Goal: Navigation & Orientation: Find specific page/section

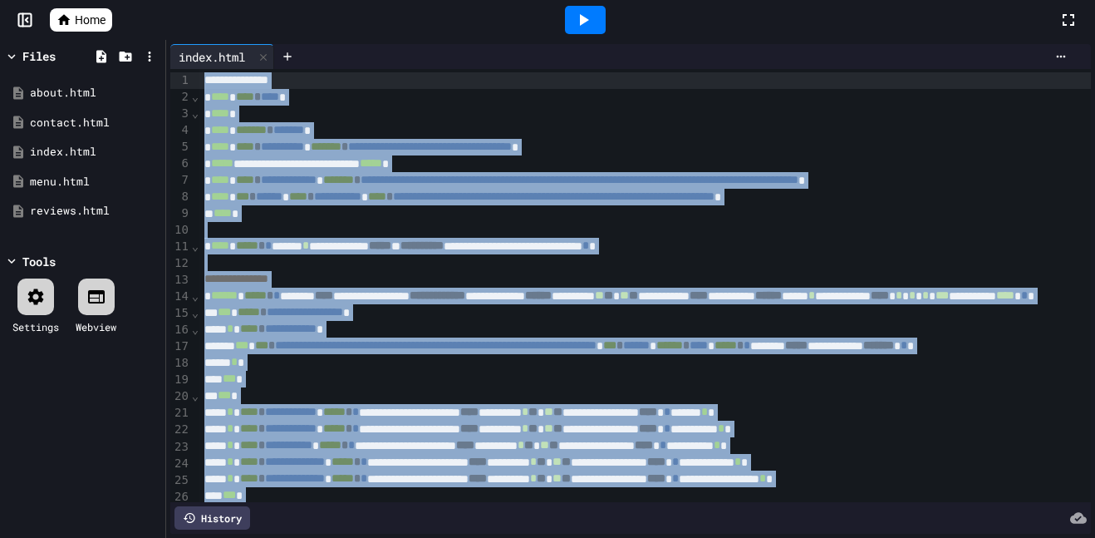
drag, startPoint x: 216, startPoint y: 486, endPoint x: 211, endPoint y: 17, distance: 469.5
click at [211, 17] on div "**********" at bounding box center [547, 269] width 1095 height 538
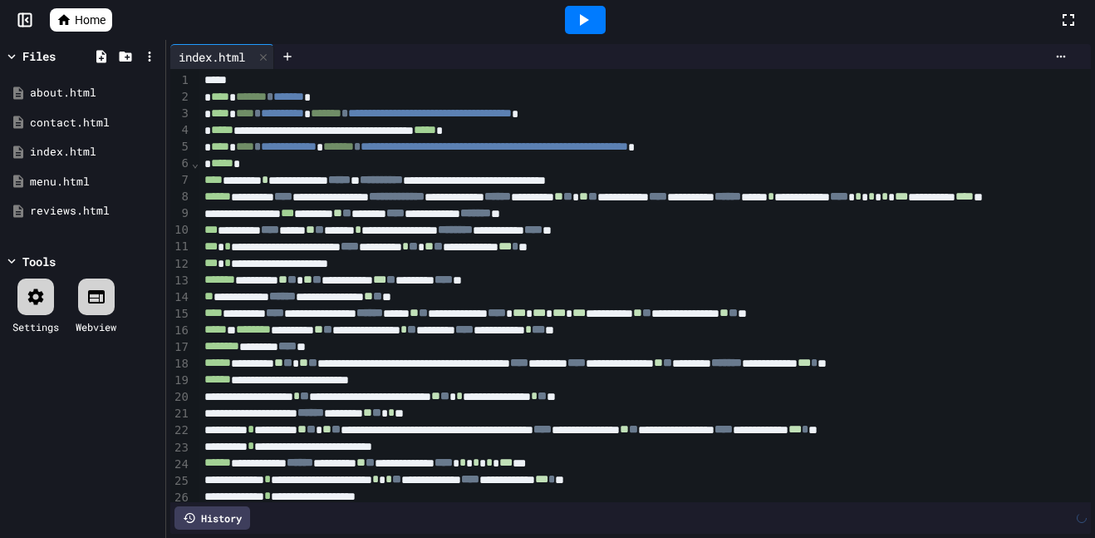
scroll to position [107, 0]
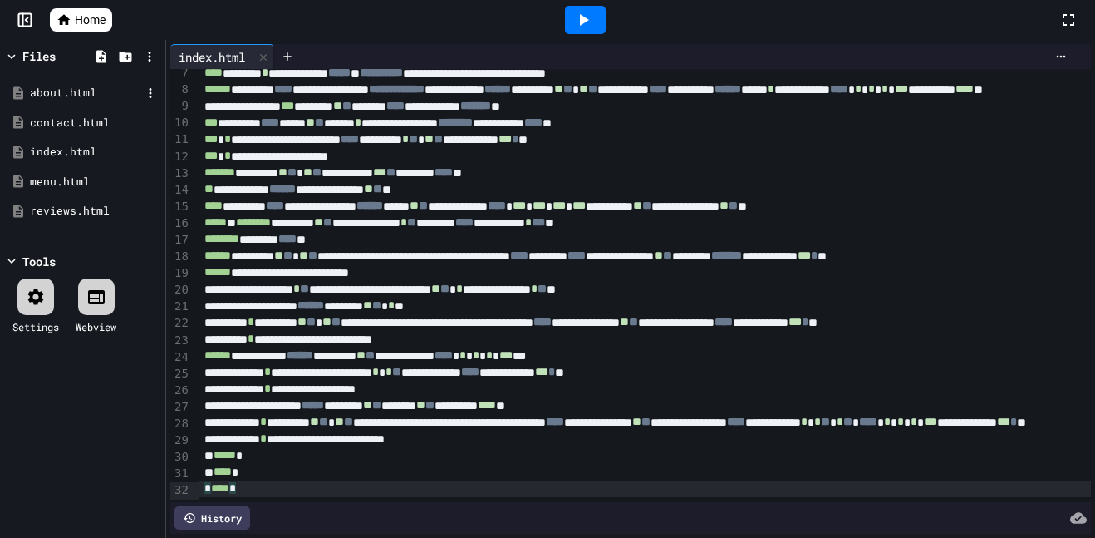
click at [57, 85] on div "about.html" at bounding box center [85, 93] width 111 height 17
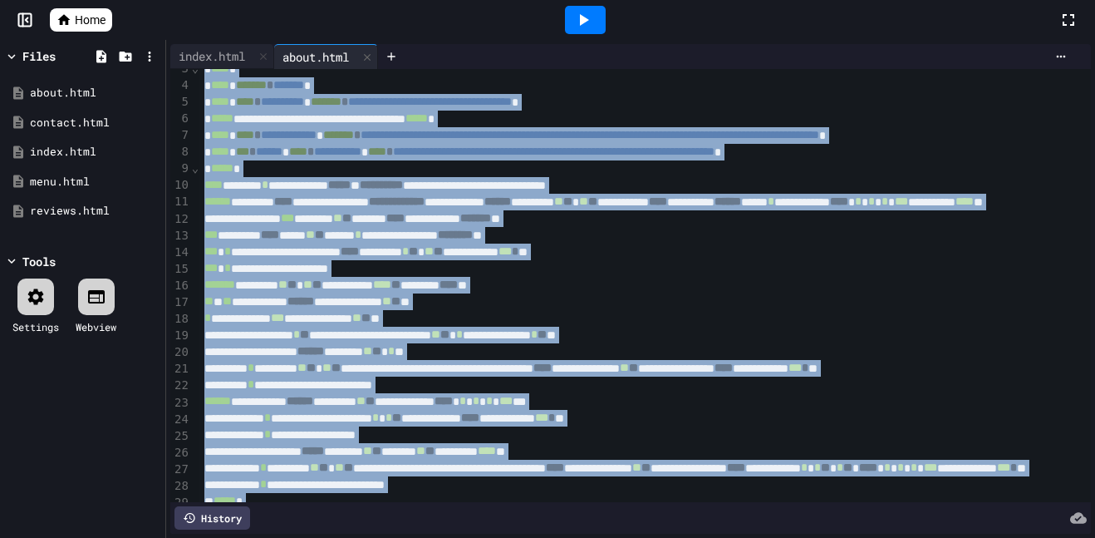
scroll to position [0, 0]
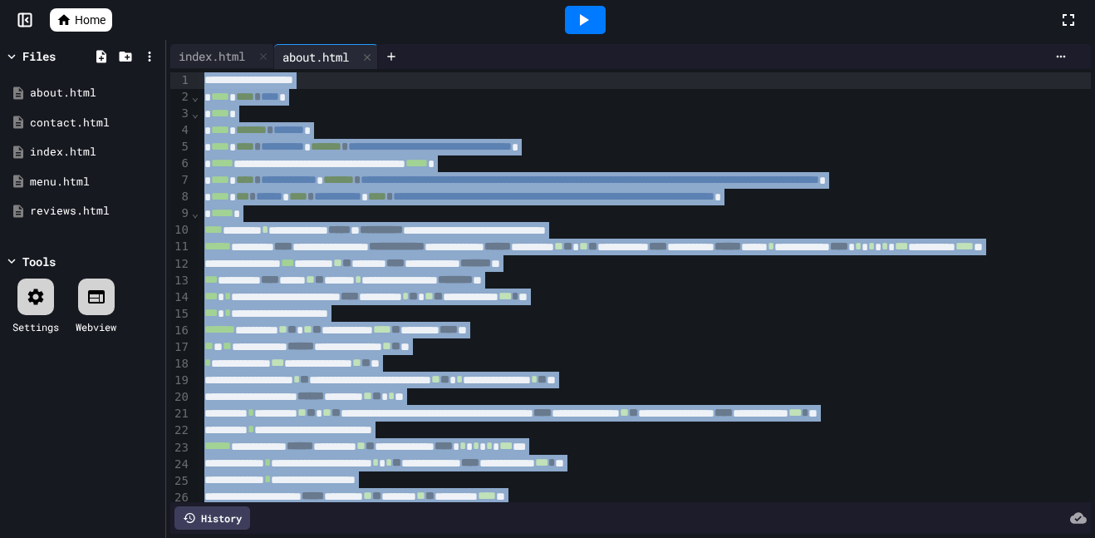
drag, startPoint x: 222, startPoint y: 498, endPoint x: 258, endPoint y: 28, distance: 470.9
click at [258, 28] on div "**********" at bounding box center [547, 269] width 1095 height 538
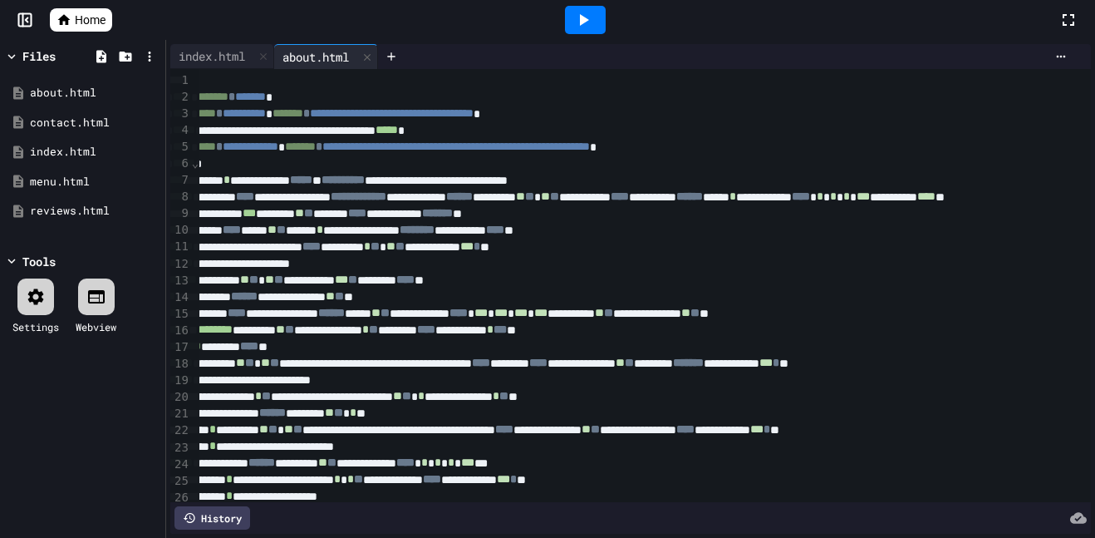
scroll to position [108, 38]
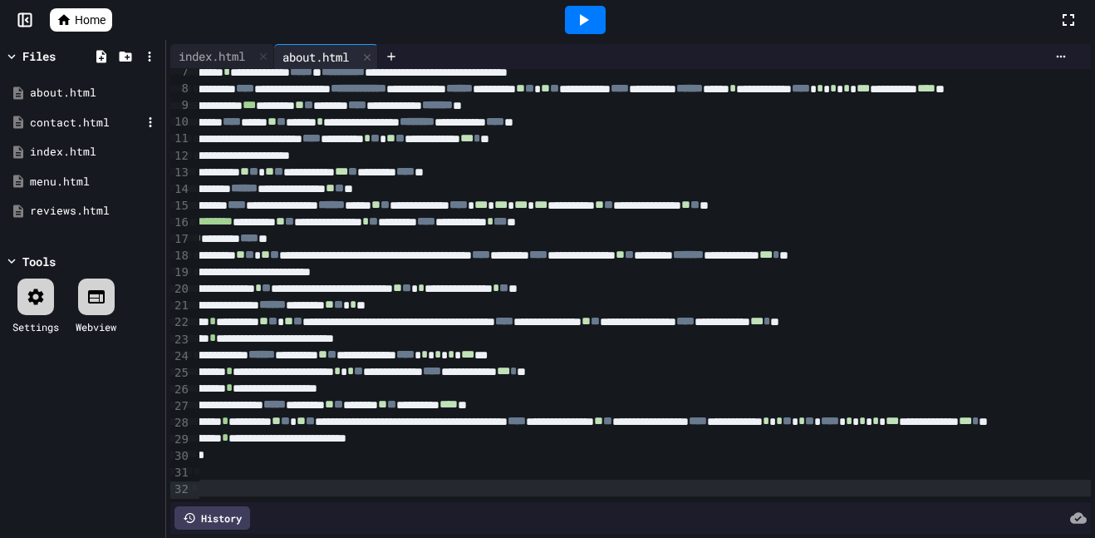
click at [101, 116] on div "contact.html" at bounding box center [85, 123] width 111 height 17
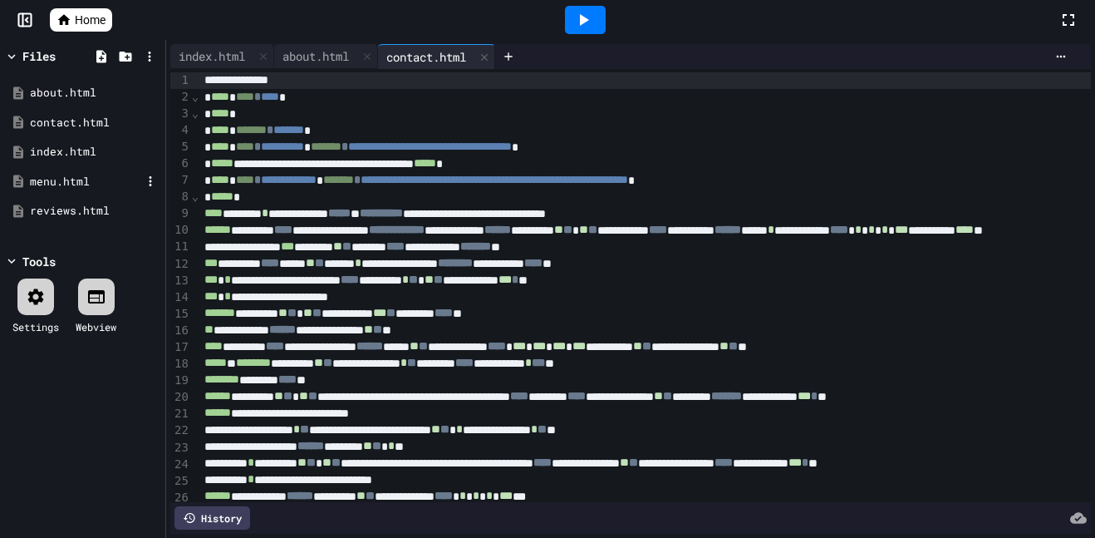
click at [61, 181] on div "menu.html" at bounding box center [85, 182] width 111 height 17
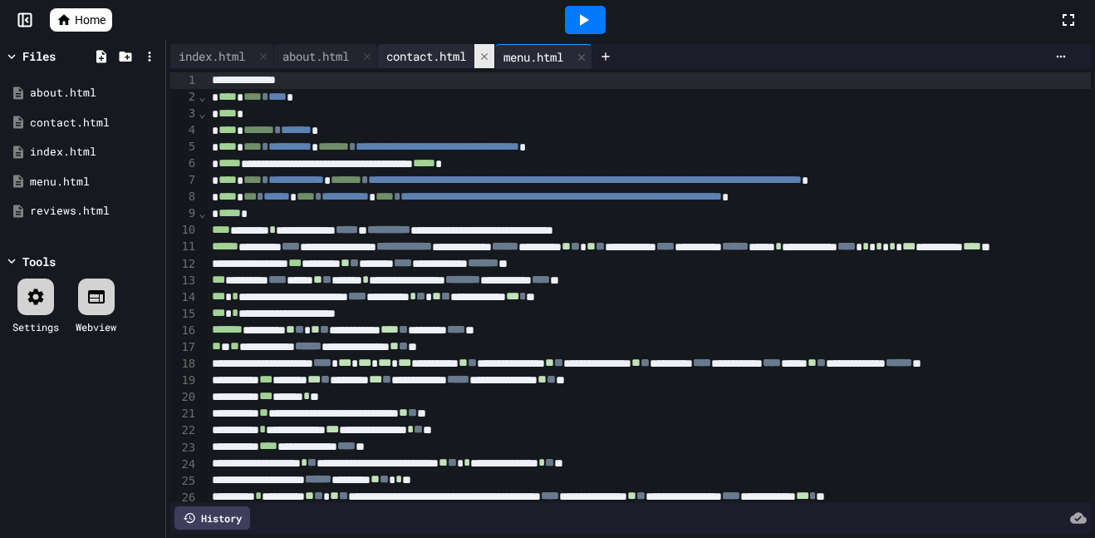
click at [488, 54] on icon at bounding box center [484, 55] width 7 height 7
click at [66, 123] on div "contact.html" at bounding box center [85, 123] width 111 height 17
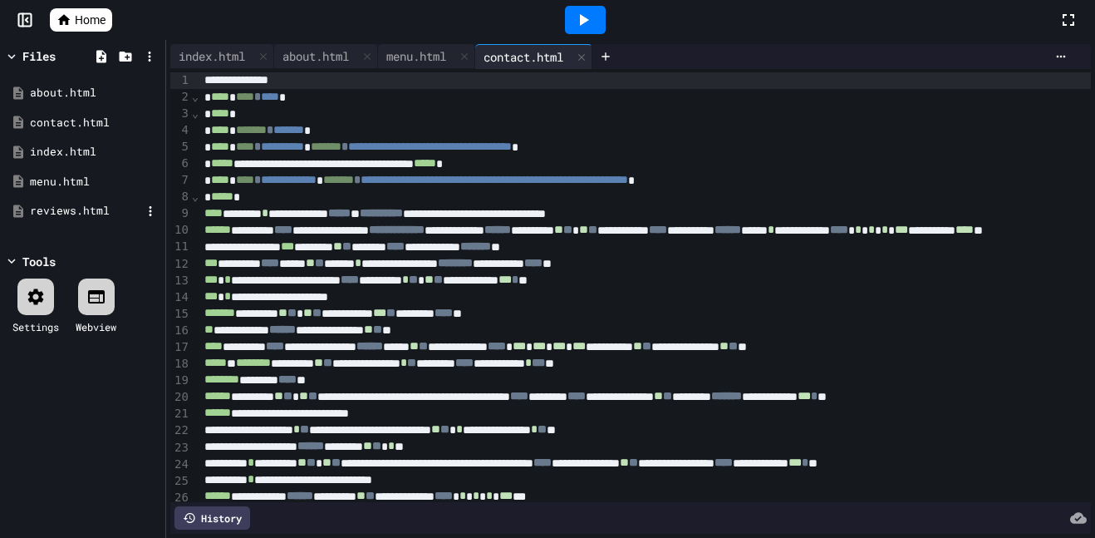
click at [49, 205] on div "reviews.html" at bounding box center [85, 211] width 111 height 17
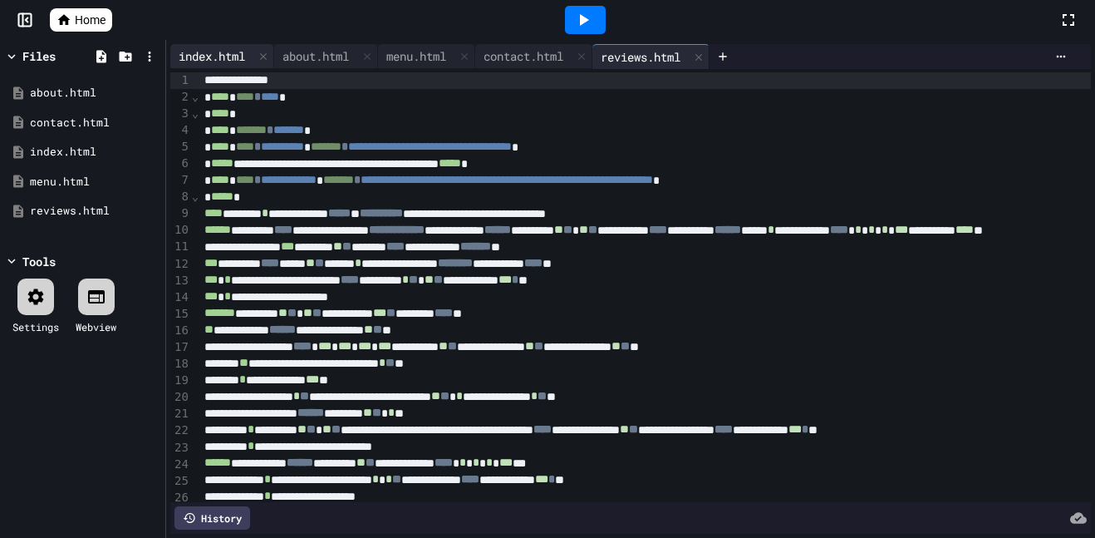
click at [201, 54] on div "index.html" at bounding box center [211, 55] width 83 height 17
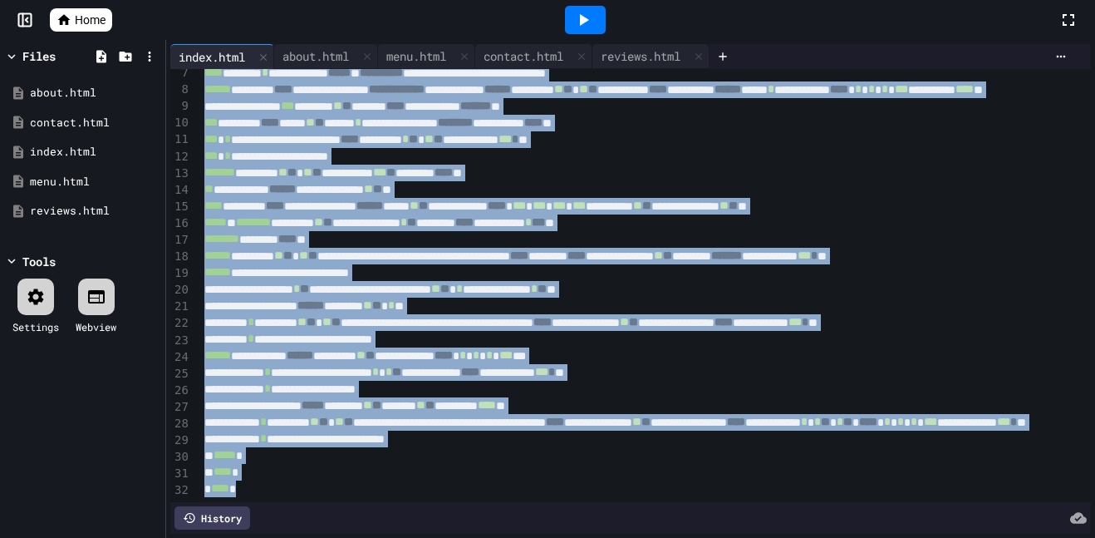
scroll to position [0, 0]
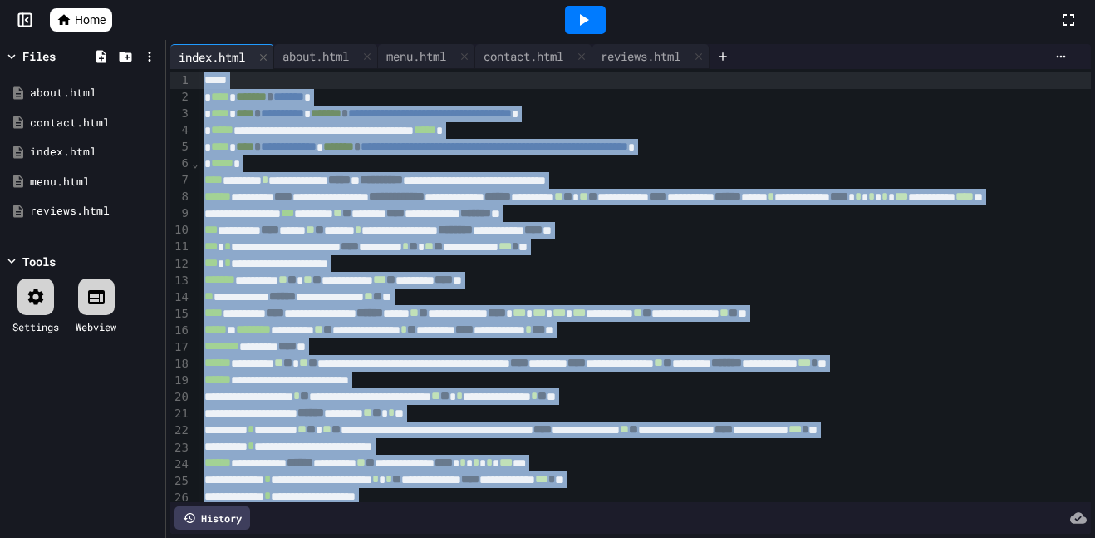
drag, startPoint x: 285, startPoint y: 498, endPoint x: 214, endPoint y: -90, distance: 591.7
click at [214, 0] on html "**********" at bounding box center [547, 269] width 1095 height 538
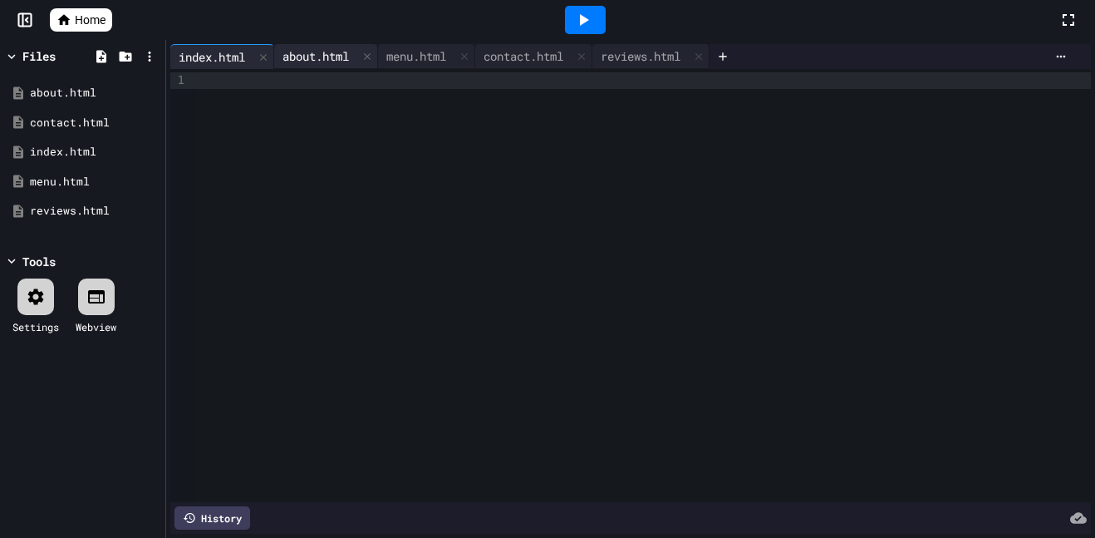
click at [340, 62] on div "about.html" at bounding box center [315, 55] width 83 height 17
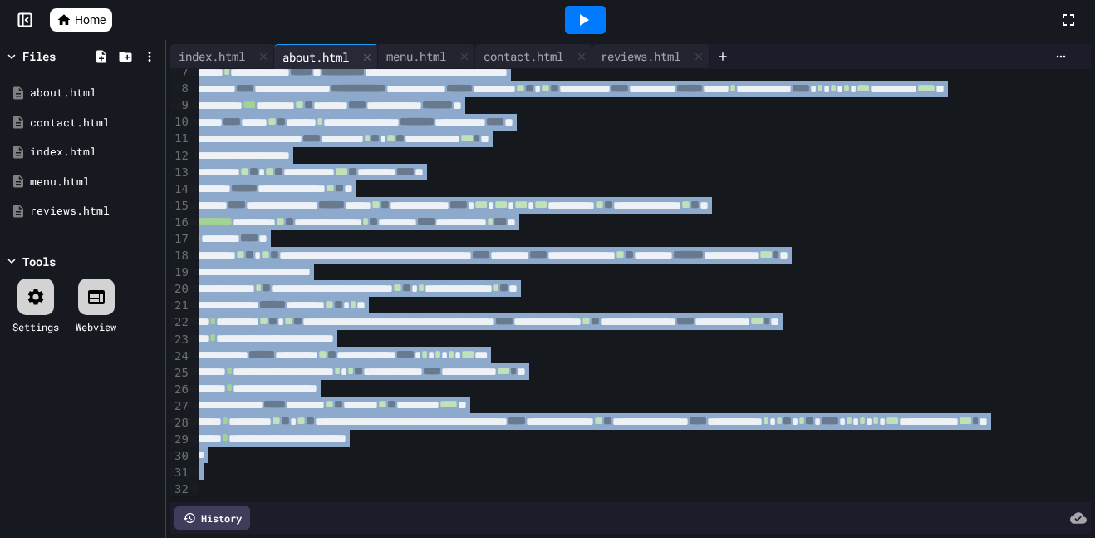
scroll to position [0, 38]
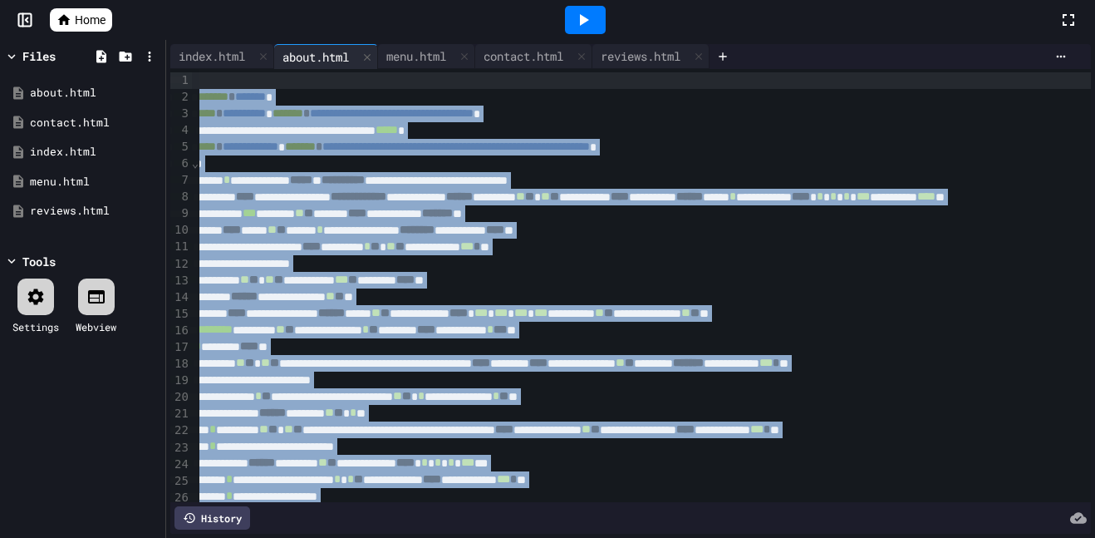
drag, startPoint x: 262, startPoint y: 491, endPoint x: 238, endPoint y: -18, distance: 509.9
click at [238, 0] on html "**********" at bounding box center [547, 269] width 1095 height 538
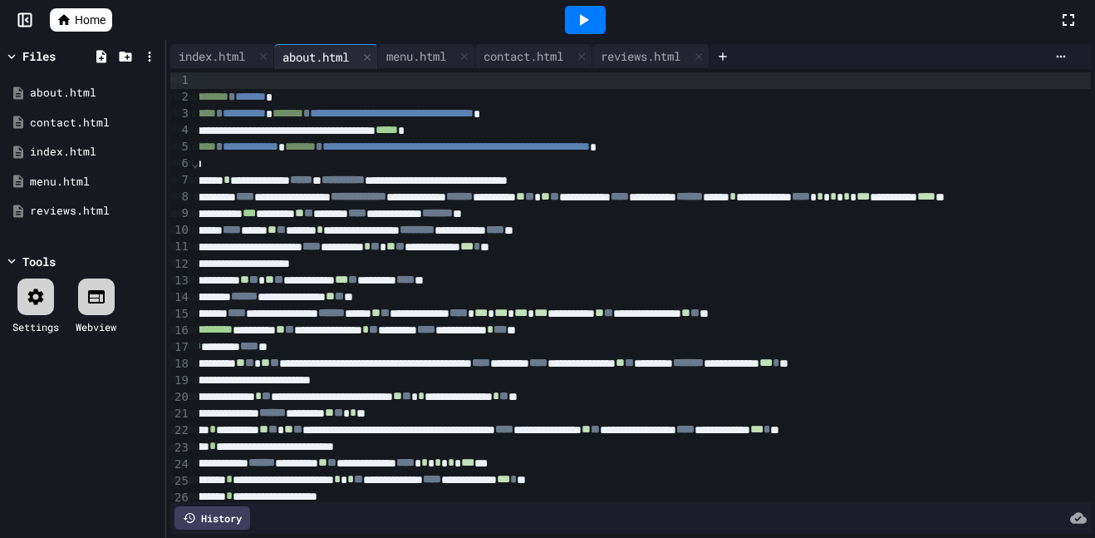
scroll to position [0, 0]
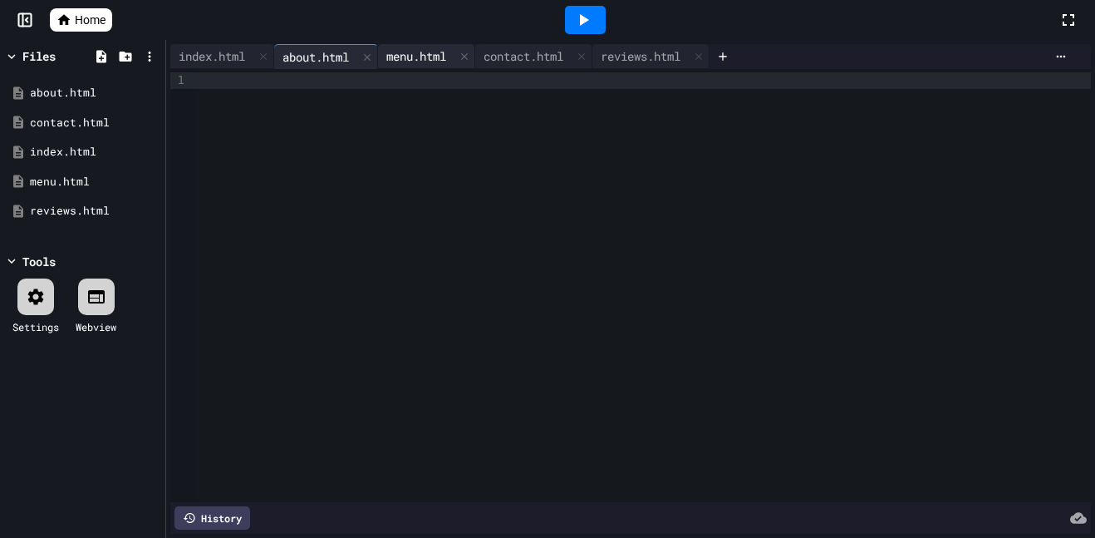
click at [396, 45] on div "menu.html" at bounding box center [426, 56] width 97 height 25
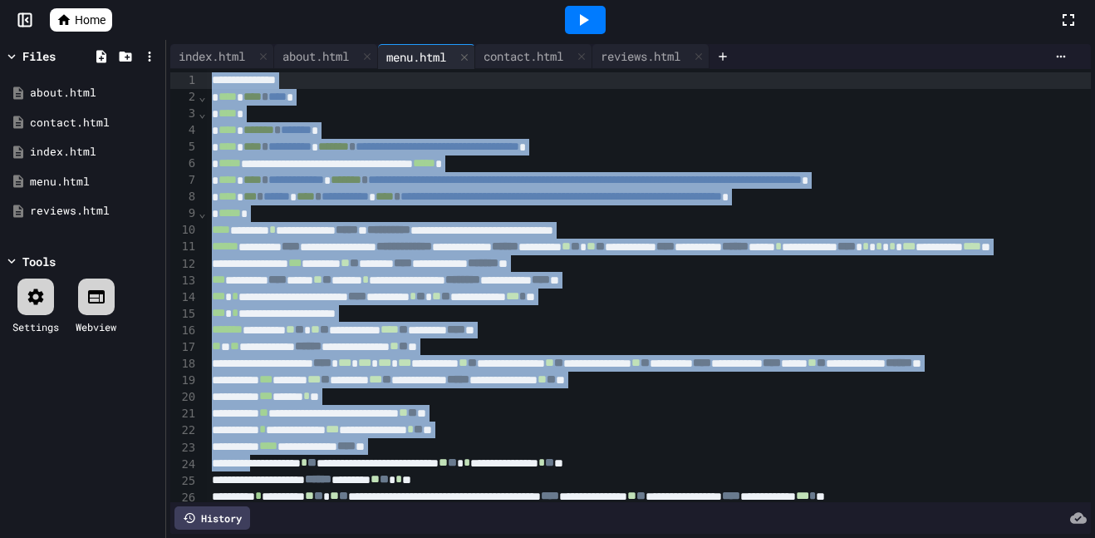
drag, startPoint x: 268, startPoint y: 470, endPoint x: 184, endPoint y: 7, distance: 471.2
click at [184, 7] on div "**********" at bounding box center [547, 269] width 1095 height 538
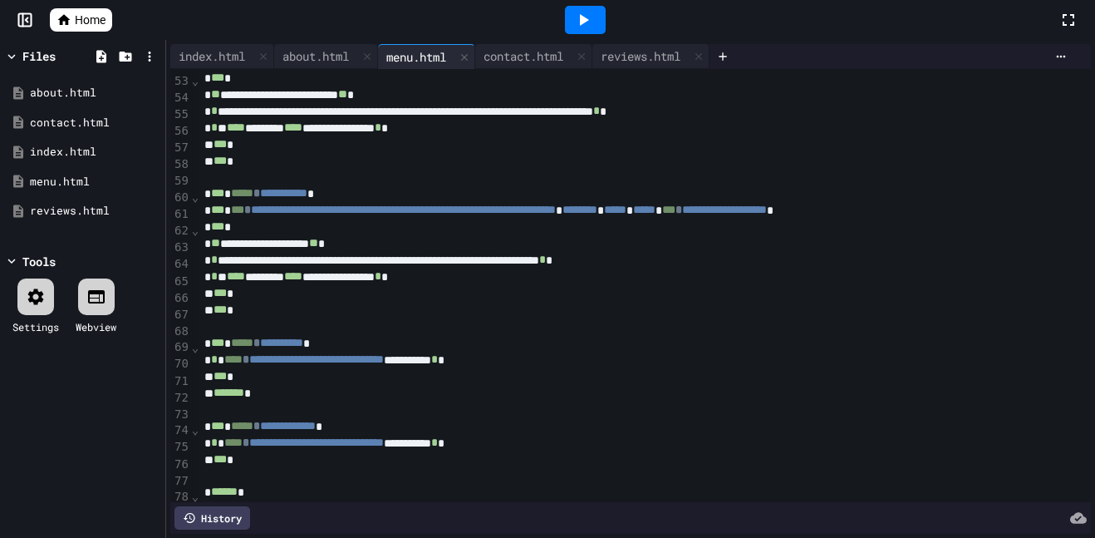
scroll to position [1050, 0]
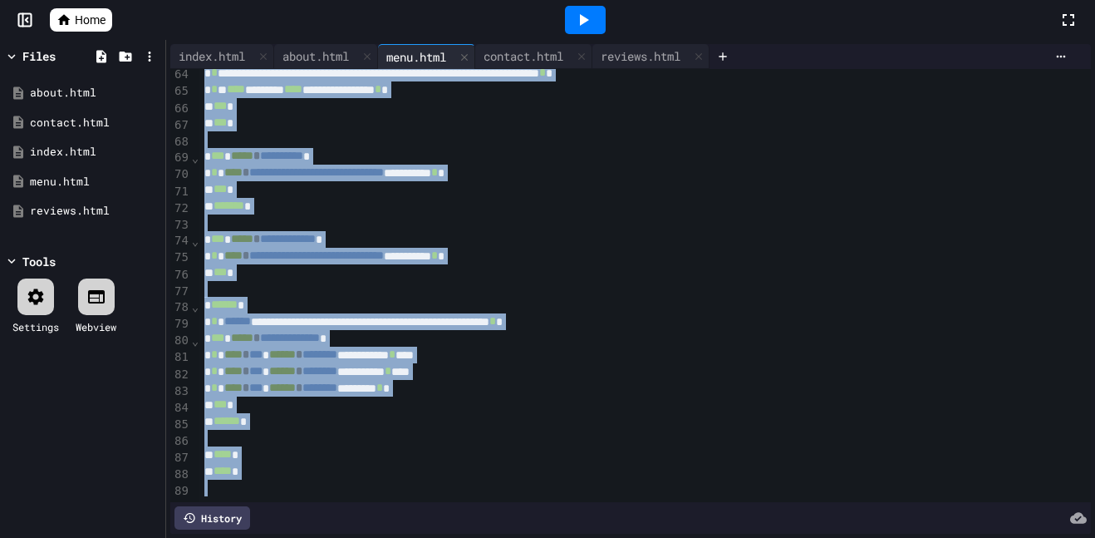
drag, startPoint x: 293, startPoint y: 491, endPoint x: 232, endPoint y: -101, distance: 594.9
click at [232, 0] on html "**********" at bounding box center [547, 269] width 1095 height 538
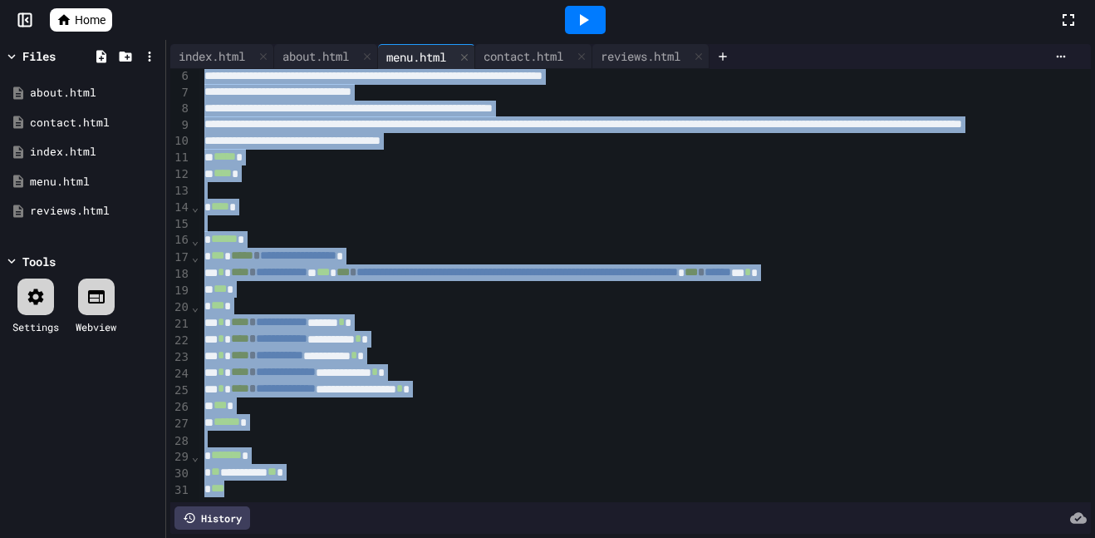
scroll to position [0, 0]
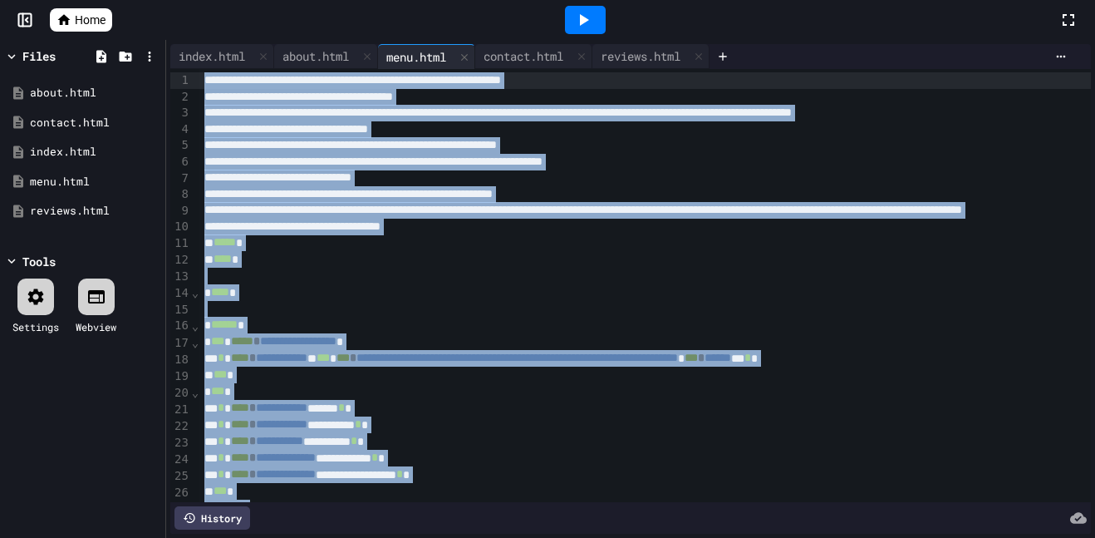
drag, startPoint x: 248, startPoint y: 496, endPoint x: 133, endPoint y: -97, distance: 604.3
click at [133, 0] on html "**********" at bounding box center [547, 269] width 1095 height 538
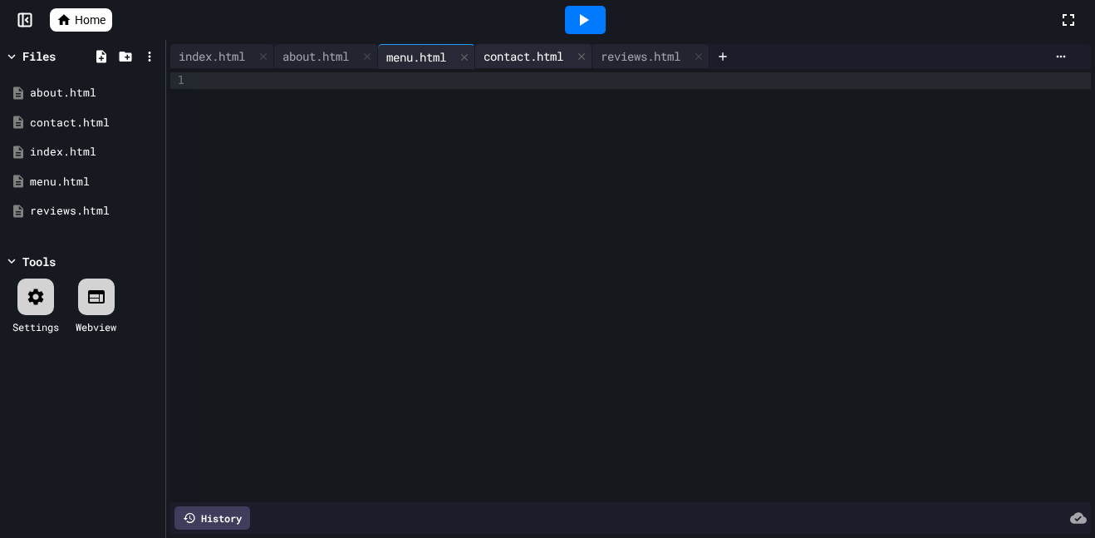
click at [513, 52] on div "contact.html" at bounding box center [523, 55] width 96 height 17
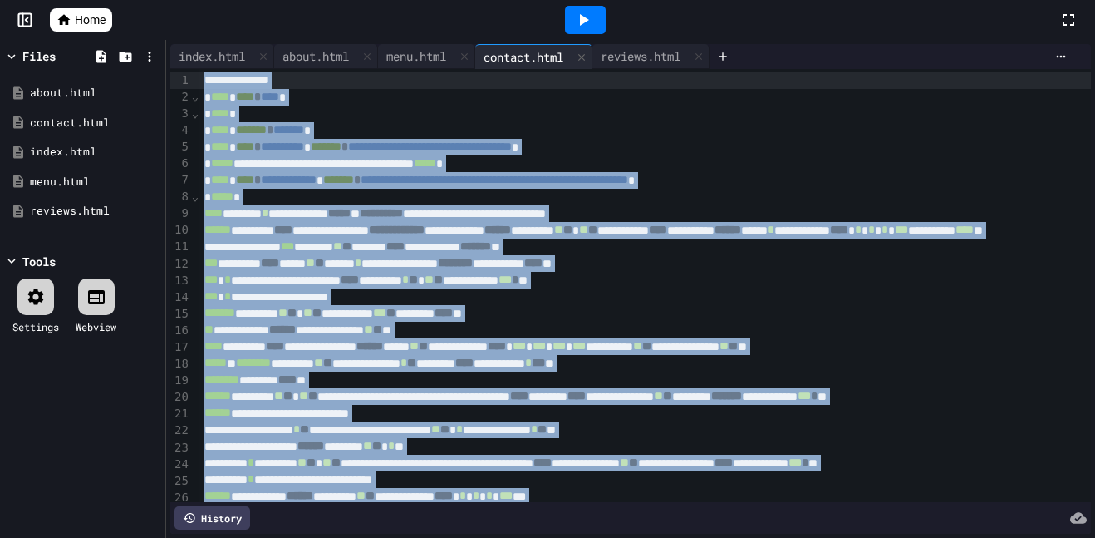
drag, startPoint x: 309, startPoint y: 492, endPoint x: 249, endPoint y: 34, distance: 461.8
click at [249, 34] on div "**********" at bounding box center [547, 269] width 1095 height 538
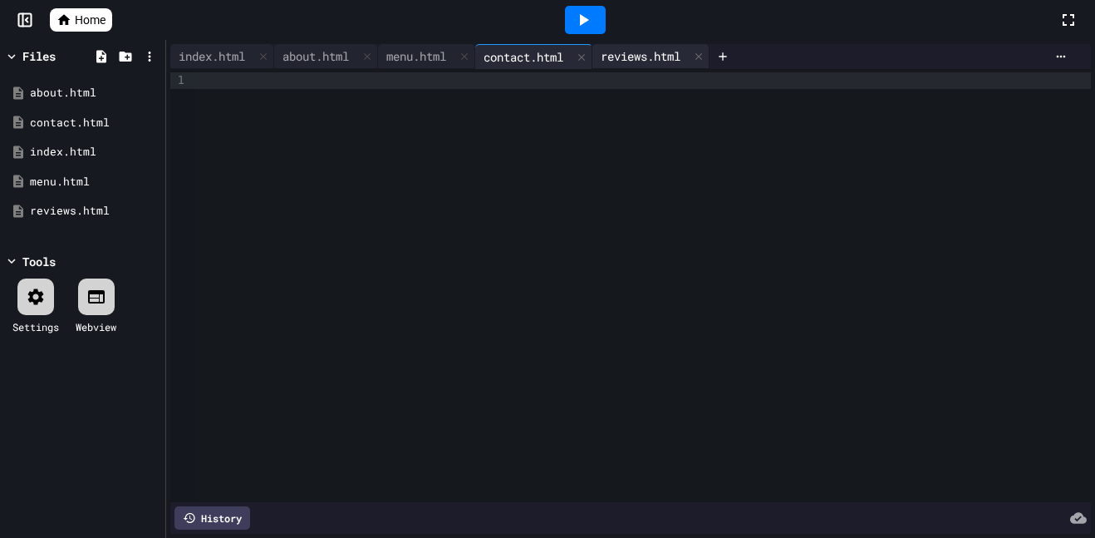
click at [669, 57] on div "reviews.html" at bounding box center [640, 55] width 96 height 17
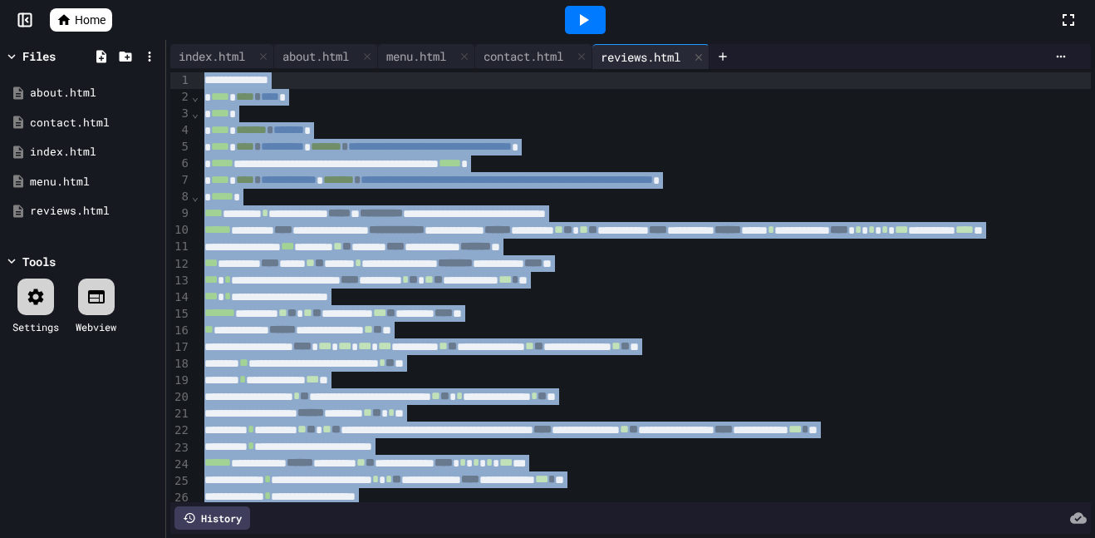
drag, startPoint x: 248, startPoint y: 492, endPoint x: 160, endPoint y: -99, distance: 597.4
click at [160, 0] on html "**********" at bounding box center [547, 269] width 1095 height 538
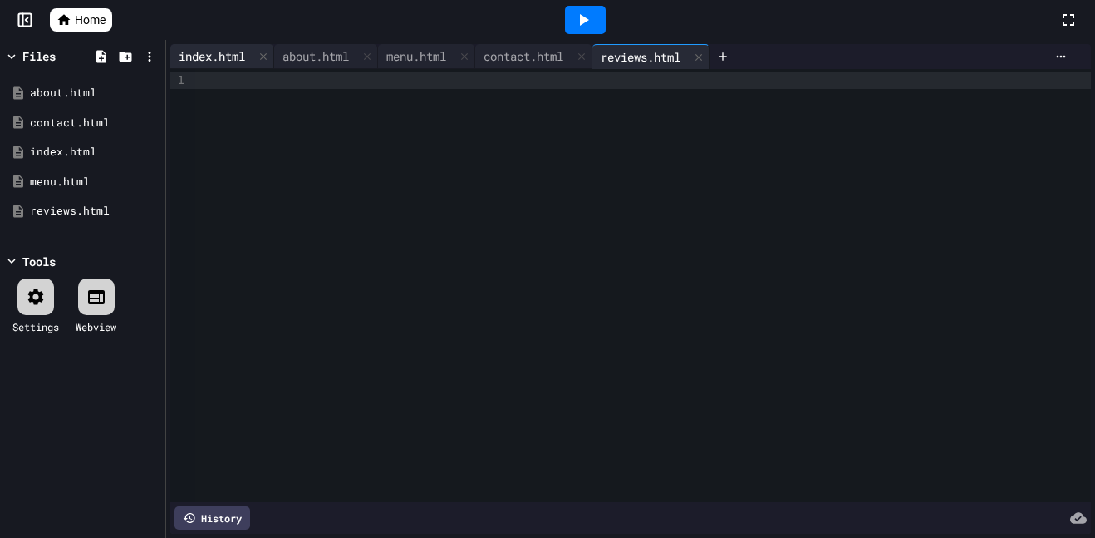
click at [195, 61] on div "index.html" at bounding box center [211, 55] width 83 height 17
click at [240, 86] on div at bounding box center [643, 80] width 896 height 17
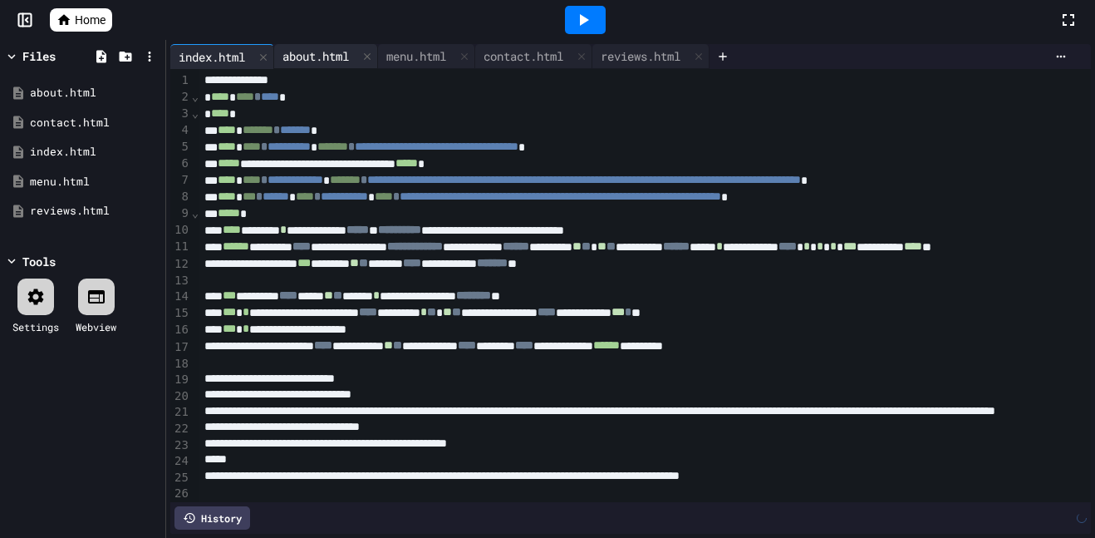
scroll to position [629, 0]
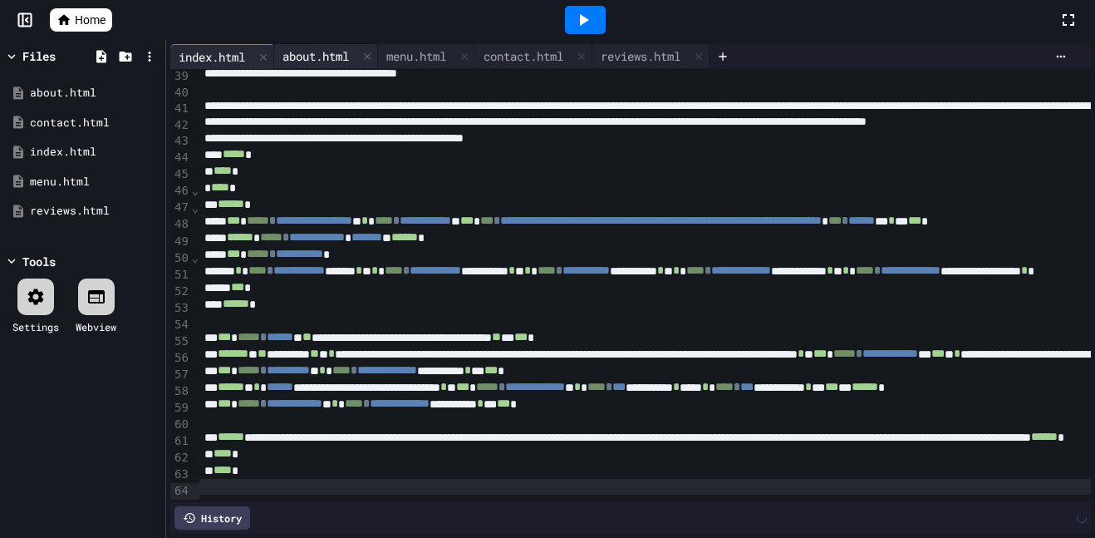
click at [327, 52] on div "about.html" at bounding box center [315, 55] width 83 height 17
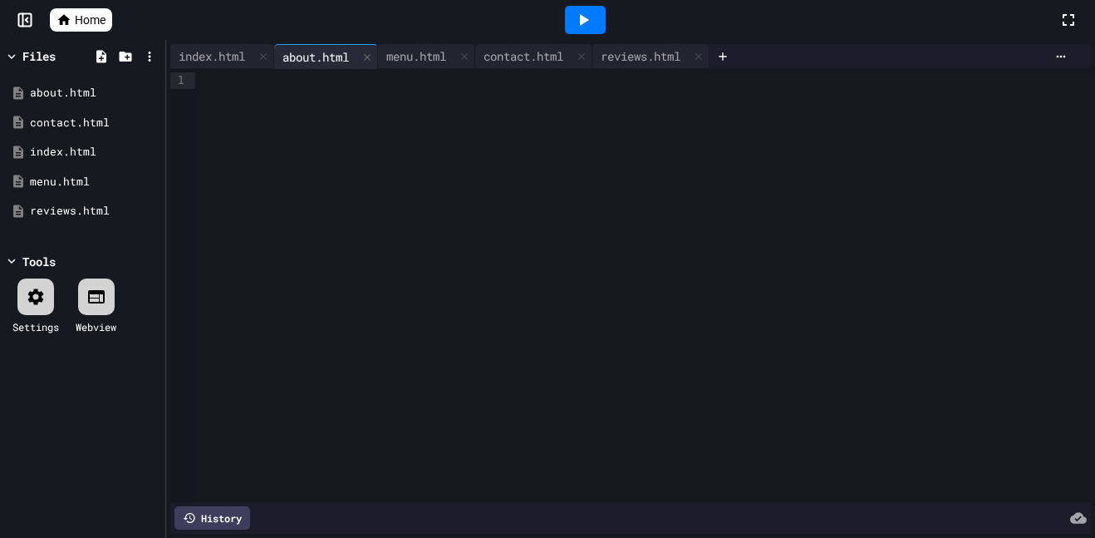
scroll to position [0, 0]
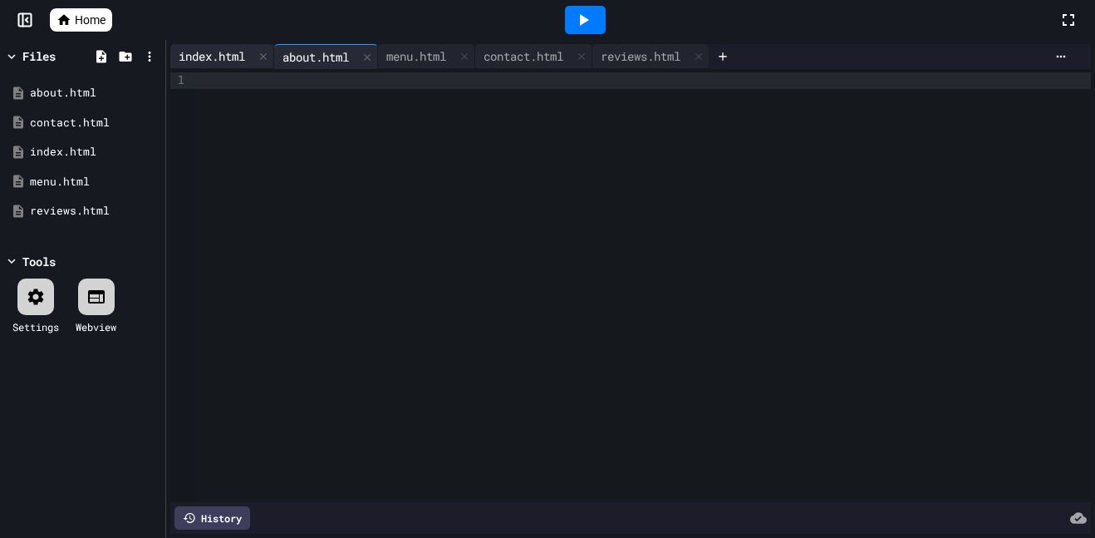
click at [224, 53] on div "index.html" at bounding box center [211, 55] width 83 height 17
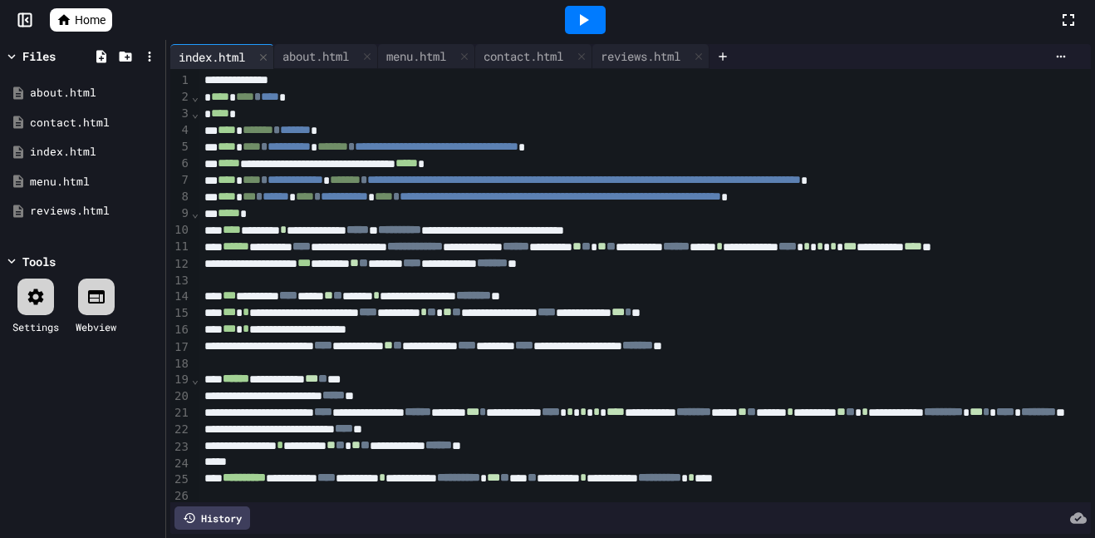
scroll to position [639, 0]
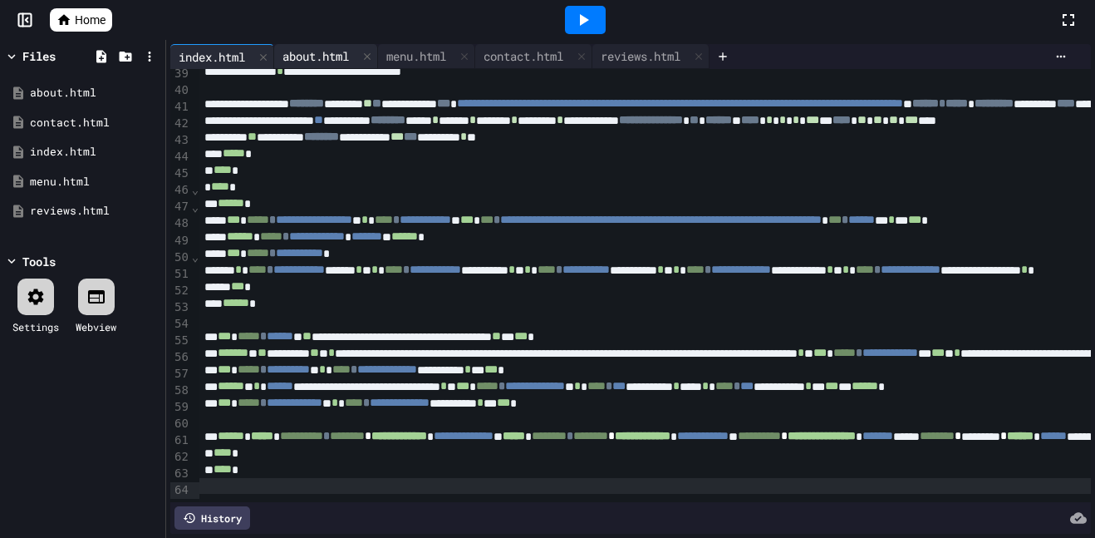
click at [332, 57] on div "about.html" at bounding box center [315, 55] width 83 height 17
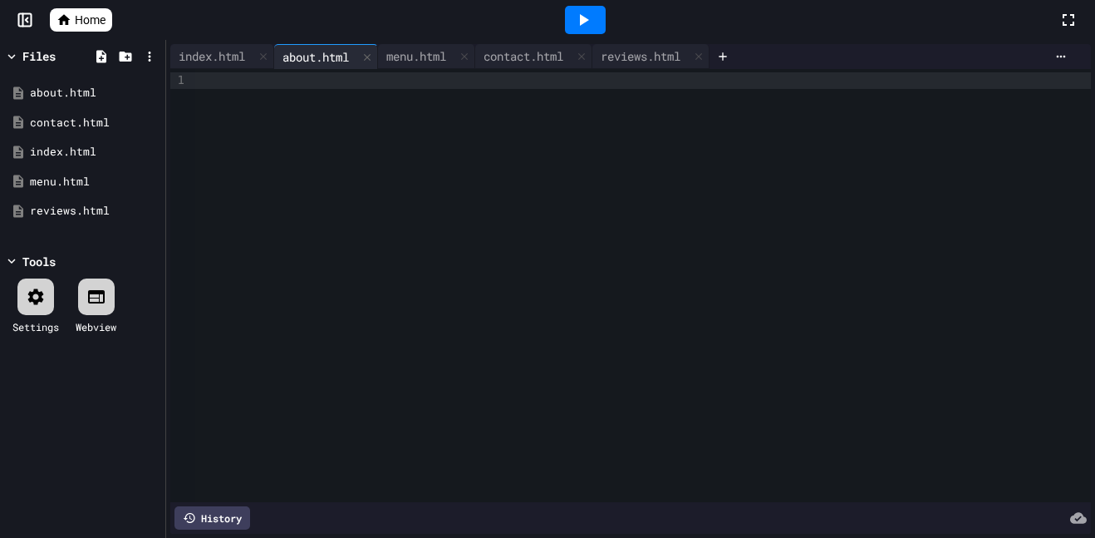
click at [316, 89] on div at bounding box center [643, 285] width 896 height 433
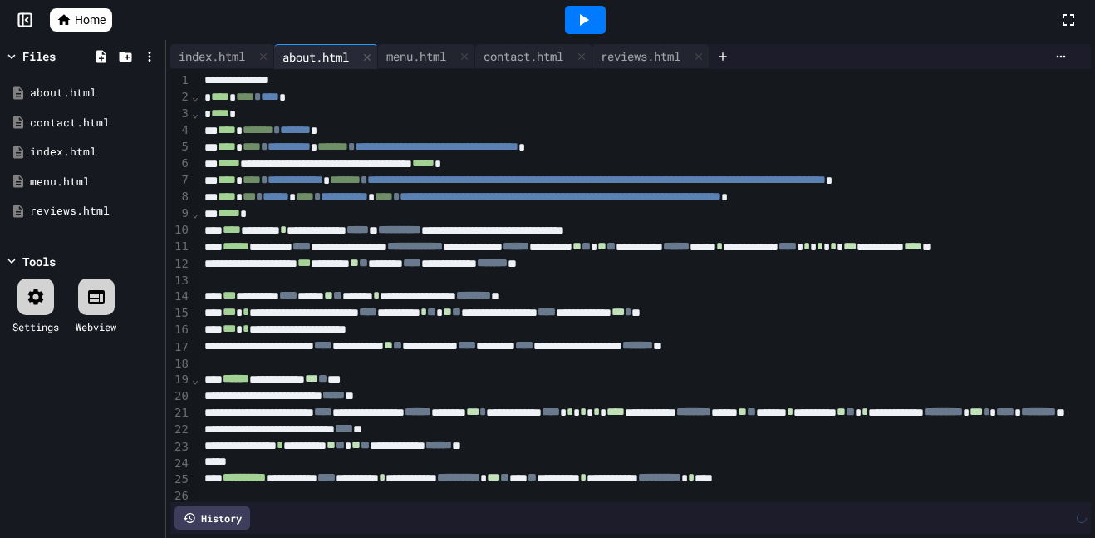
scroll to position [655, 0]
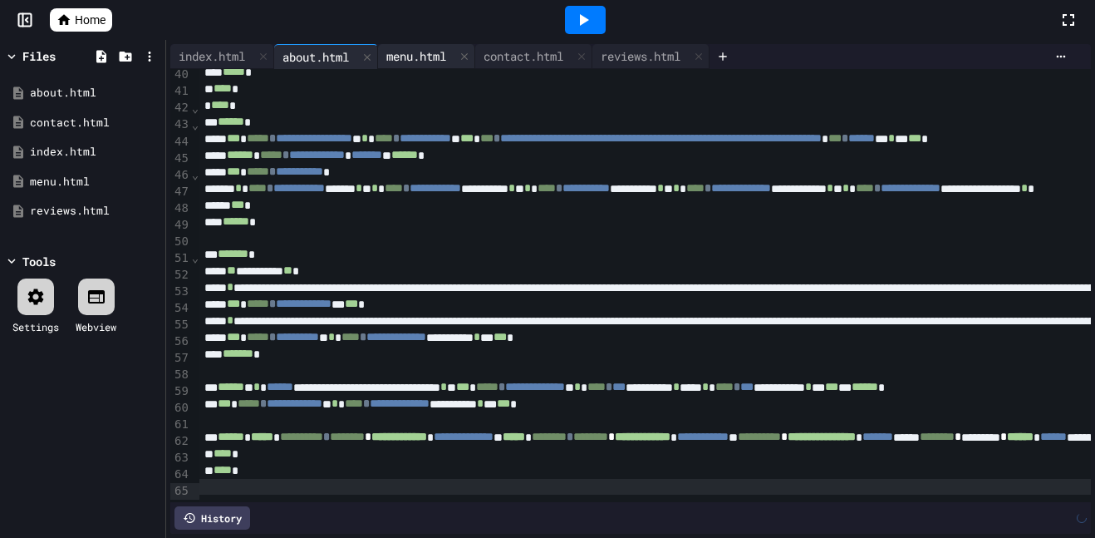
click at [421, 49] on div "menu.html" at bounding box center [416, 55] width 76 height 17
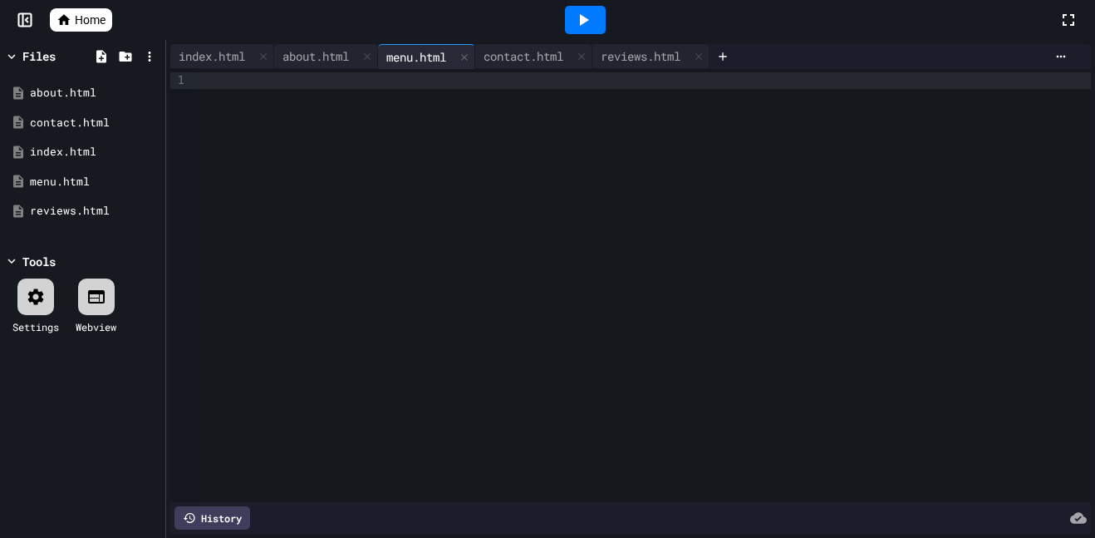
click at [311, 97] on div at bounding box center [643, 285] width 896 height 433
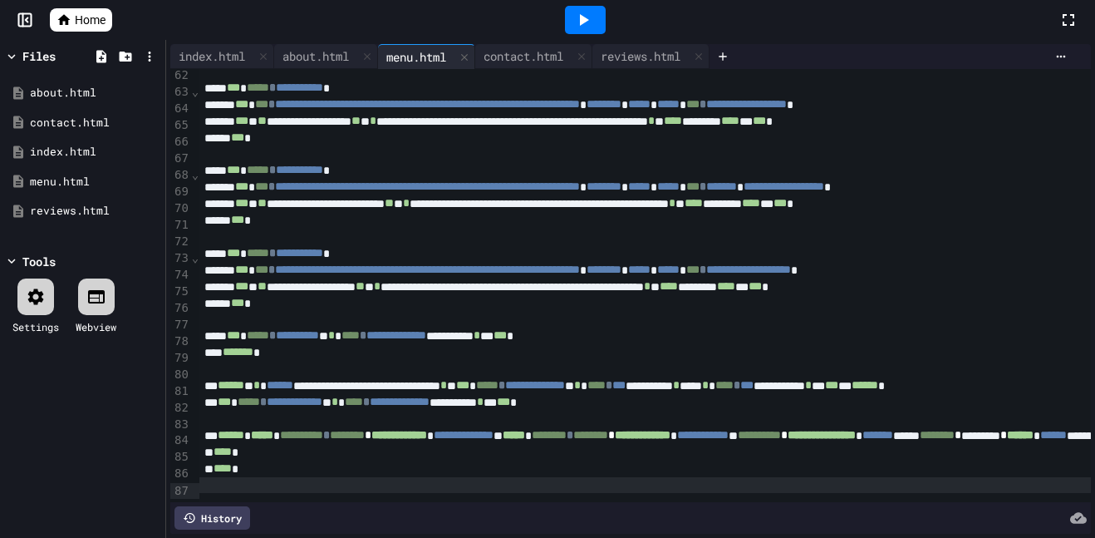
click at [529, 39] on div at bounding box center [585, 20] width 947 height 45
click at [529, 47] on div "contact.html" at bounding box center [523, 55] width 96 height 17
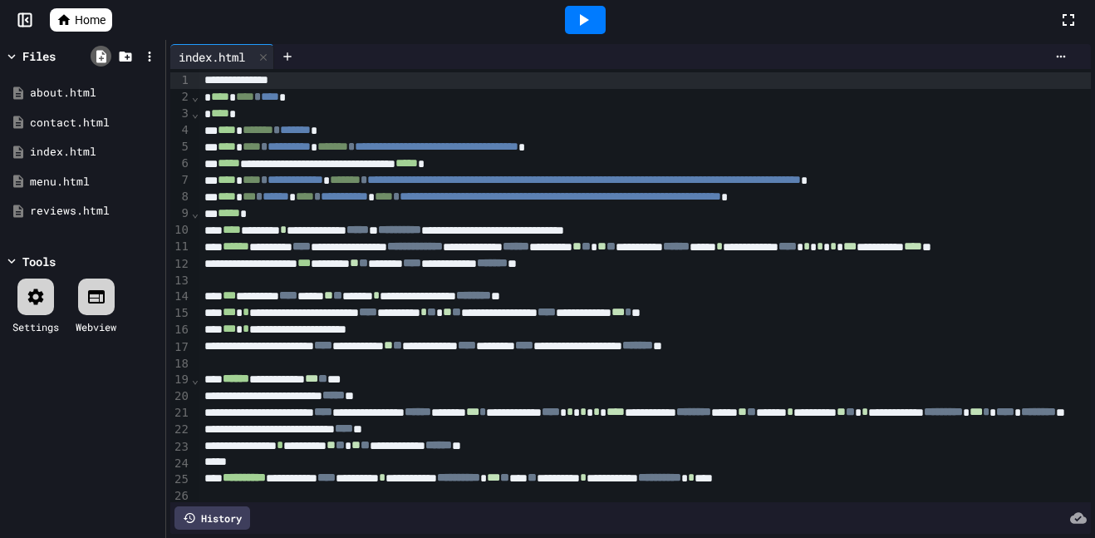
click at [98, 64] on div at bounding box center [101, 56] width 21 height 21
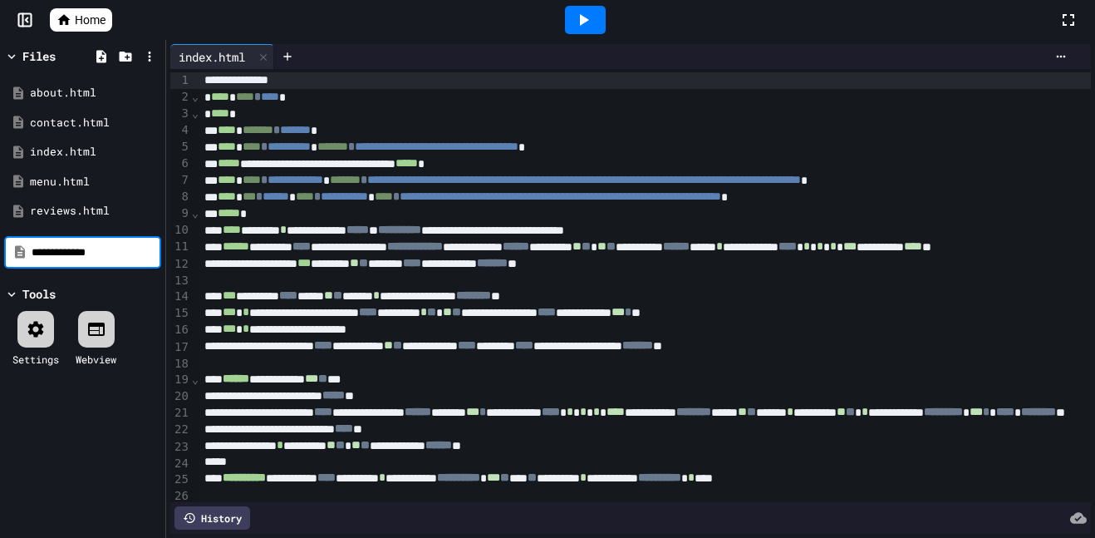
type input "**********"
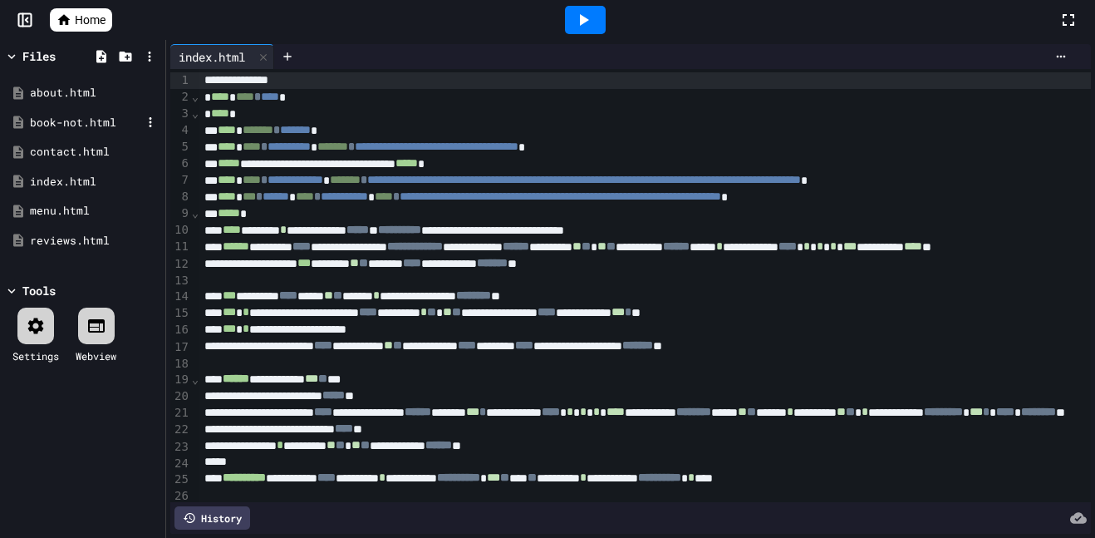
click at [57, 113] on div "book-not.html" at bounding box center [82, 123] width 157 height 30
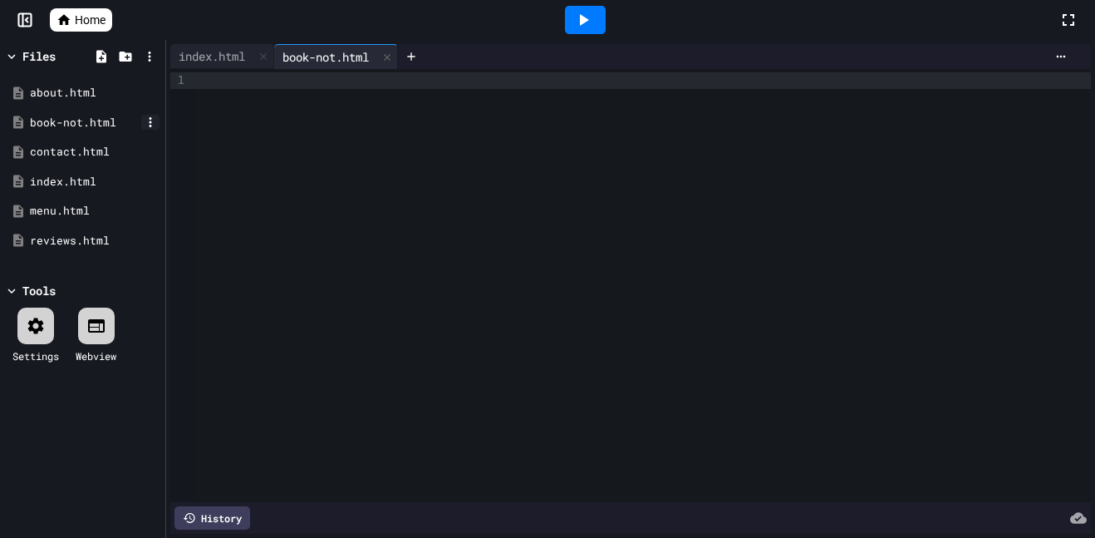
click at [150, 122] on icon at bounding box center [151, 122] width 2 height 10
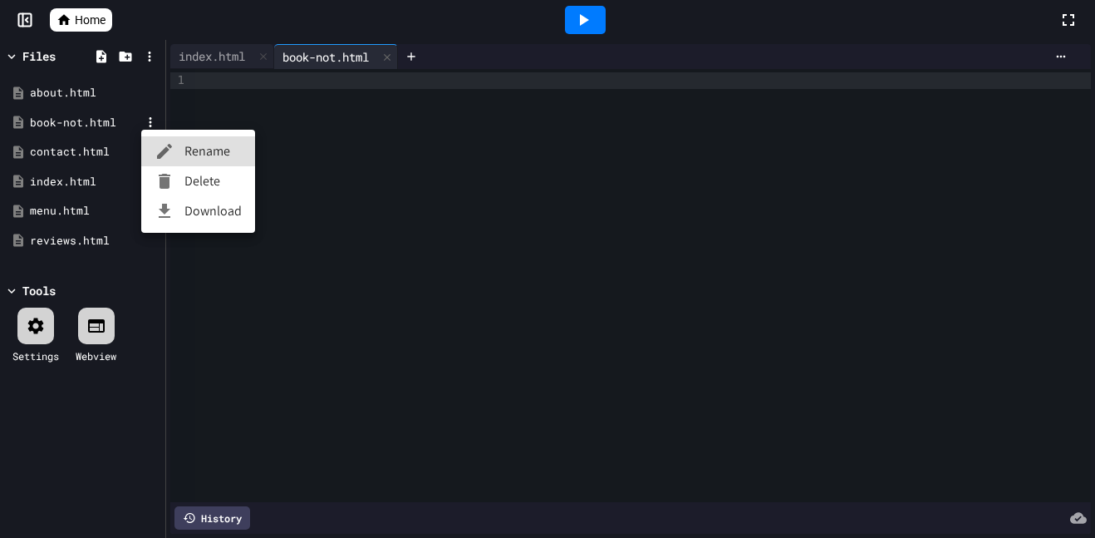
click at [165, 148] on icon at bounding box center [164, 151] width 15 height 15
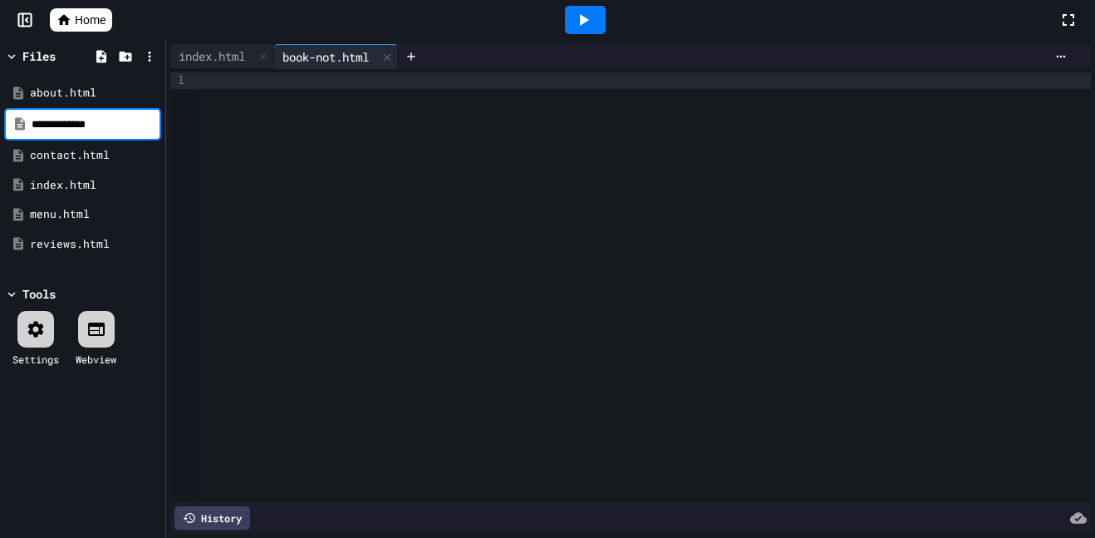
click at [79, 122] on input "**********" at bounding box center [95, 124] width 126 height 17
type input "**********"
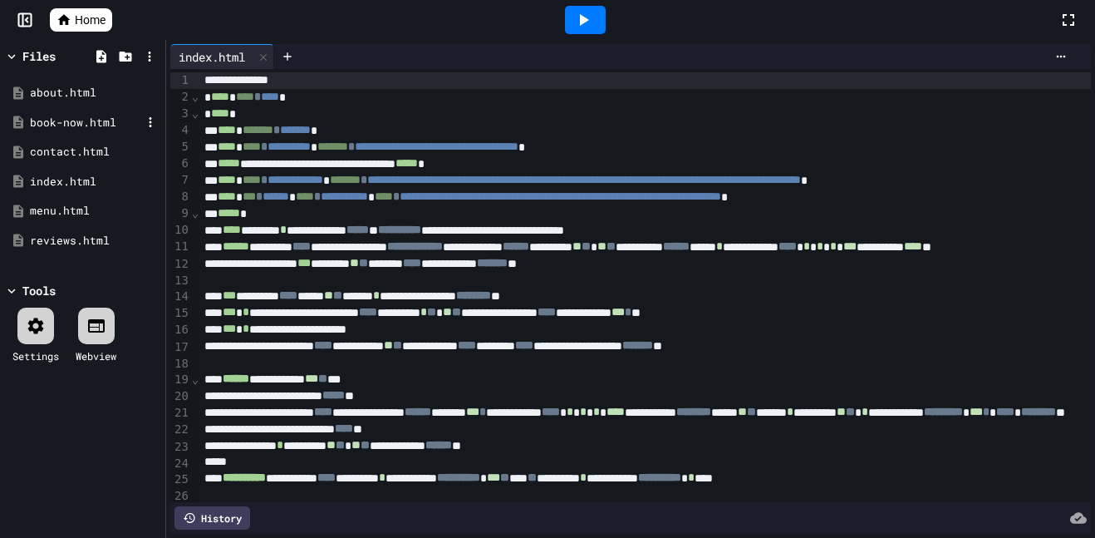
click at [85, 120] on div "book-now.html" at bounding box center [85, 123] width 111 height 17
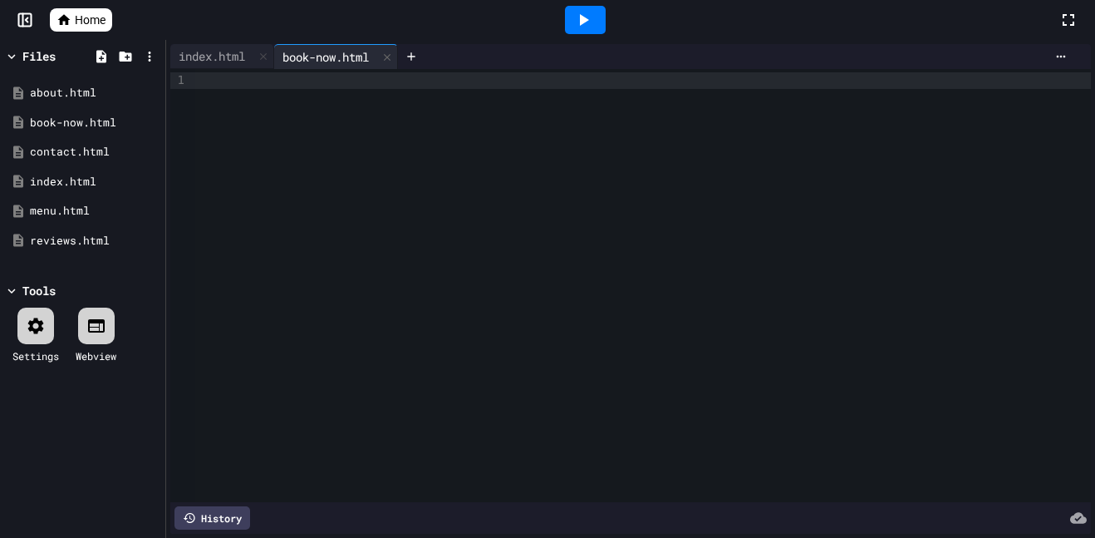
click at [366, 81] on div at bounding box center [643, 80] width 896 height 17
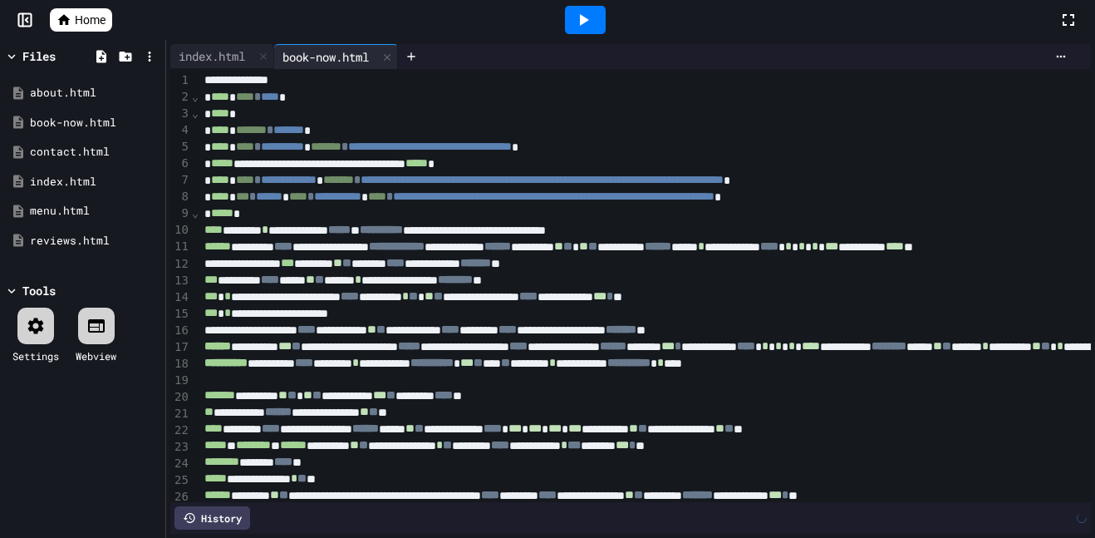
scroll to position [971, 0]
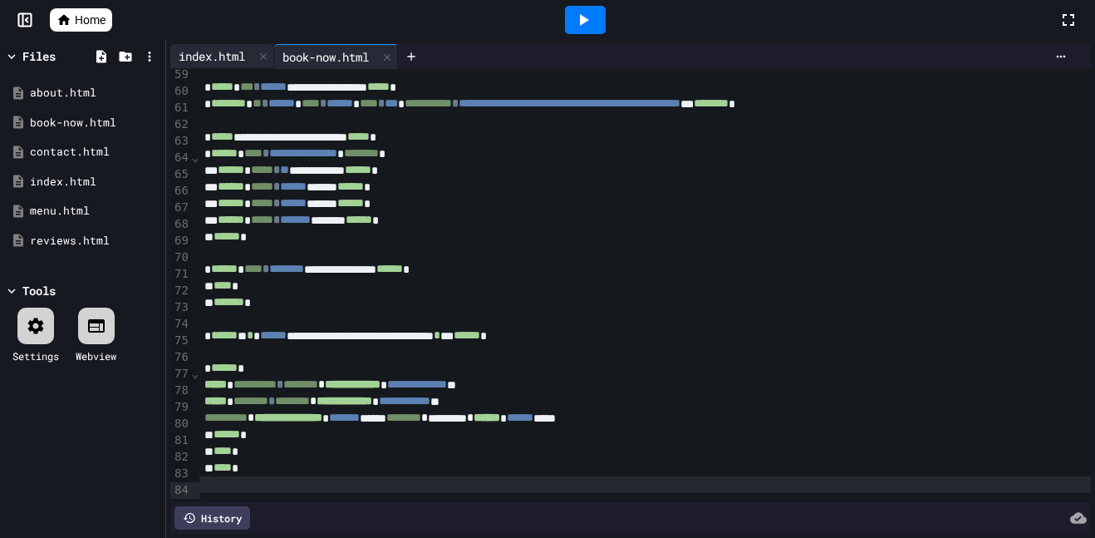
click at [223, 55] on div "index.html" at bounding box center [211, 55] width 83 height 17
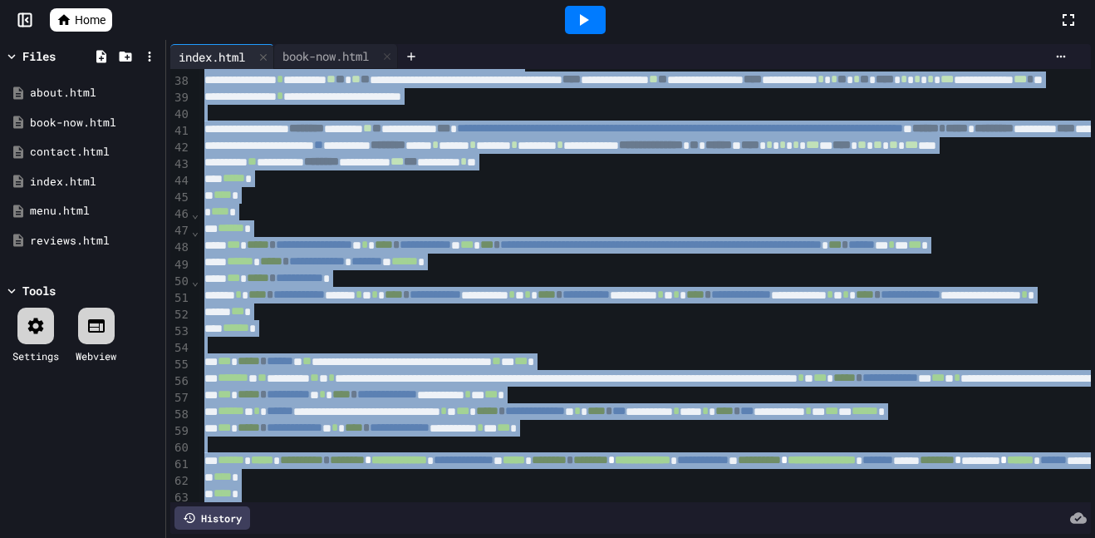
scroll to position [639, 0]
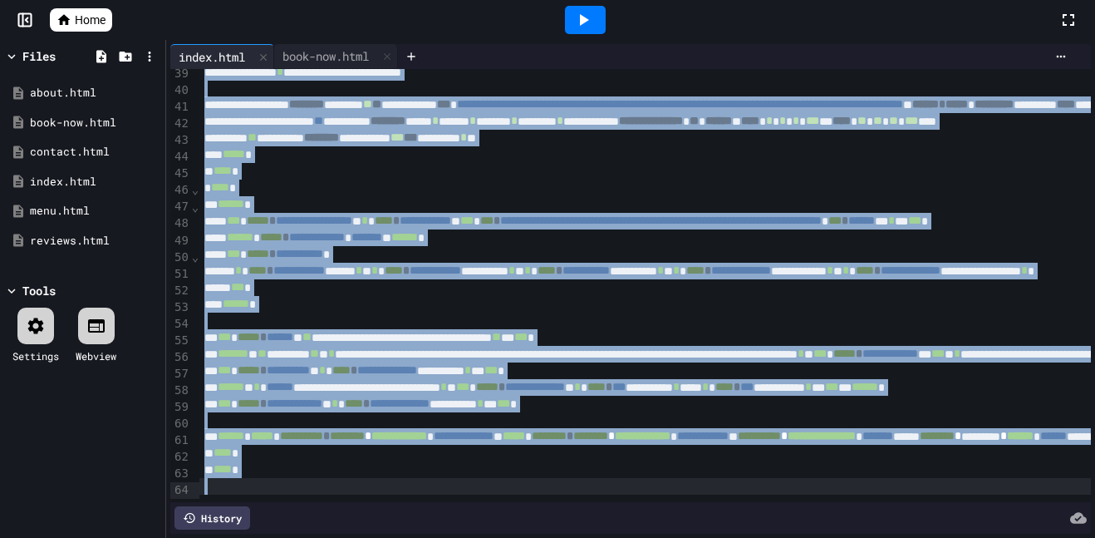
drag, startPoint x: 204, startPoint y: 77, endPoint x: 676, endPoint y: 537, distance: 658.8
click at [676, 537] on div "**********" at bounding box center [630, 289] width 929 height 498
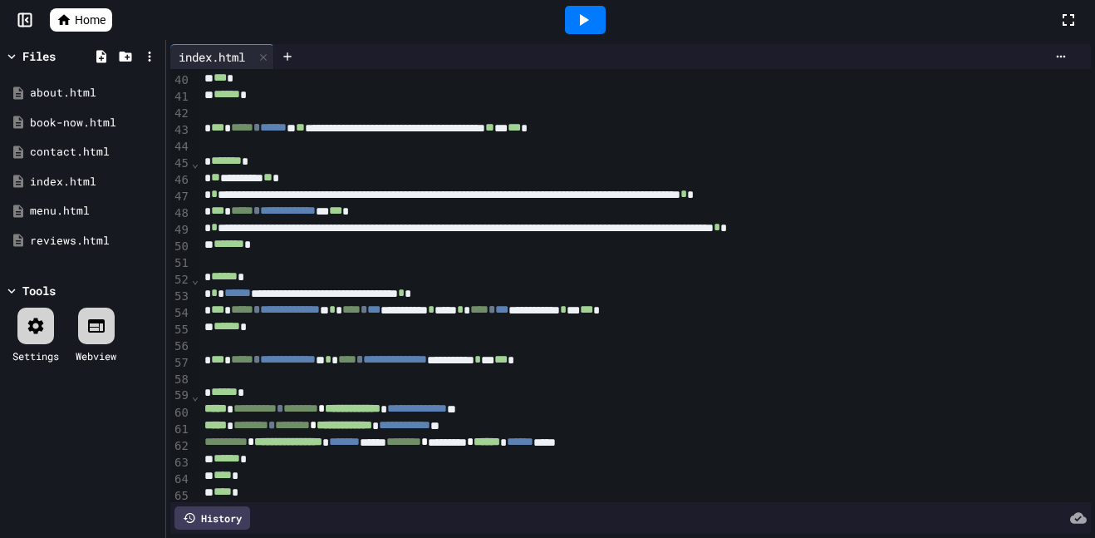
scroll to position [673, 0]
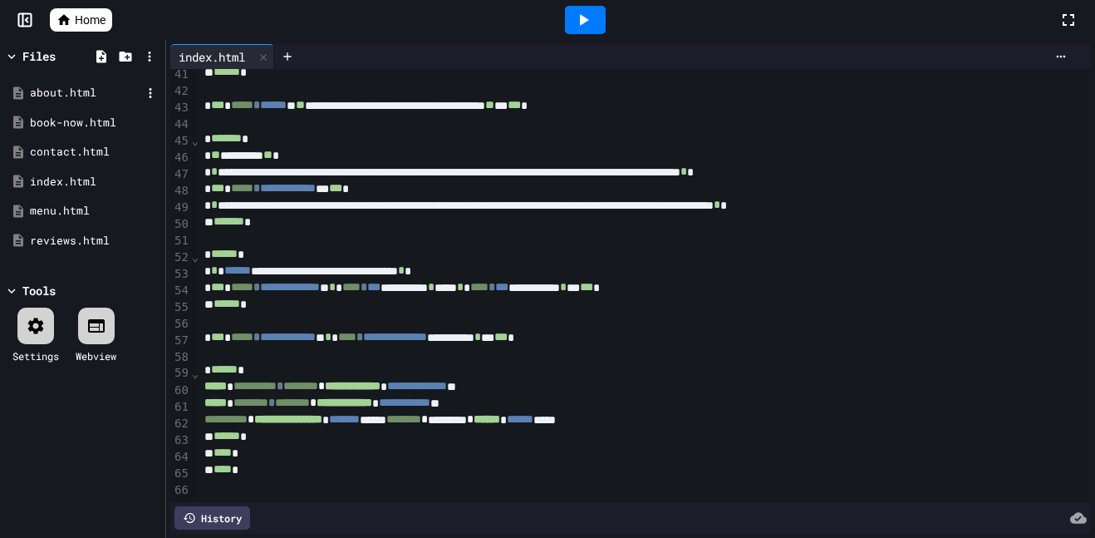
click at [66, 91] on div "about.html" at bounding box center [85, 93] width 111 height 17
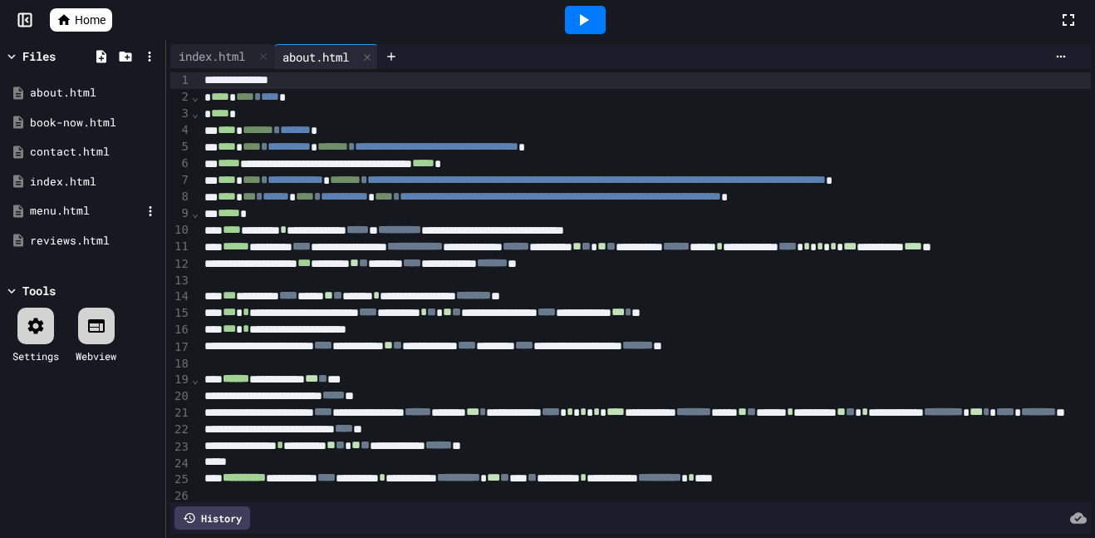
click at [57, 211] on div "menu.html" at bounding box center [85, 211] width 111 height 17
click at [71, 150] on div "contact.html" at bounding box center [85, 152] width 111 height 17
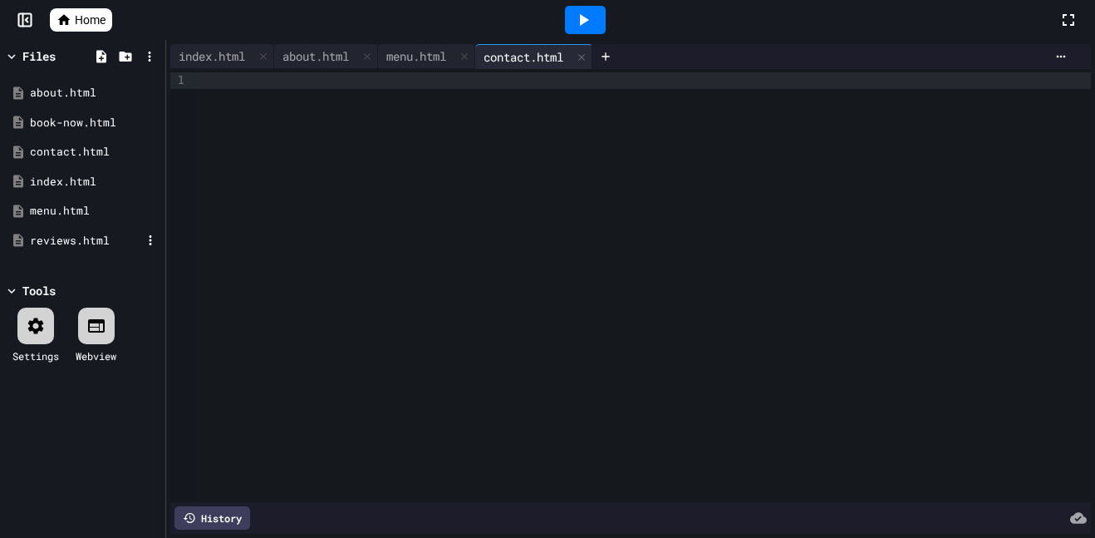
click at [63, 233] on div "reviews.html" at bounding box center [85, 241] width 111 height 17
click at [73, 115] on div "book-now.html" at bounding box center [85, 123] width 111 height 17
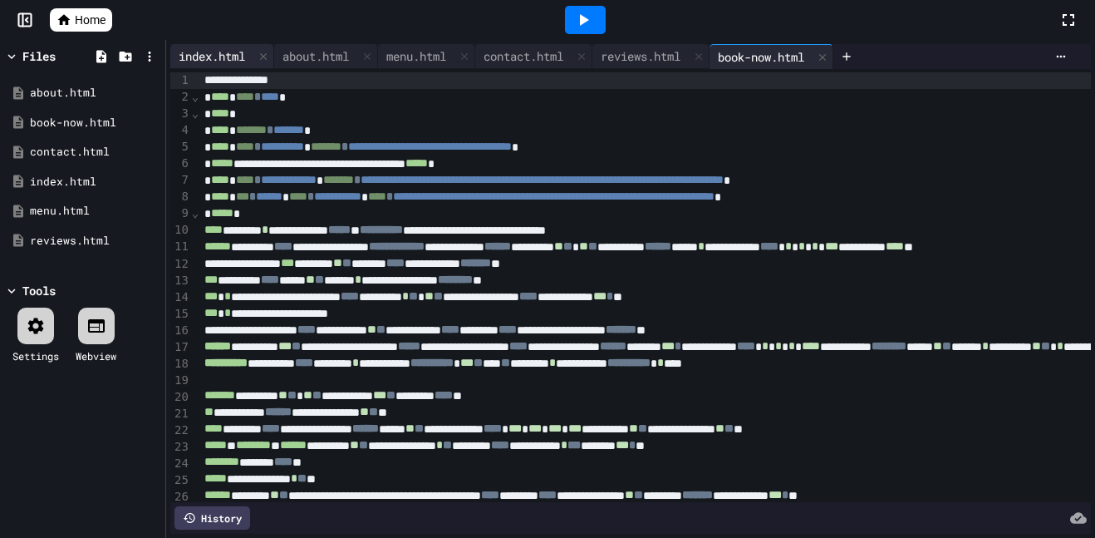
click at [223, 50] on div "index.html" at bounding box center [211, 55] width 83 height 17
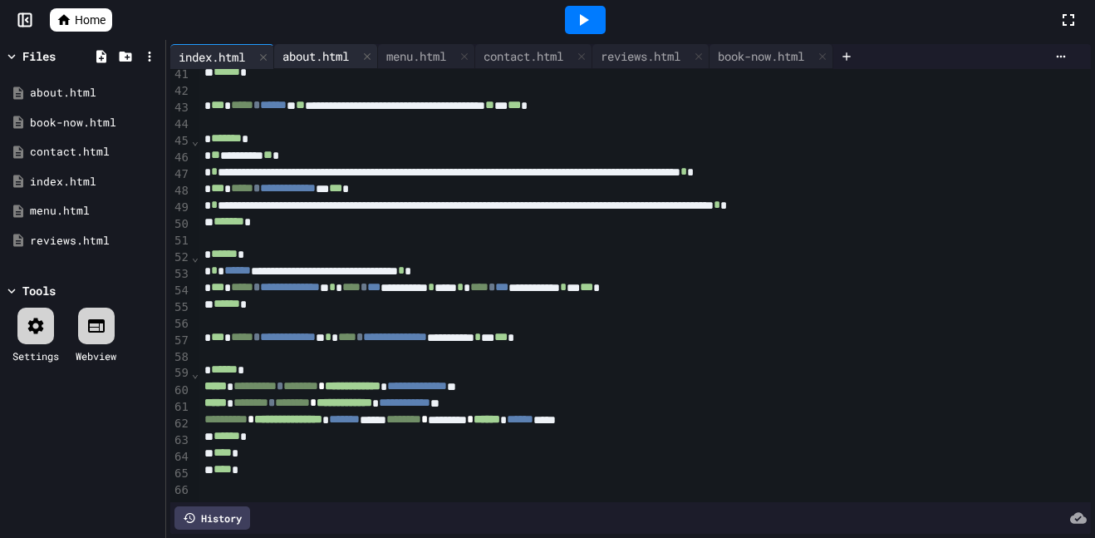
click at [302, 60] on div "about.html" at bounding box center [315, 55] width 83 height 17
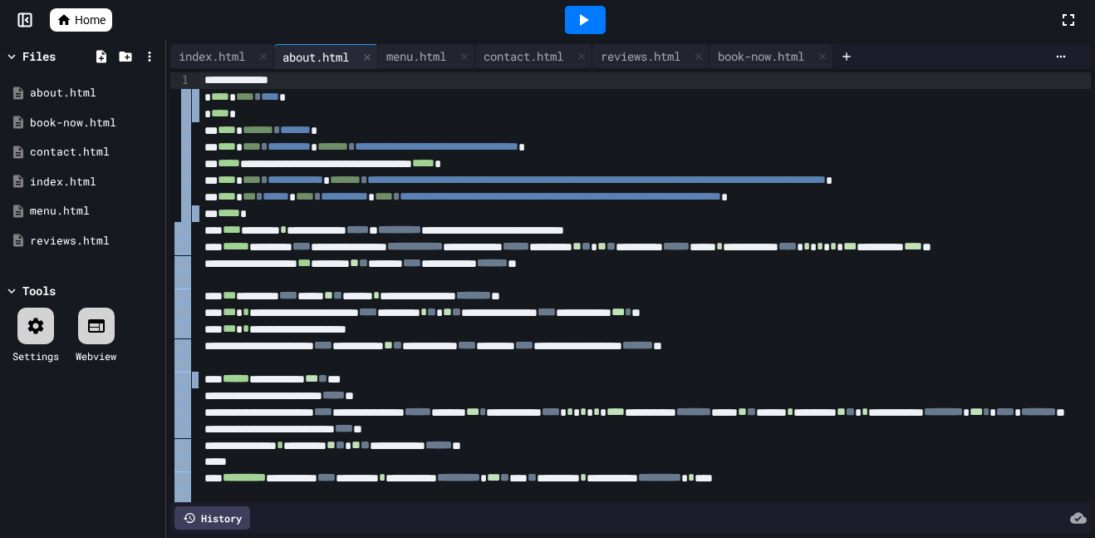
drag, startPoint x: 185, startPoint y: 76, endPoint x: 227, endPoint y: 96, distance: 45.7
click at [277, 128] on div "**********" at bounding box center [630, 285] width 921 height 433
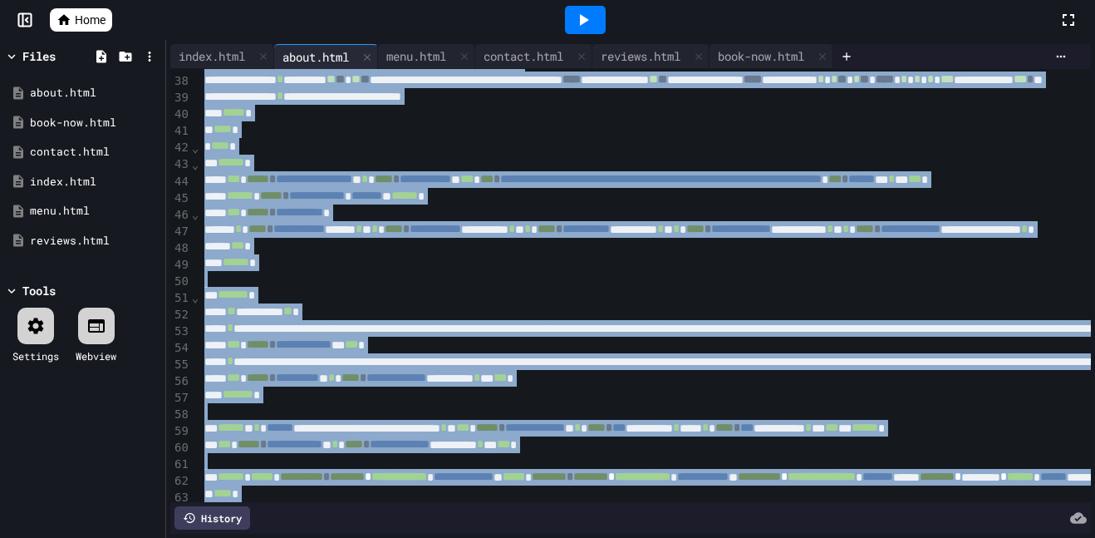
scroll to position [656, 0]
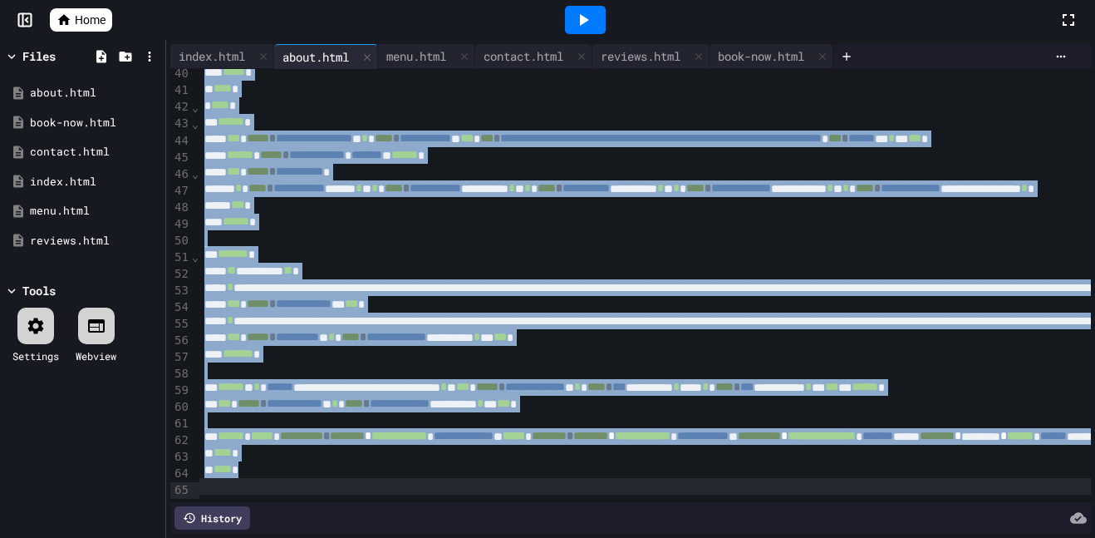
drag, startPoint x: 200, startPoint y: 76, endPoint x: 640, endPoint y: 533, distance: 634.1
click at [640, 533] on div "**********" at bounding box center [630, 289] width 929 height 498
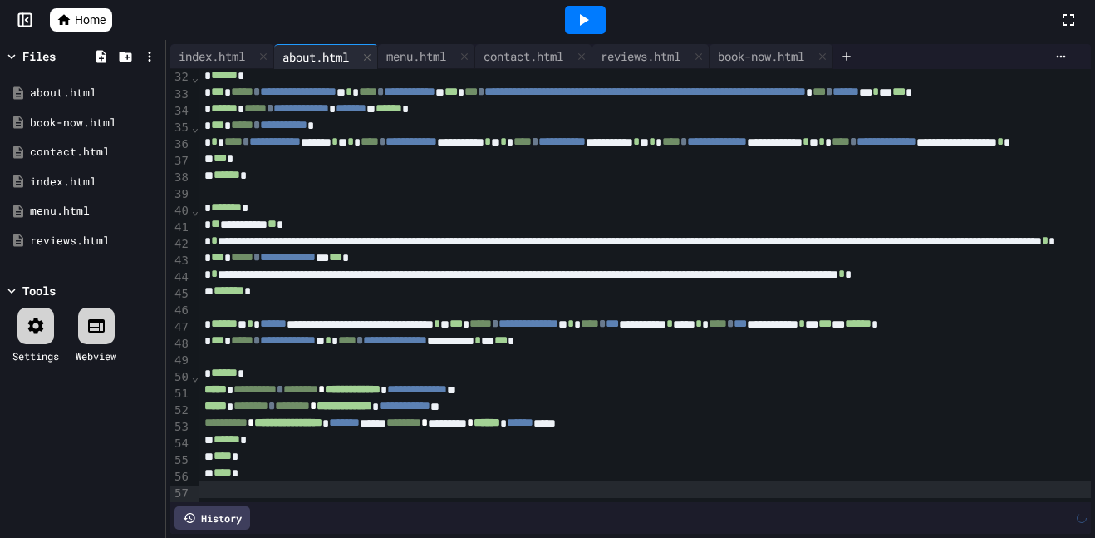
scroll to position [524, 0]
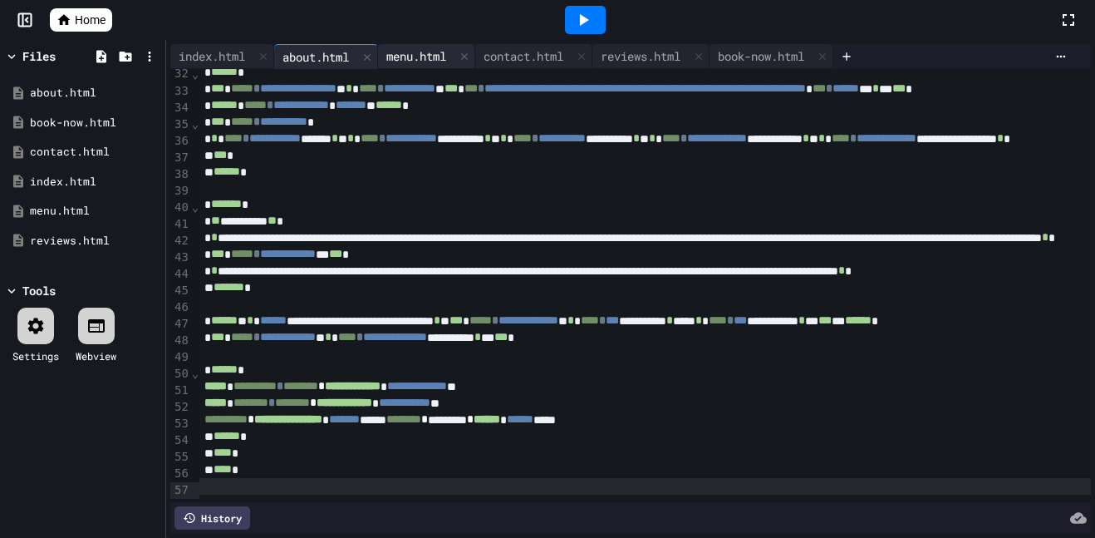
click at [417, 48] on div "menu.html" at bounding box center [416, 55] width 76 height 17
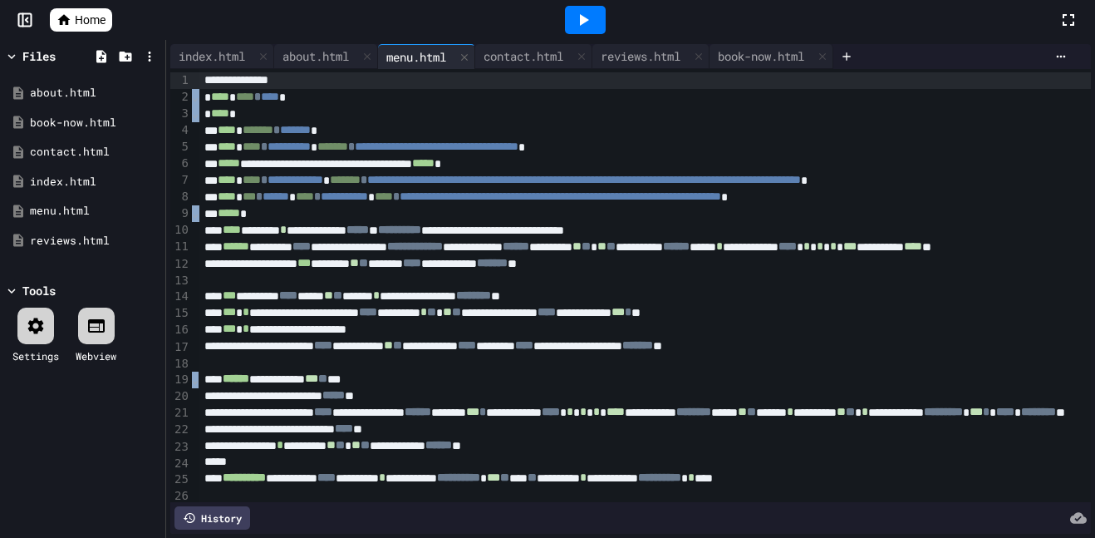
drag, startPoint x: 196, startPoint y: 81, endPoint x: 234, endPoint y: 90, distance: 38.3
click at [272, 121] on div "**********" at bounding box center [630, 285] width 921 height 433
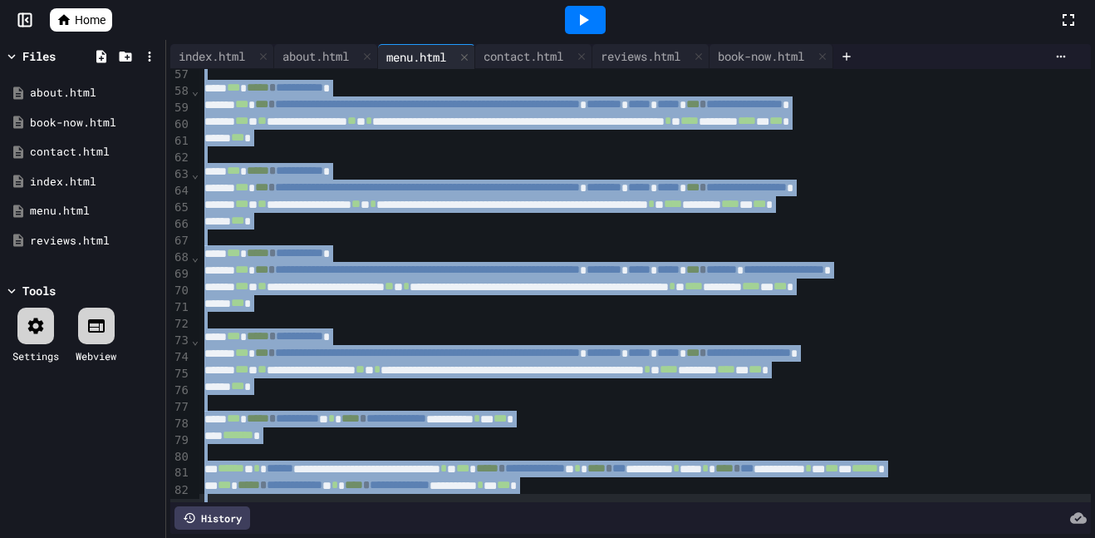
scroll to position [1020, 0]
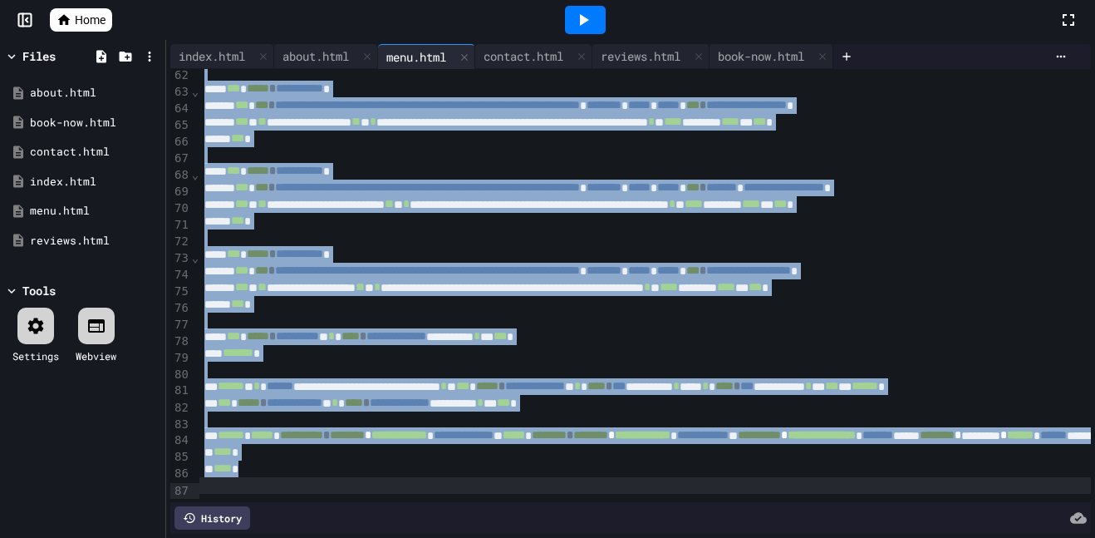
drag, startPoint x: 201, startPoint y: 76, endPoint x: 519, endPoint y: 537, distance: 560.4
click at [519, 537] on div "**********" at bounding box center [630, 289] width 929 height 498
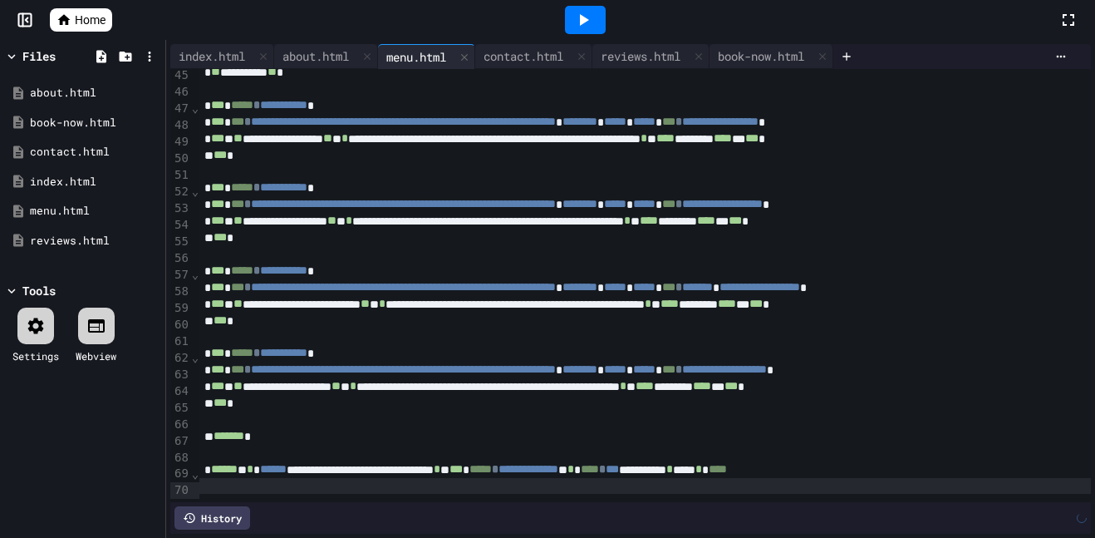
scroll to position [739, 0]
click at [523, 66] on div "contact.html" at bounding box center [533, 56] width 117 height 25
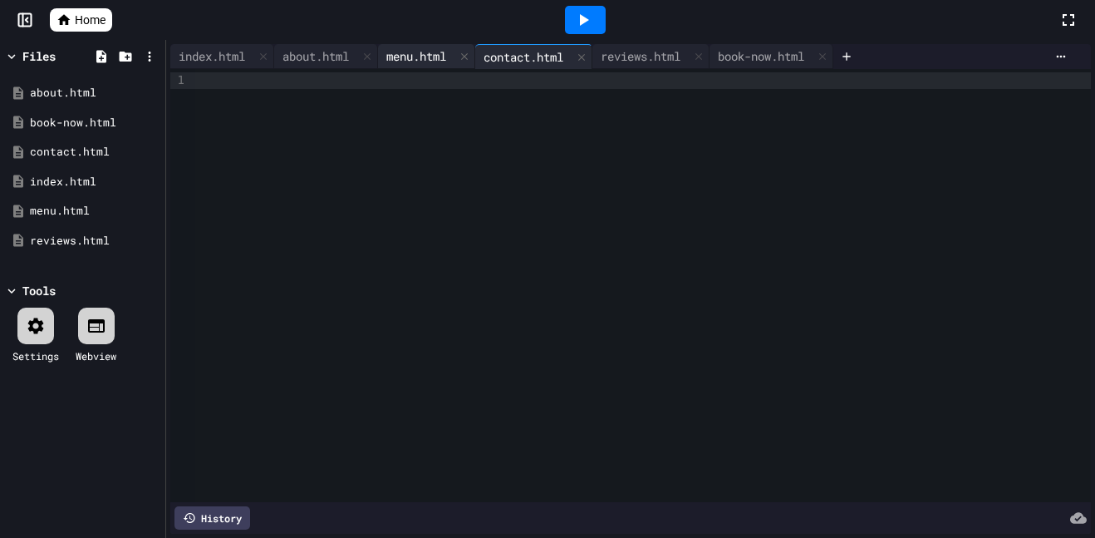
click at [416, 57] on div "menu.html" at bounding box center [416, 55] width 76 height 17
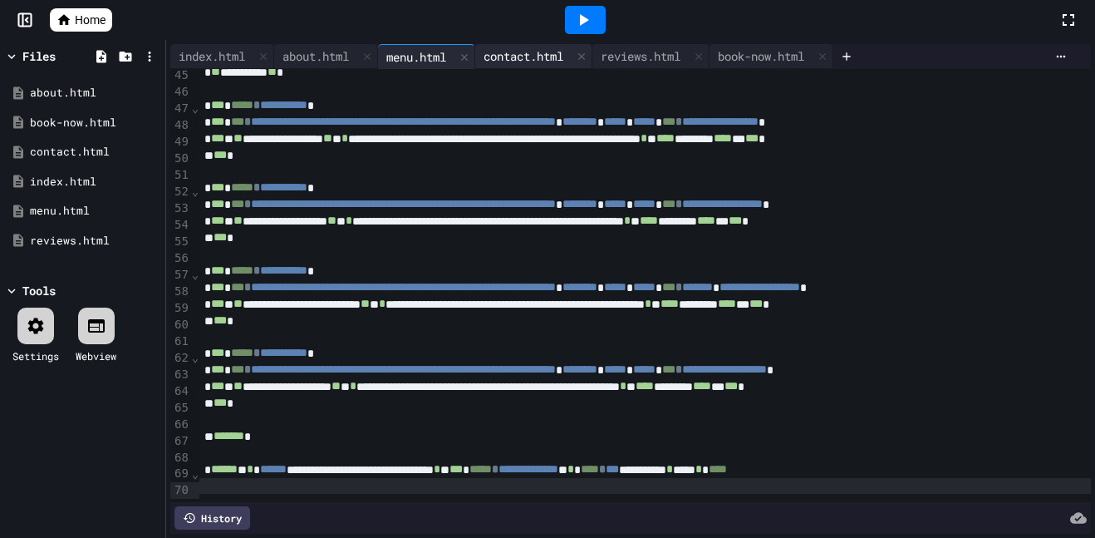
click at [568, 52] on div "contact.html" at bounding box center [523, 55] width 96 height 17
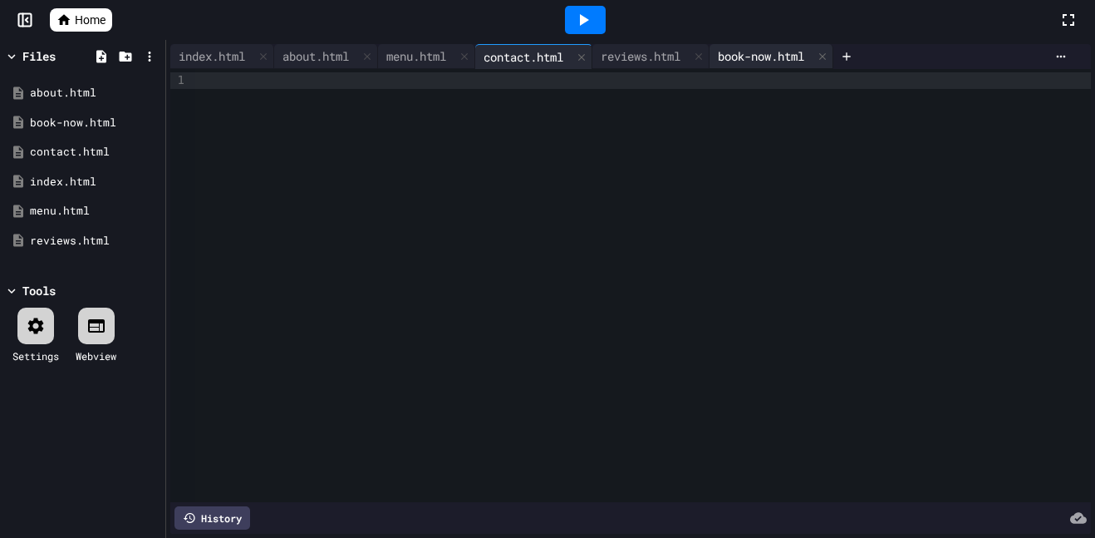
click at [793, 57] on div "book-now.html" at bounding box center [761, 55] width 103 height 17
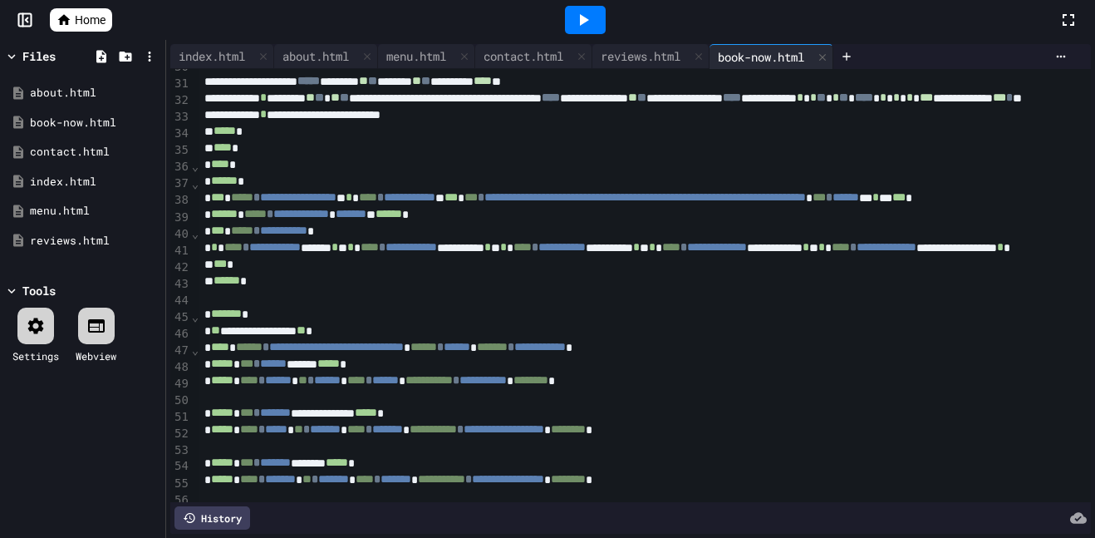
scroll to position [512, 0]
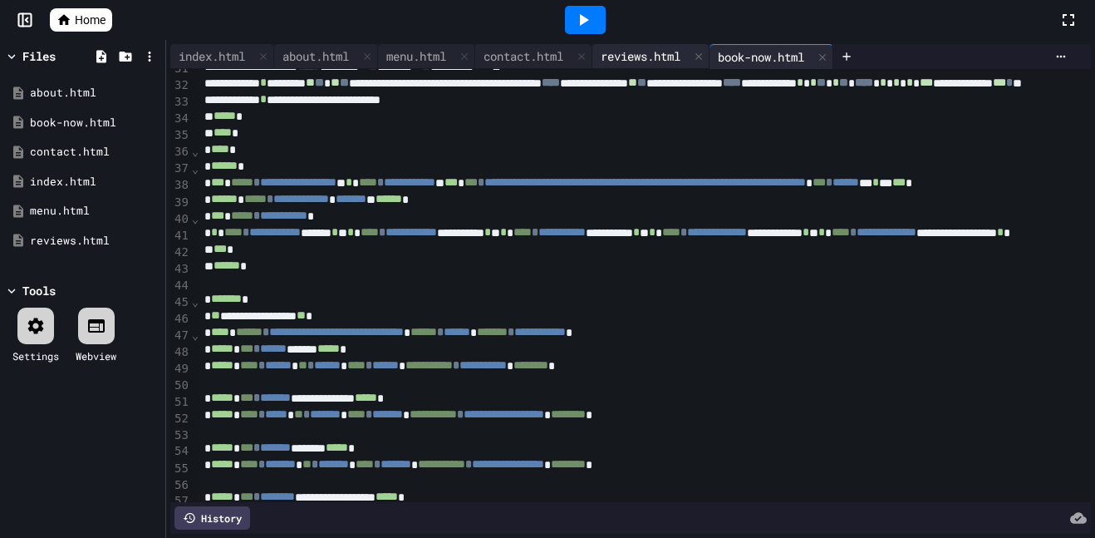
click at [638, 57] on div "reviews.html" at bounding box center [640, 55] width 96 height 17
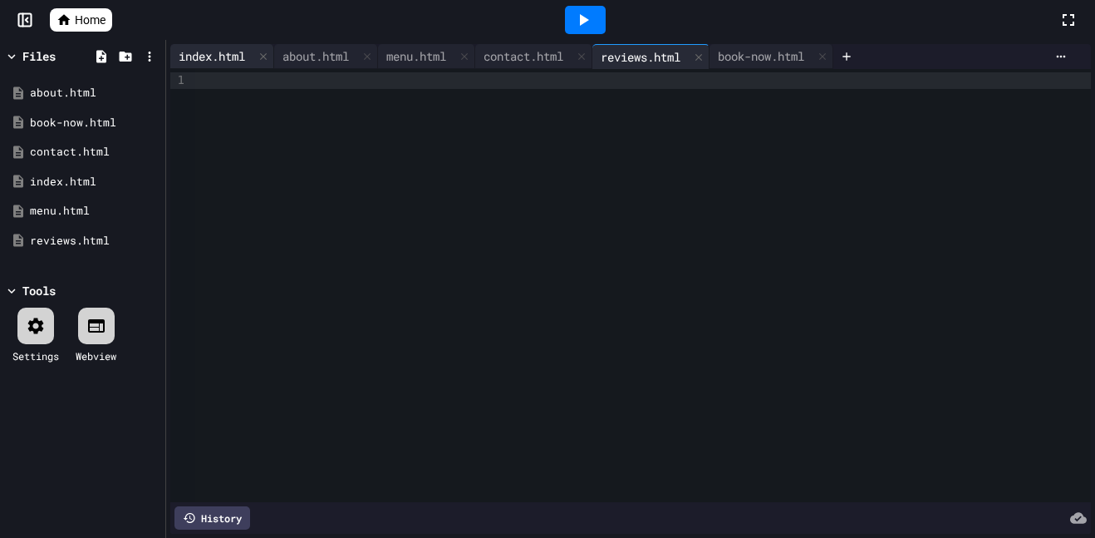
click at [225, 57] on div "index.html" at bounding box center [211, 55] width 83 height 17
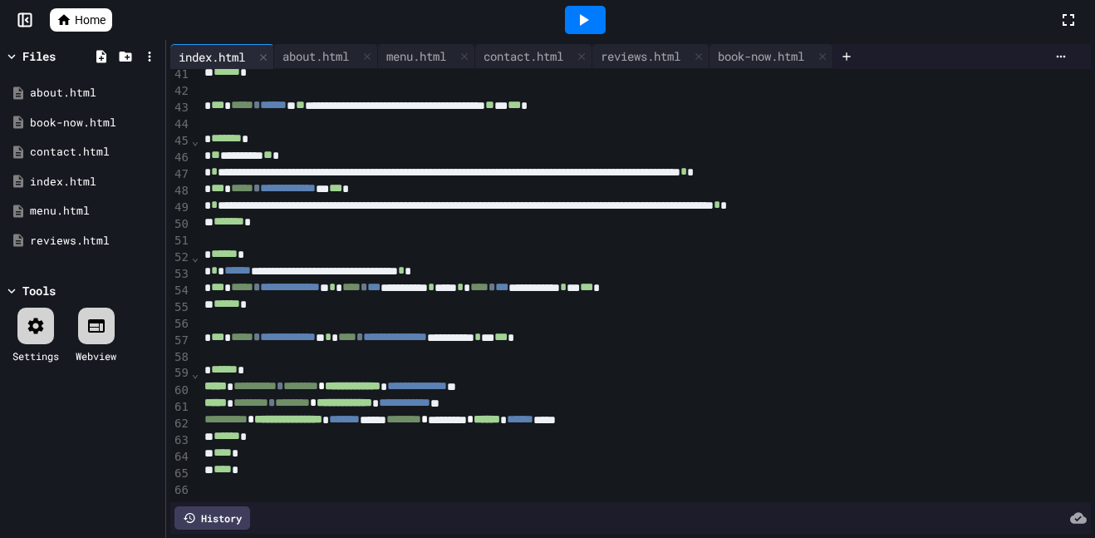
scroll to position [0, 0]
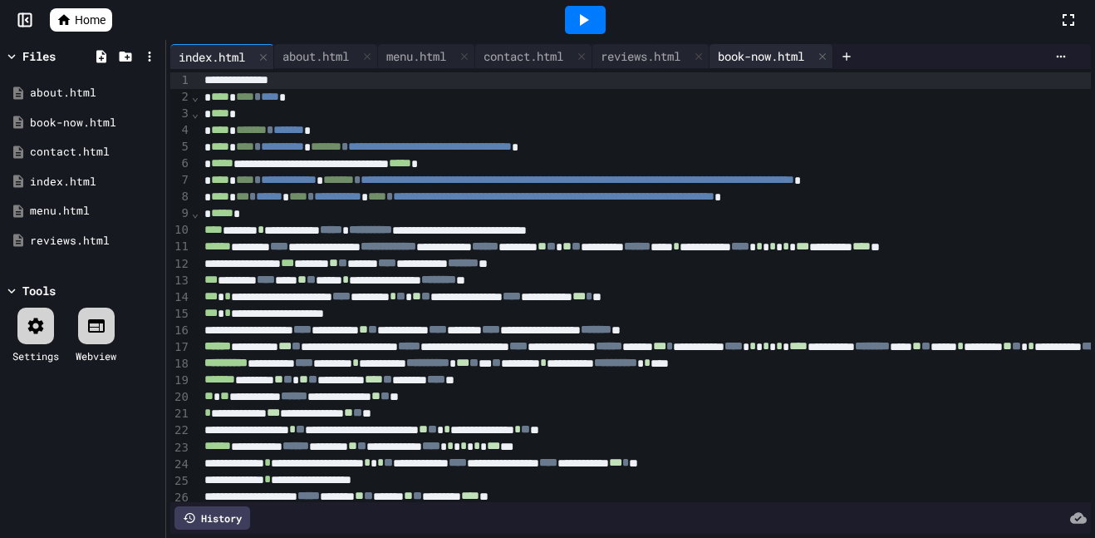
click at [783, 48] on div "book-now.html" at bounding box center [761, 55] width 103 height 17
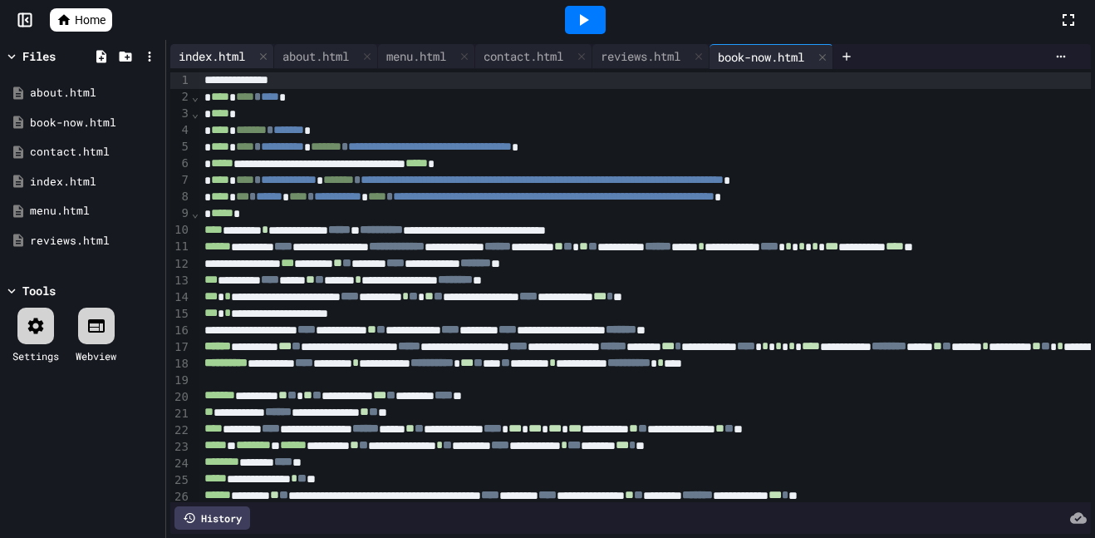
click at [219, 61] on div "index.html" at bounding box center [211, 55] width 83 height 17
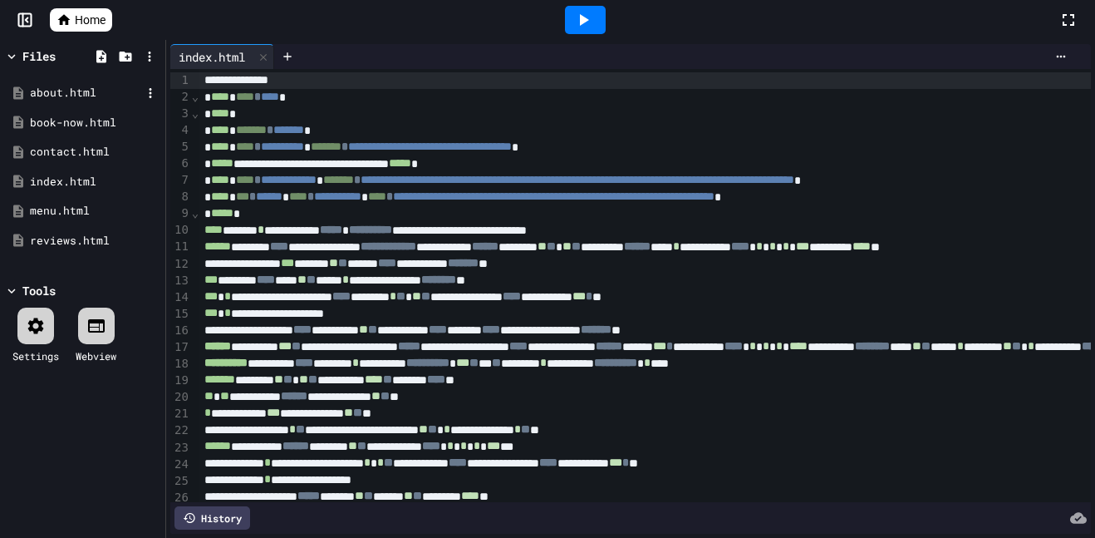
click at [79, 91] on div "about.html" at bounding box center [85, 93] width 111 height 17
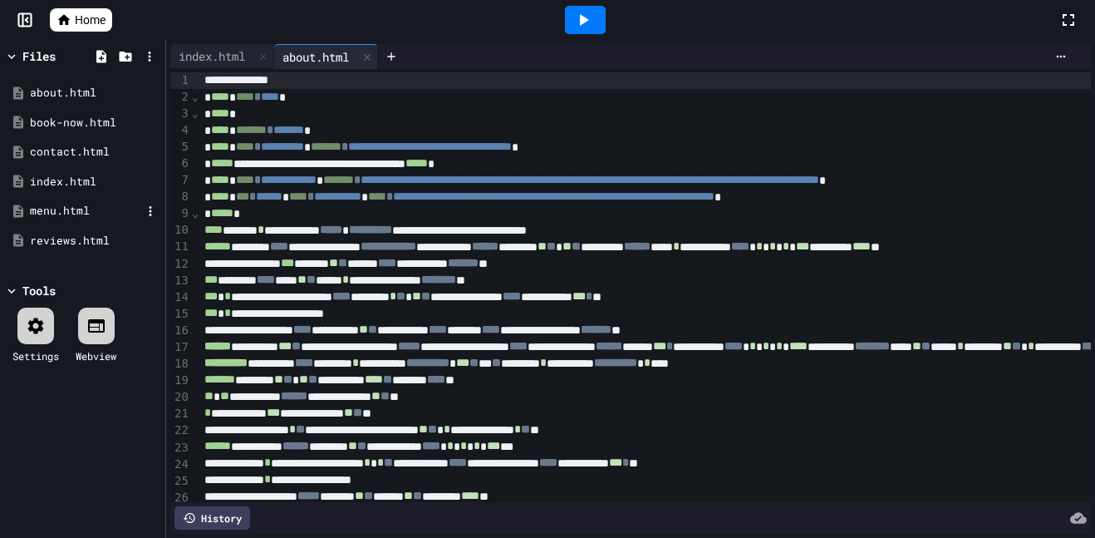
click at [56, 204] on div "menu.html" at bounding box center [85, 211] width 111 height 17
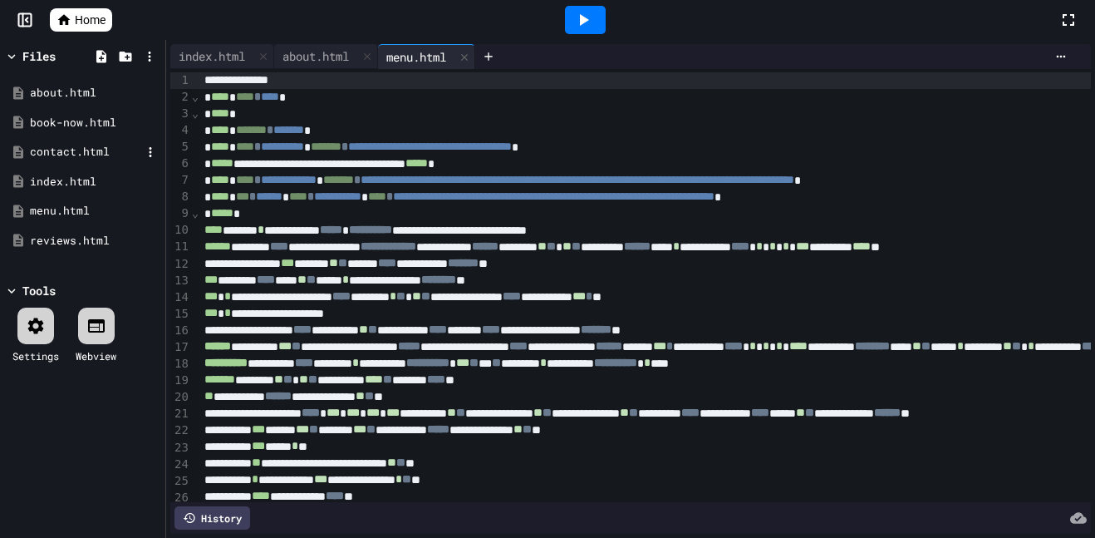
click at [66, 155] on div "contact.html" at bounding box center [85, 152] width 111 height 17
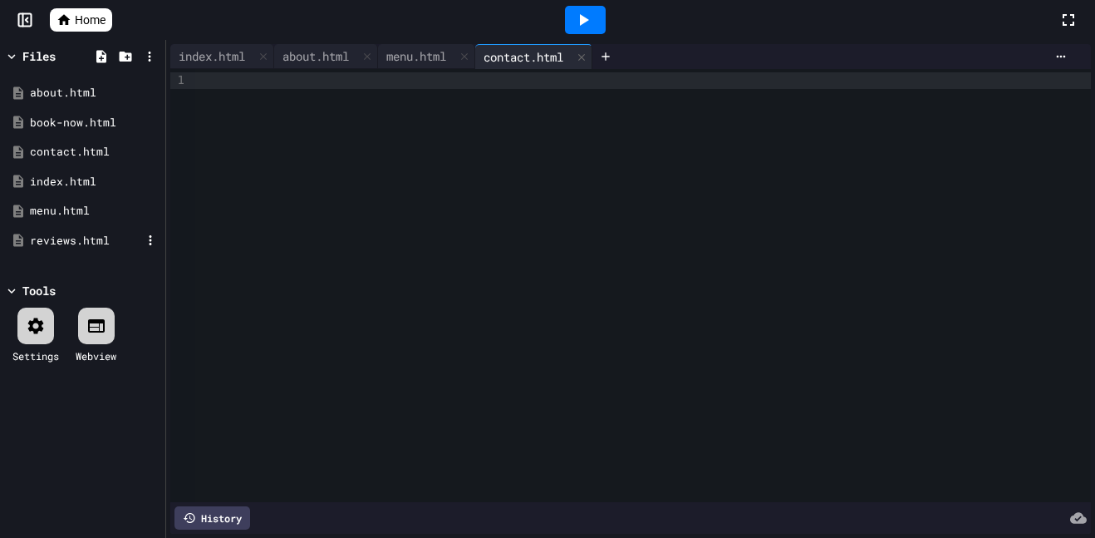
click at [54, 243] on div "reviews.html" at bounding box center [85, 241] width 111 height 17
click at [84, 122] on div "book-now.html" at bounding box center [85, 123] width 111 height 17
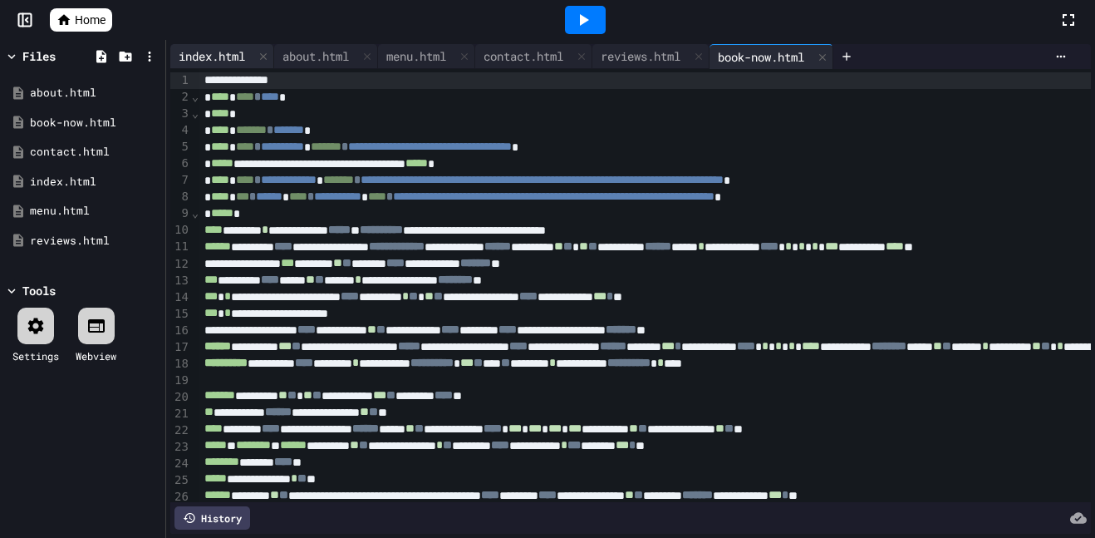
click at [243, 45] on div "index.html" at bounding box center [222, 56] width 104 height 25
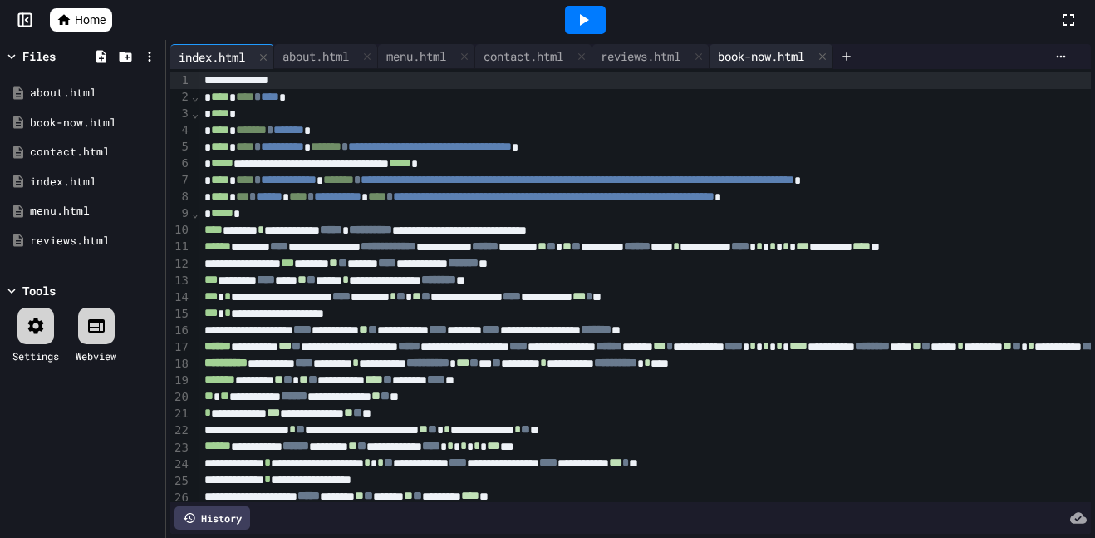
click at [778, 60] on div "book-now.html" at bounding box center [761, 55] width 103 height 17
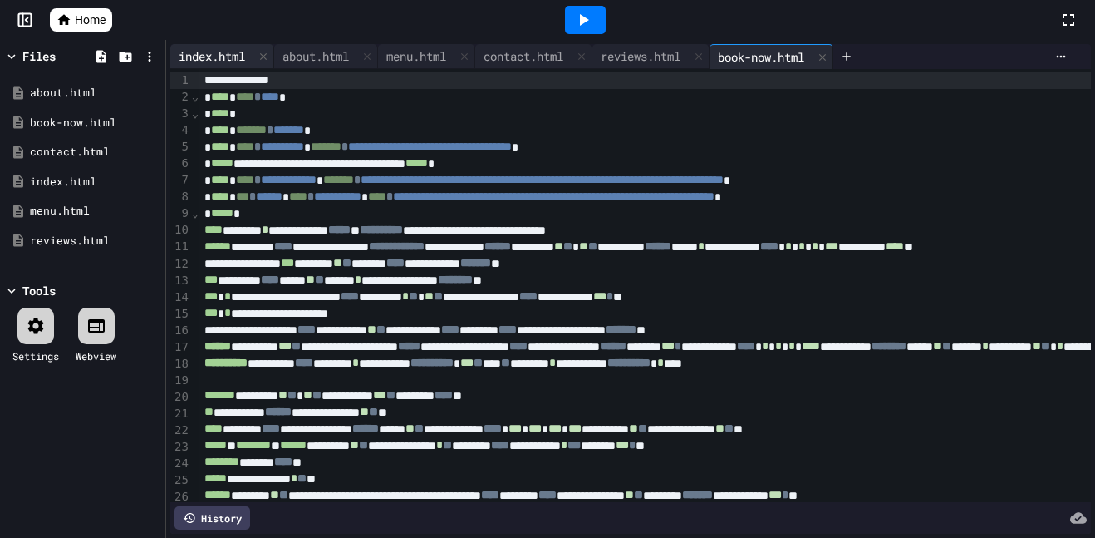
click at [196, 51] on div "index.html" at bounding box center [211, 55] width 83 height 17
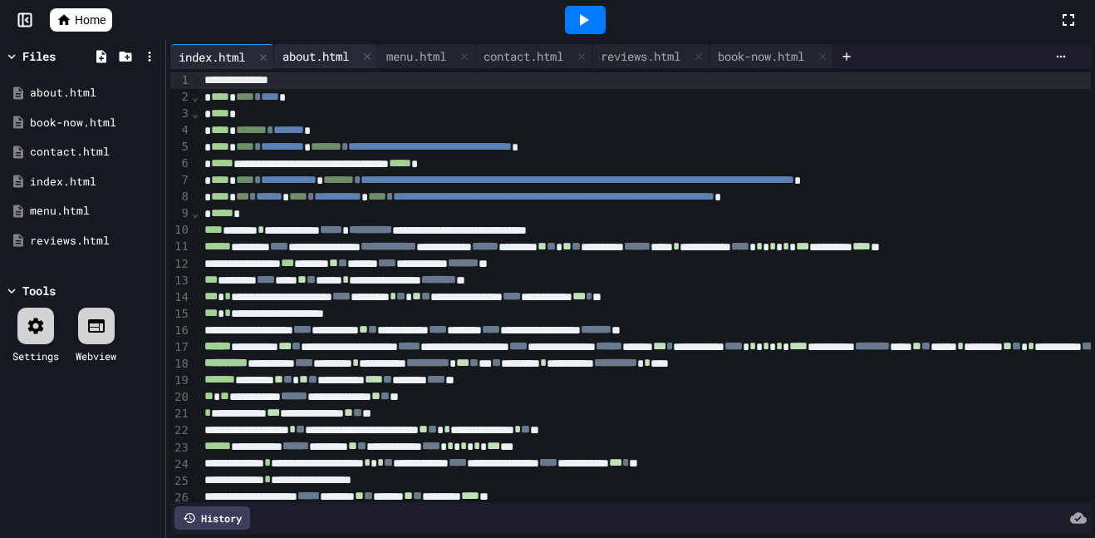
click at [324, 51] on div "about.html" at bounding box center [315, 55] width 83 height 17
click at [449, 47] on div "menu.html" at bounding box center [416, 55] width 76 height 17
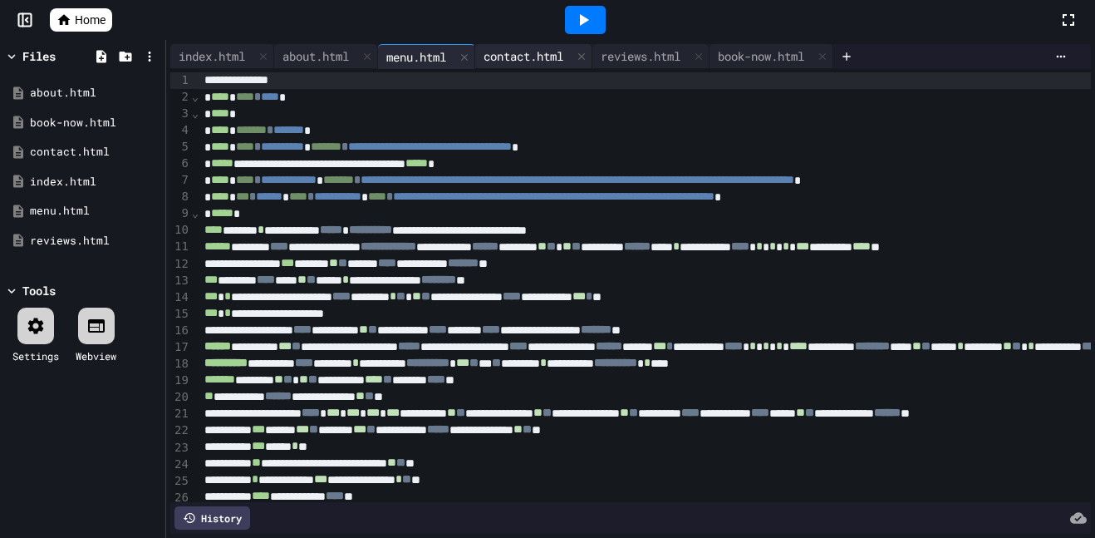
click at [533, 56] on div "contact.html" at bounding box center [523, 55] width 96 height 17
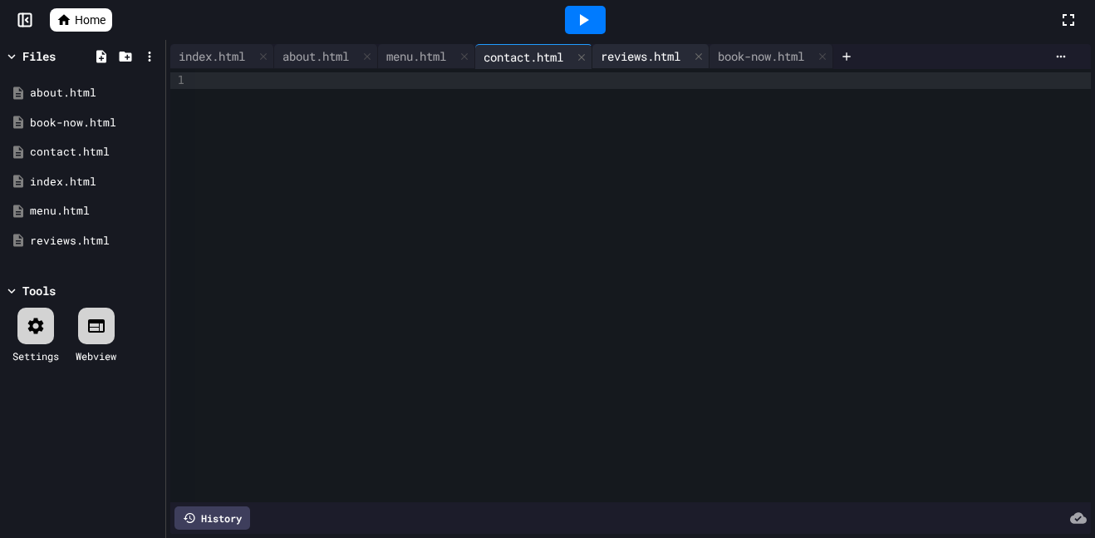
click at [661, 59] on div "reviews.html" at bounding box center [640, 55] width 96 height 17
click at [507, 52] on div "contact.html" at bounding box center [523, 55] width 96 height 17
click at [418, 80] on div at bounding box center [643, 80] width 896 height 17
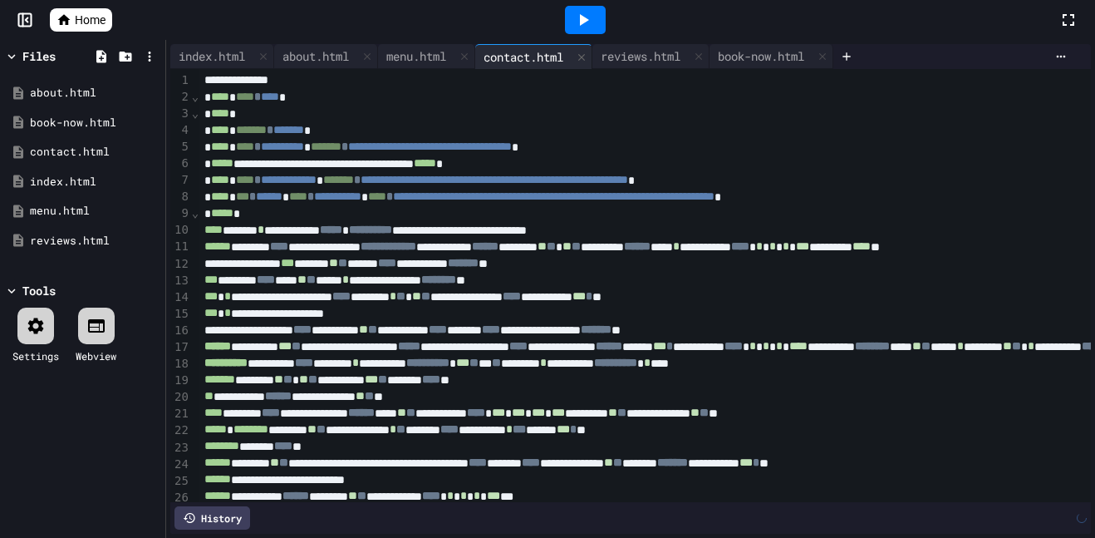
scroll to position [640, 0]
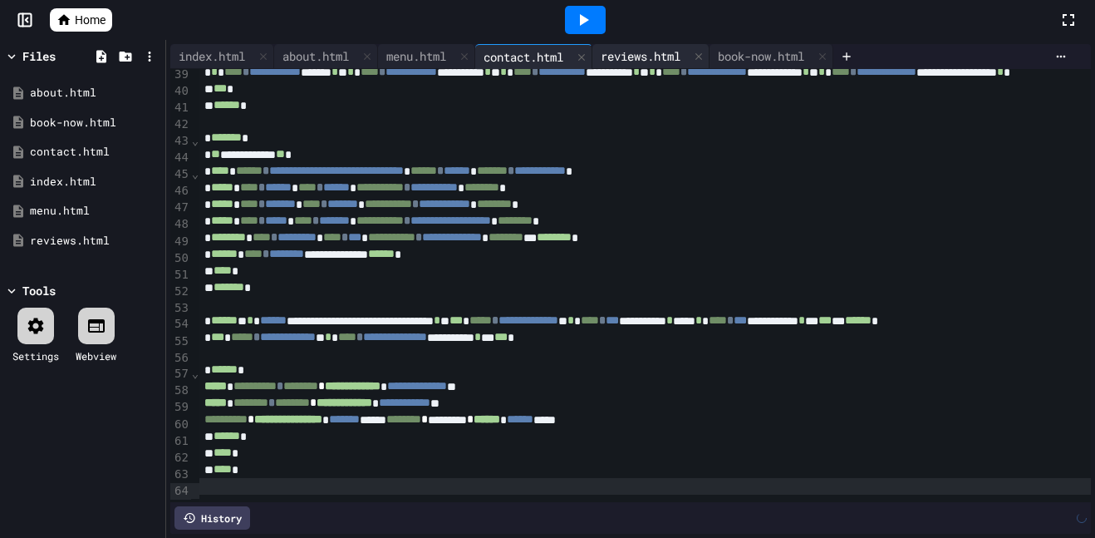
click at [641, 53] on div "reviews.html" at bounding box center [640, 55] width 96 height 17
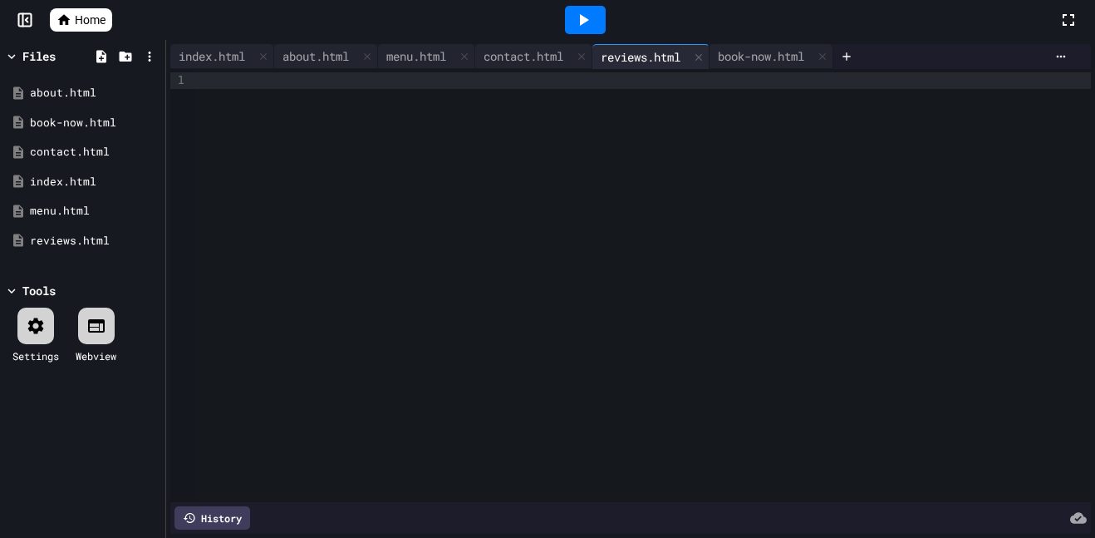
click at [637, 93] on div at bounding box center [643, 285] width 896 height 433
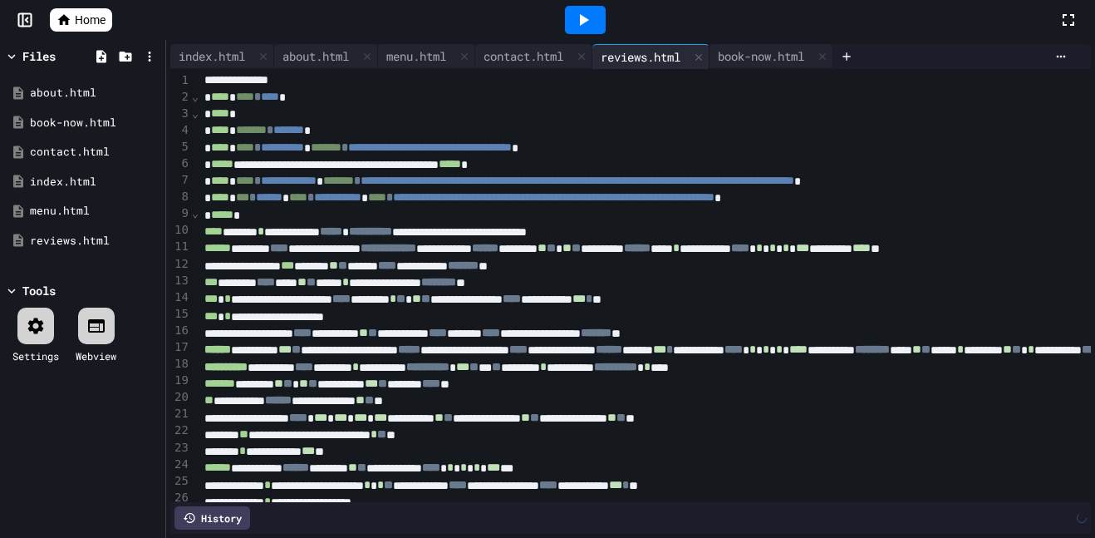
scroll to position [539, 0]
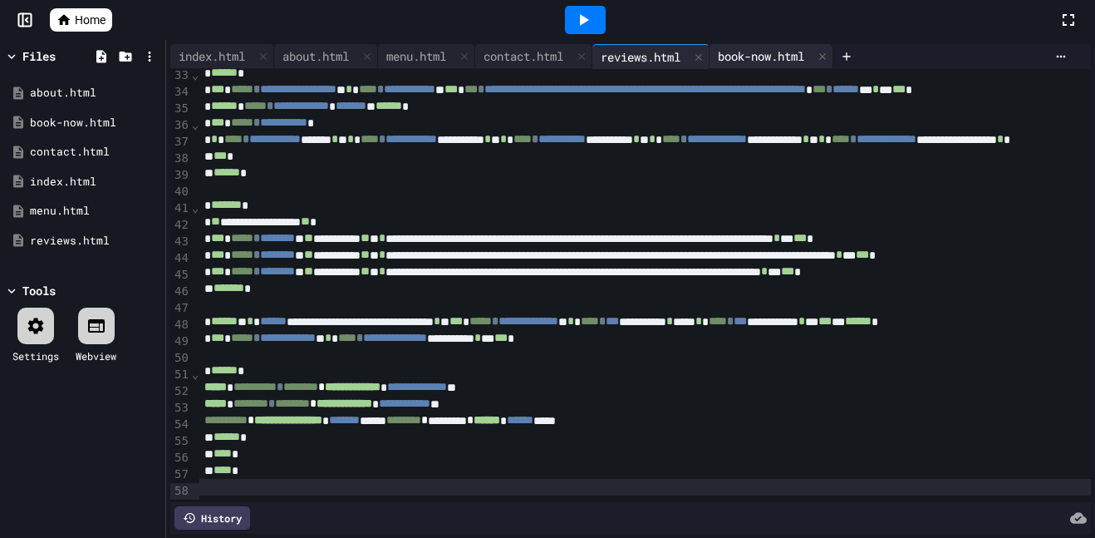
click at [790, 58] on div "book-now.html" at bounding box center [761, 55] width 103 height 17
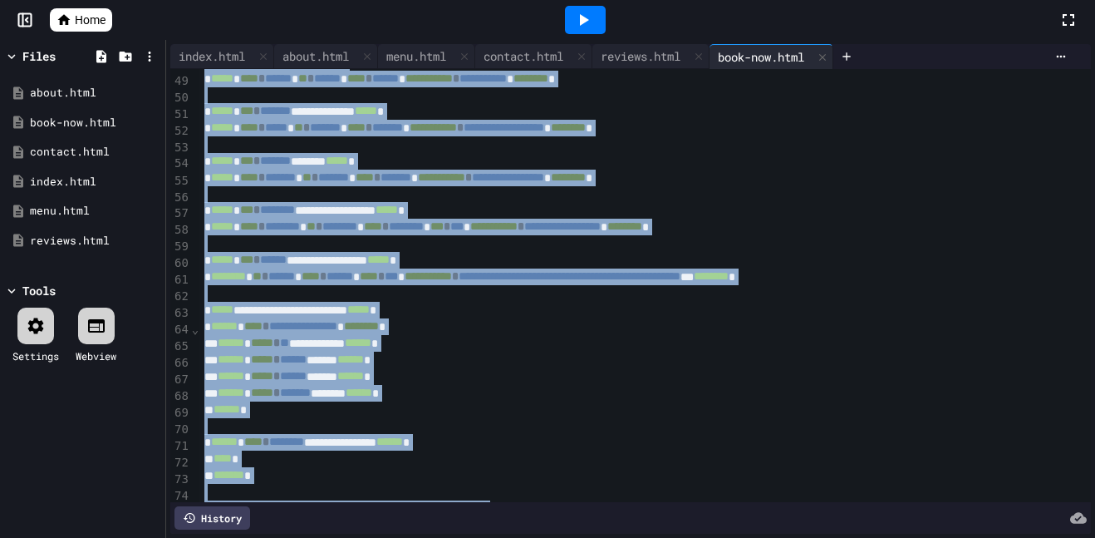
scroll to position [971, 0]
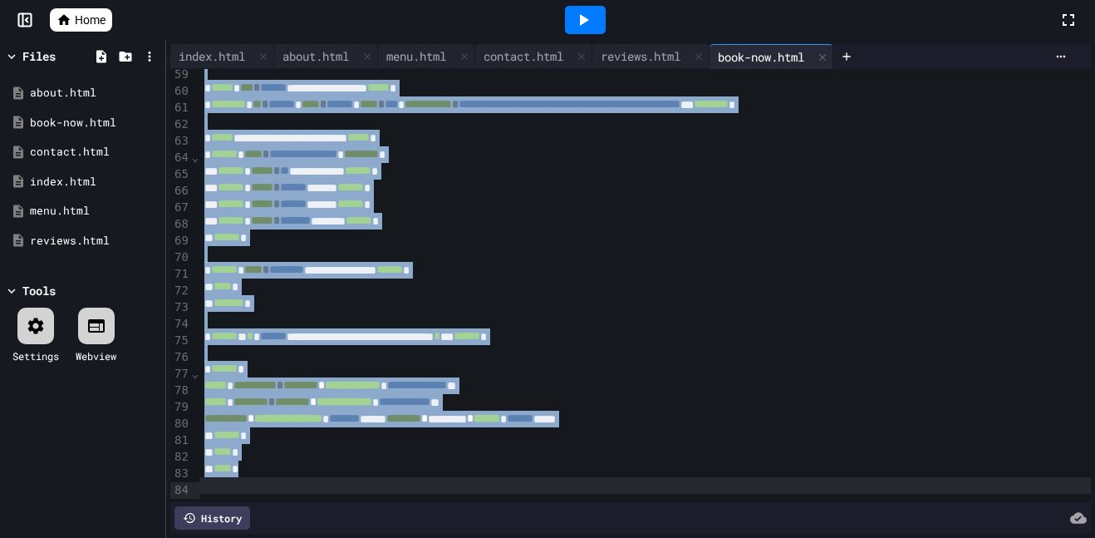
drag, startPoint x: 201, startPoint y: 78, endPoint x: 521, endPoint y: 537, distance: 559.3
click at [521, 537] on div "**********" at bounding box center [630, 289] width 929 height 498
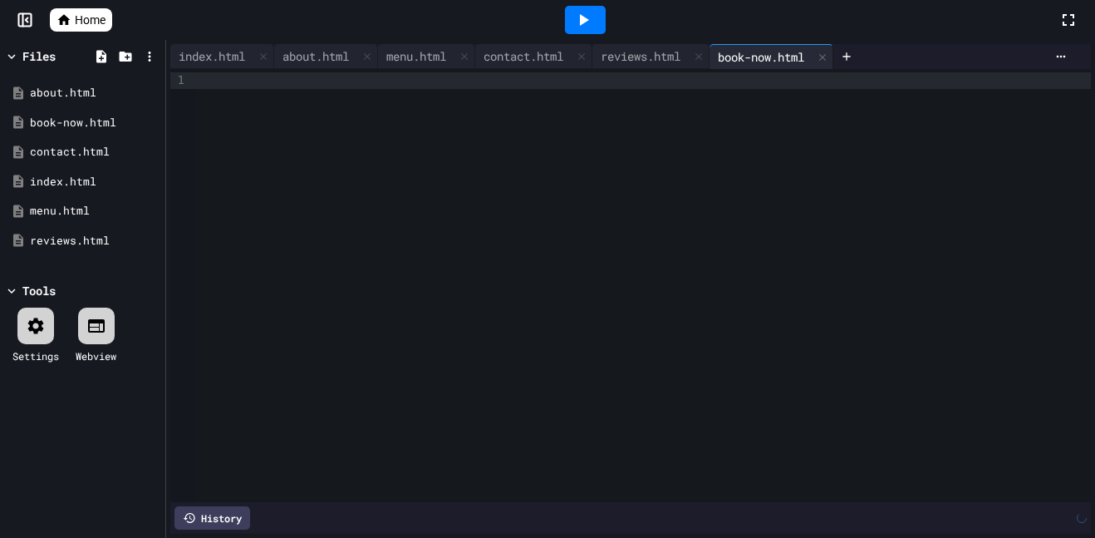
scroll to position [0, 0]
click at [669, 67] on div "reviews.html" at bounding box center [650, 56] width 117 height 25
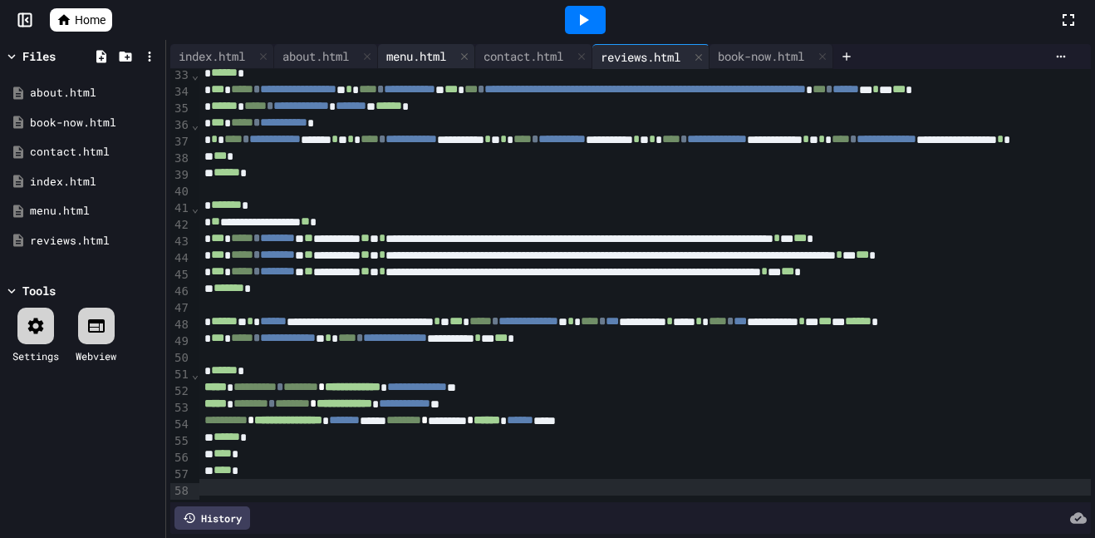
click at [418, 58] on div "menu.html" at bounding box center [416, 55] width 76 height 17
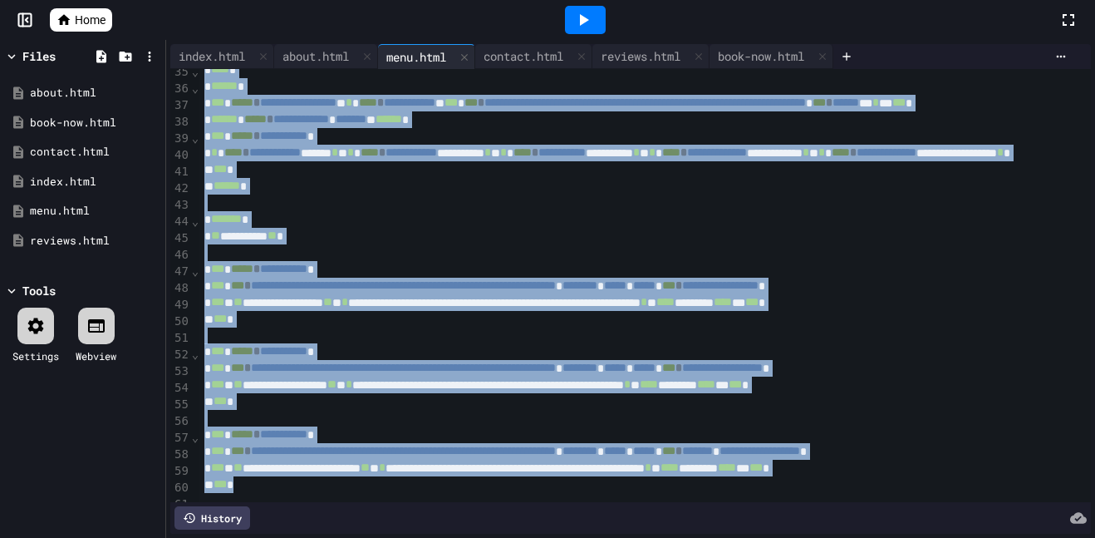
scroll to position [739, 0]
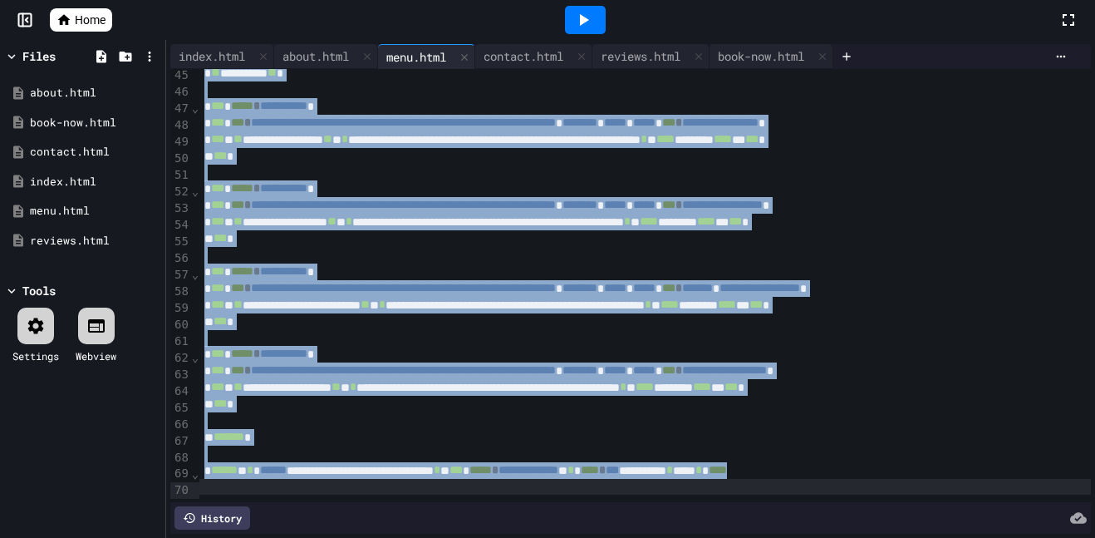
drag, startPoint x: 204, startPoint y: 82, endPoint x: 463, endPoint y: 537, distance: 523.3
click at [463, 537] on div "**********" at bounding box center [630, 289] width 929 height 498
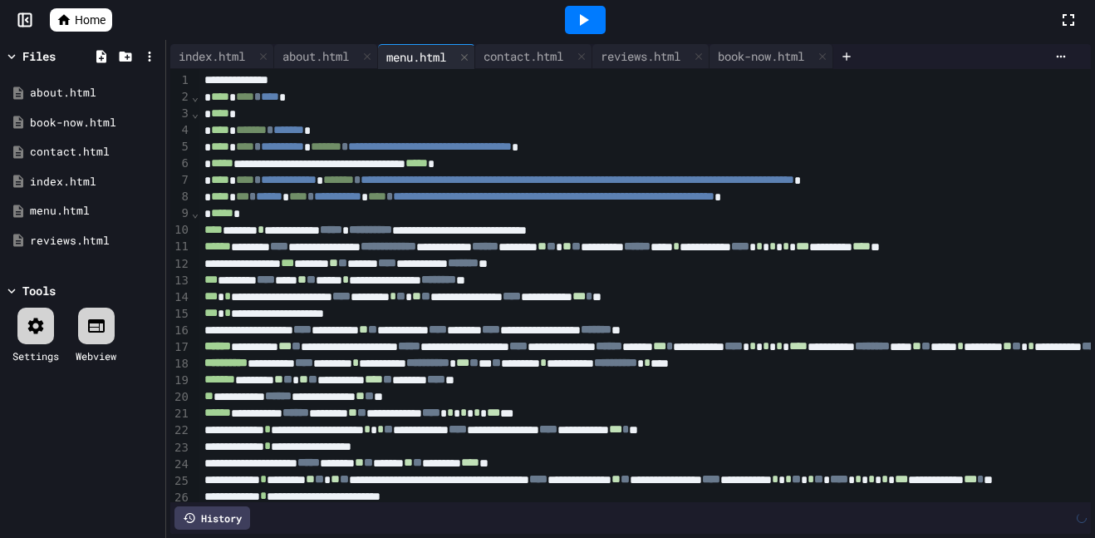
scroll to position [1188, 0]
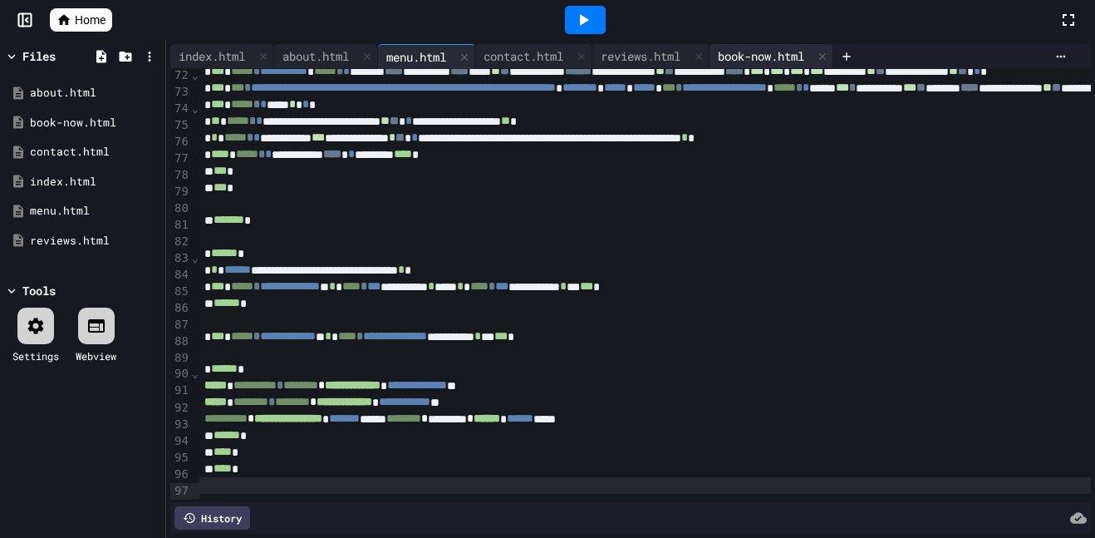
click at [805, 49] on div "book-now.html" at bounding box center [761, 55] width 103 height 17
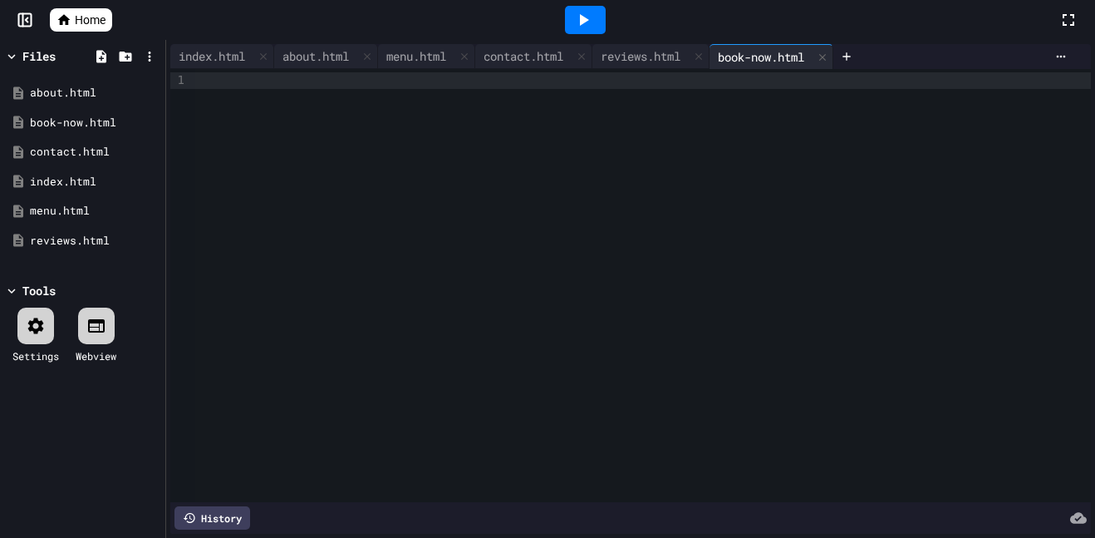
click at [727, 83] on div at bounding box center [643, 80] width 896 height 17
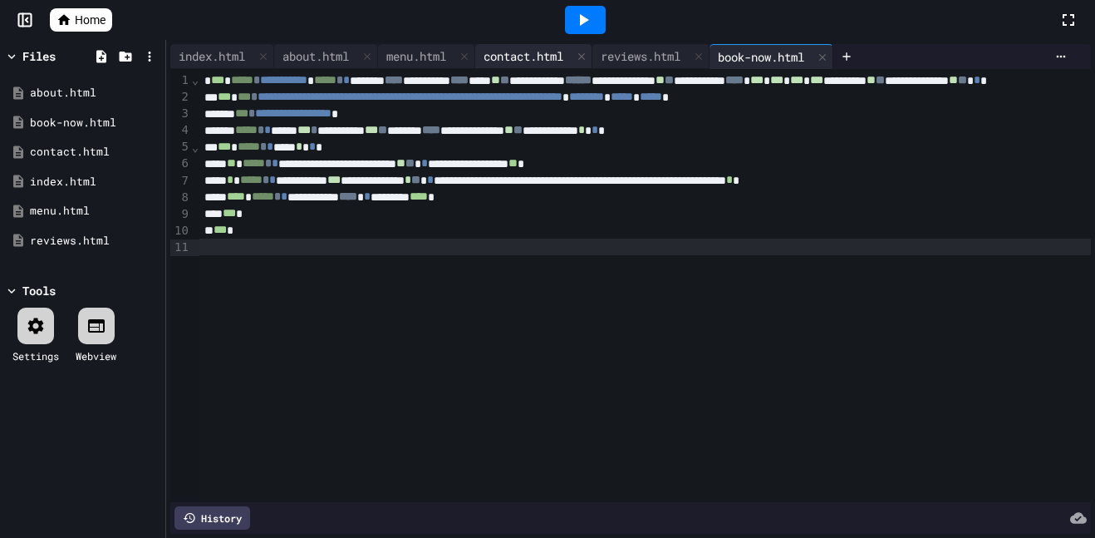
click at [502, 46] on div "contact.html" at bounding box center [533, 56] width 117 height 25
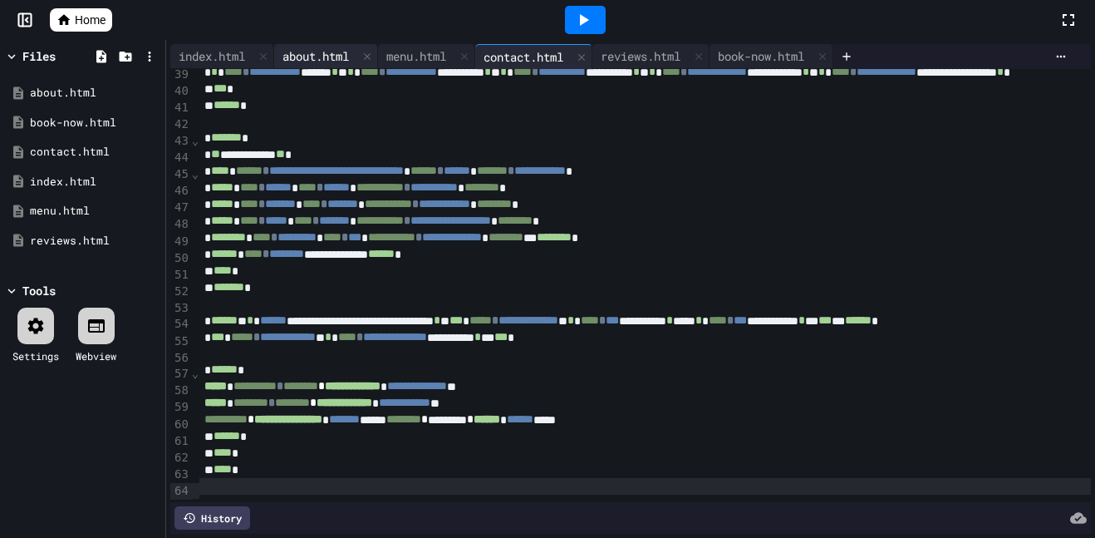
click at [297, 54] on div "about.html" at bounding box center [315, 55] width 83 height 17
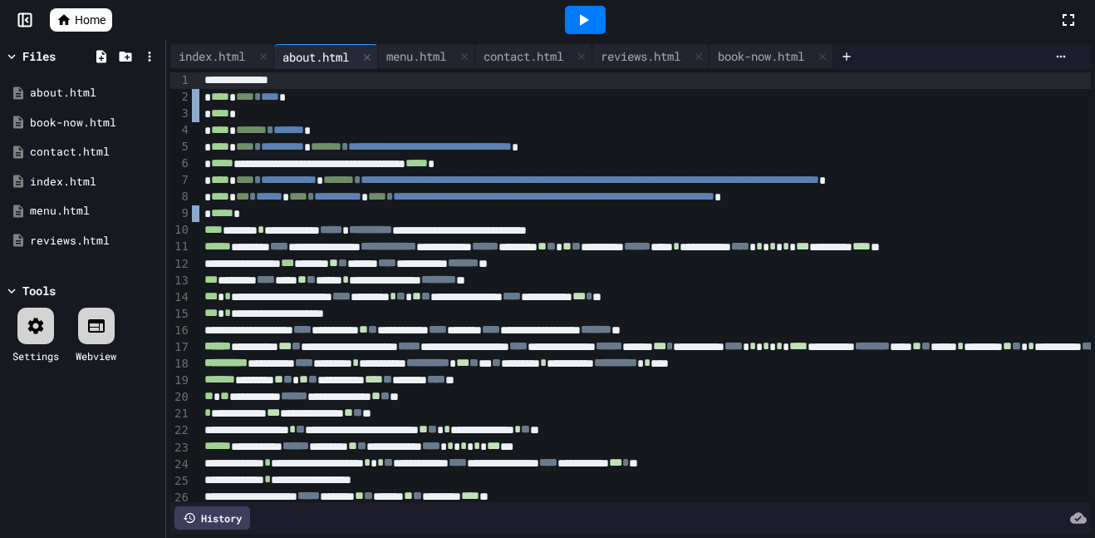
drag, startPoint x: 198, startPoint y: 78, endPoint x: 265, endPoint y: 91, distance: 68.6
click at [332, 286] on div "**********" at bounding box center [630, 285] width 921 height 433
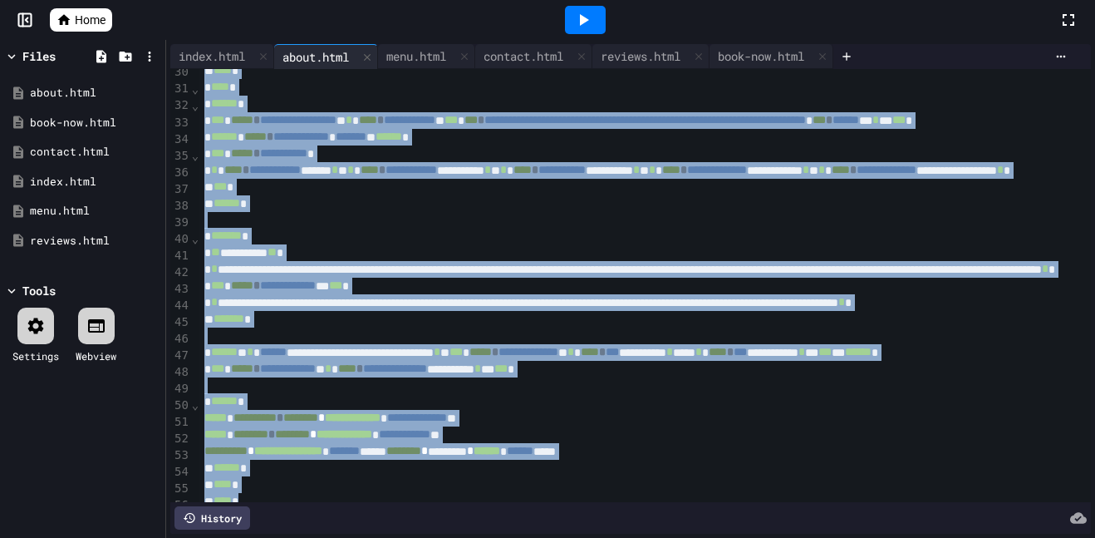
scroll to position [524, 0]
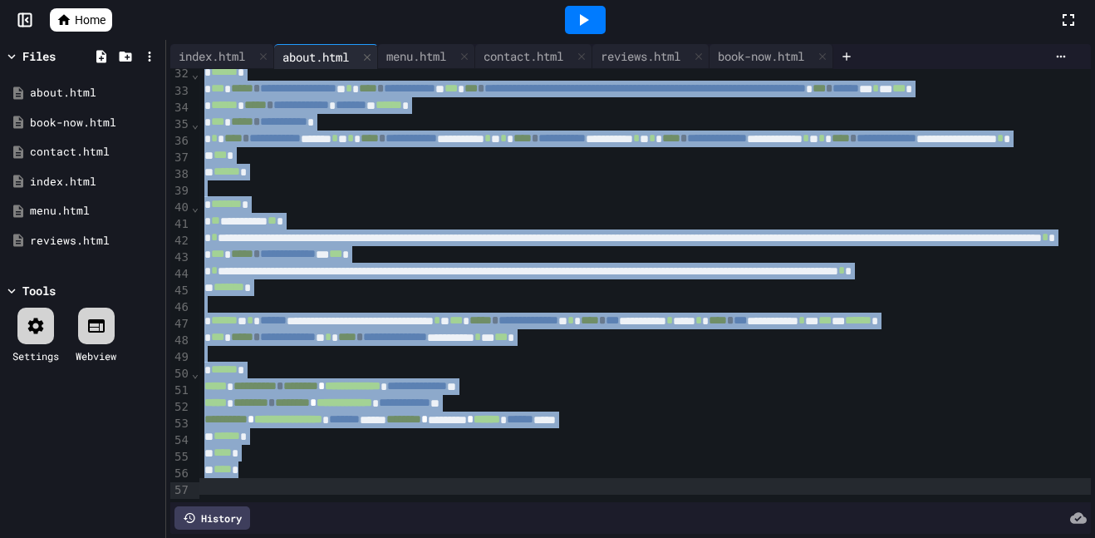
drag, startPoint x: 201, startPoint y: 77, endPoint x: 449, endPoint y: 537, distance: 522.0
click at [449, 537] on div "**********" at bounding box center [630, 289] width 929 height 498
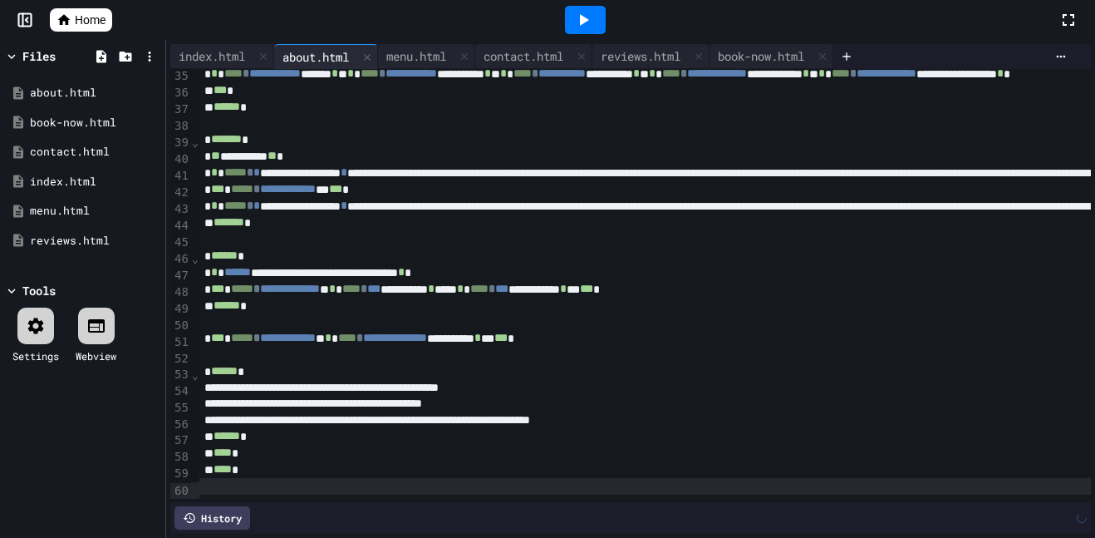
scroll to position [573, 0]
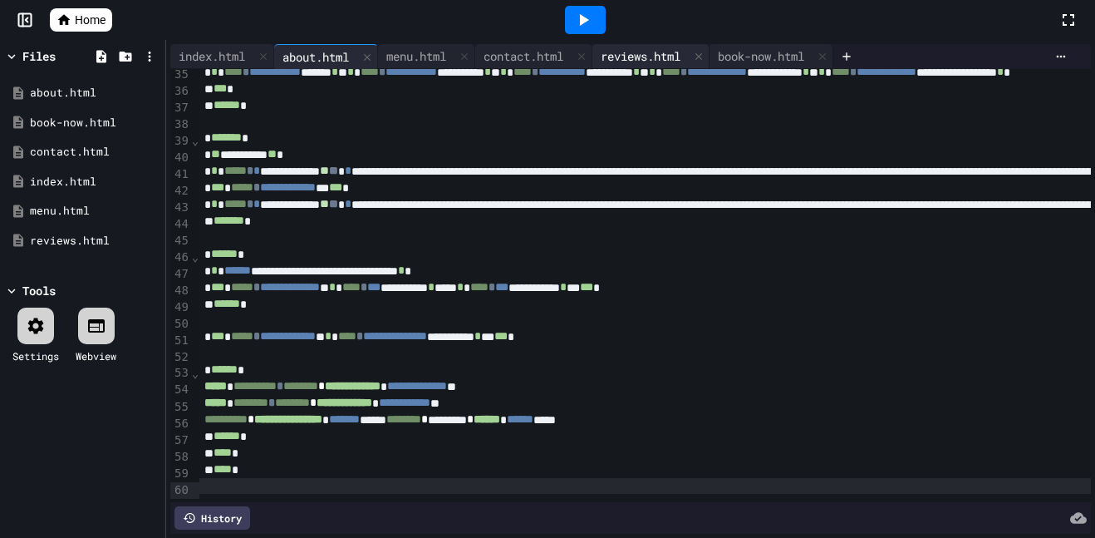
click at [632, 55] on div "reviews.html" at bounding box center [640, 55] width 96 height 17
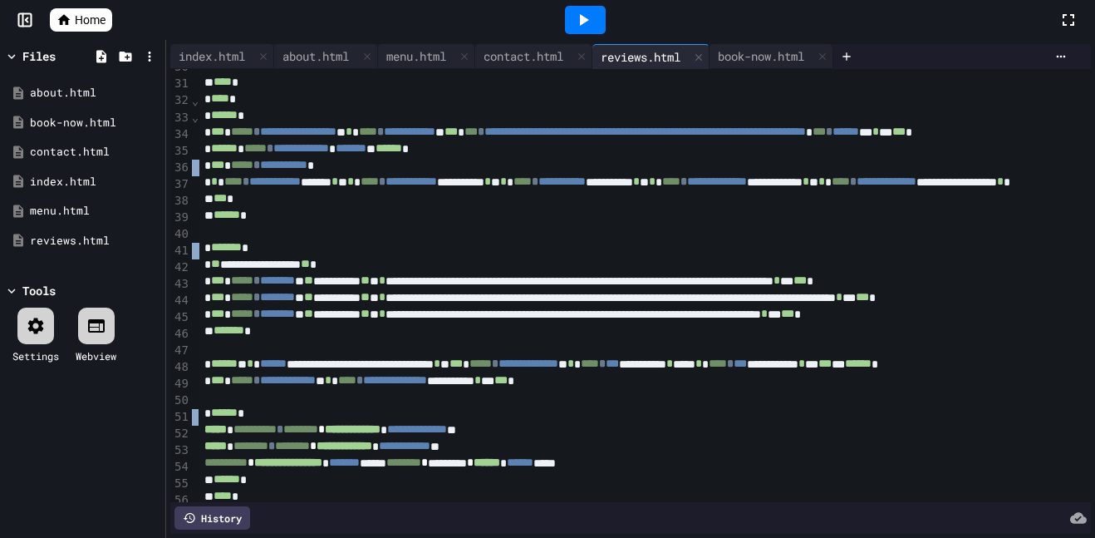
scroll to position [494, 0]
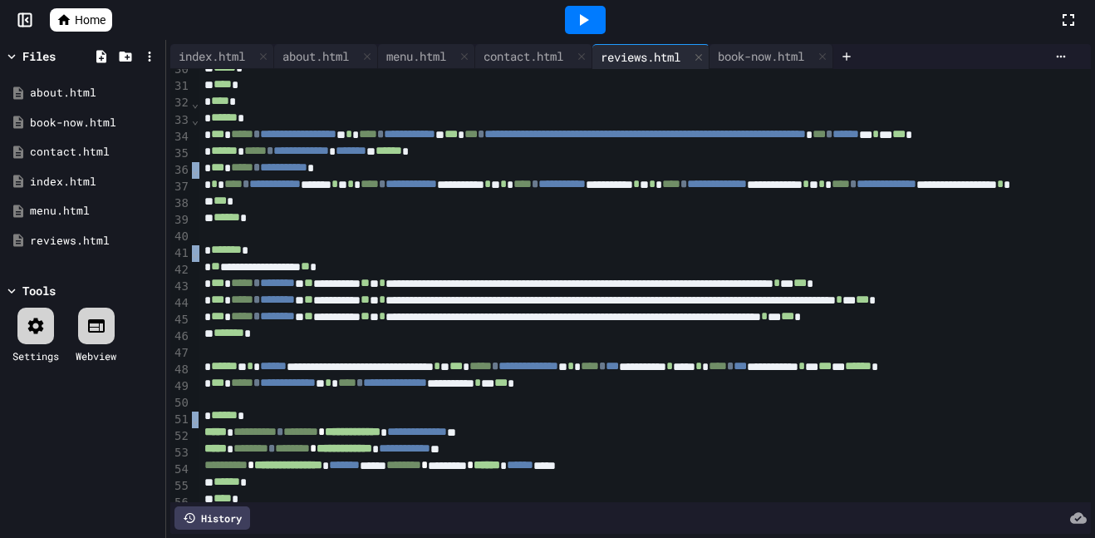
drag, startPoint x: 198, startPoint y: 74, endPoint x: 263, endPoint y: 161, distance: 109.2
click at [263, 161] on div "**********" at bounding box center [630, 285] width 921 height 433
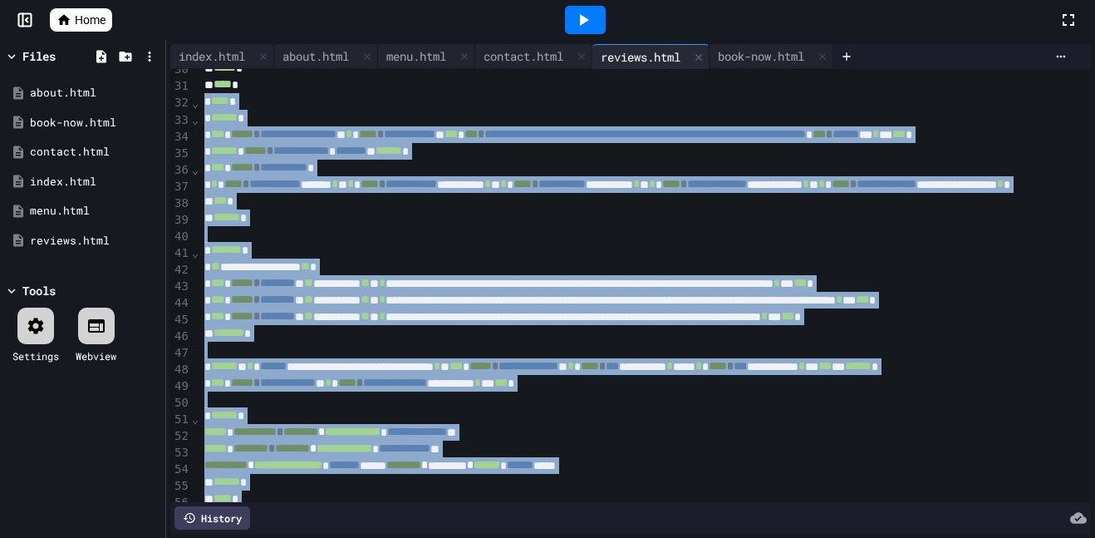
scroll to position [540, 0]
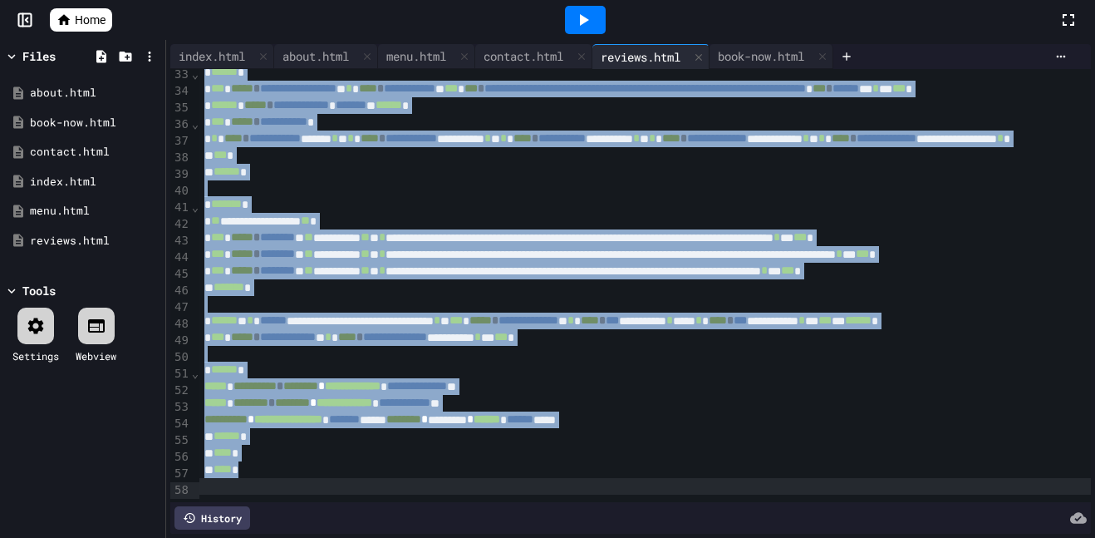
drag, startPoint x: 202, startPoint y: 106, endPoint x: 440, endPoint y: 523, distance: 479.8
click at [453, 536] on div "**********" at bounding box center [630, 289] width 929 height 498
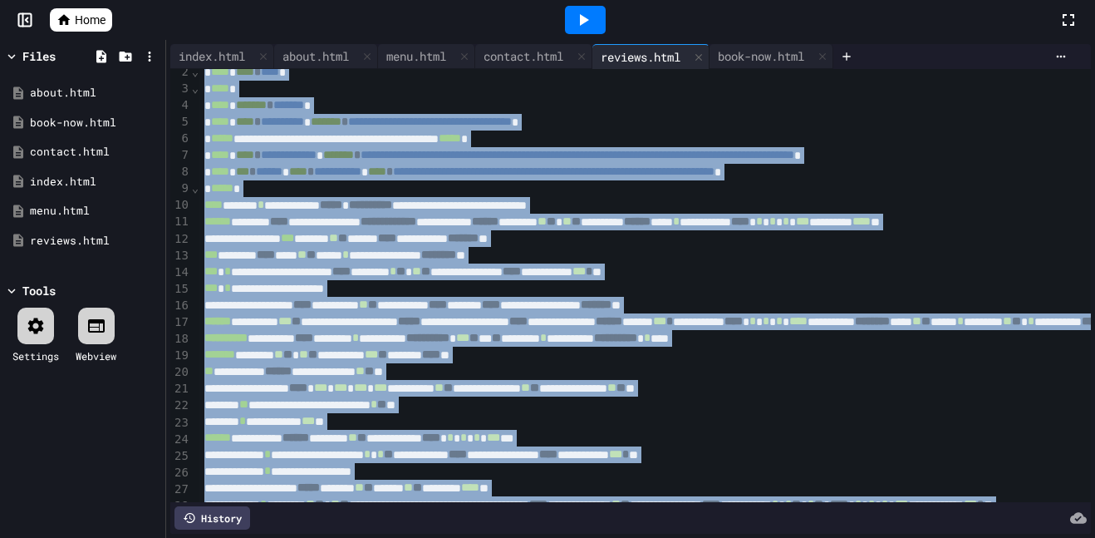
scroll to position [0, 0]
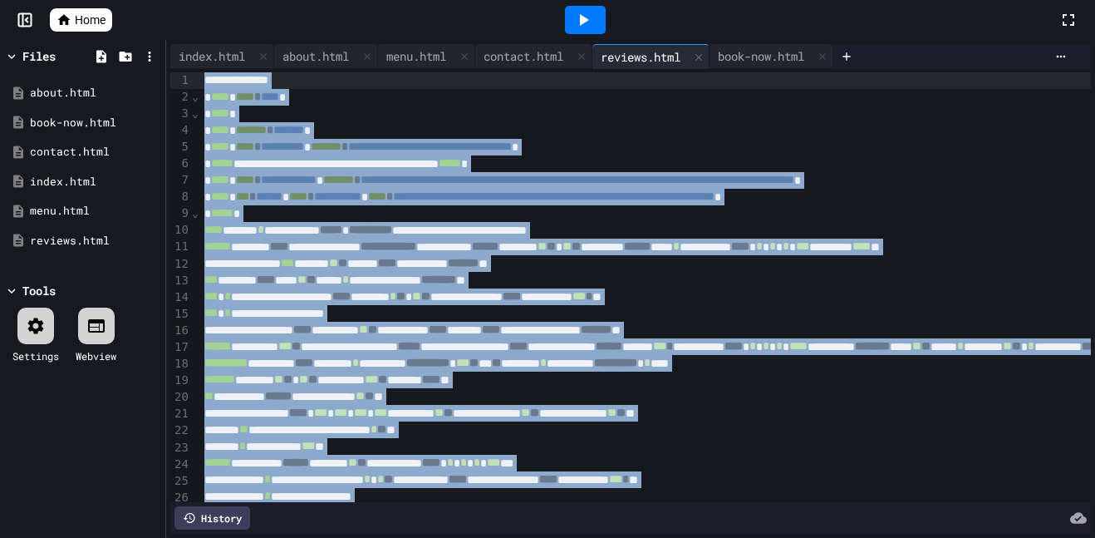
drag, startPoint x: 262, startPoint y: 487, endPoint x: 239, endPoint y: -23, distance: 510.7
click at [239, 0] on html "**********" at bounding box center [547, 269] width 1095 height 538
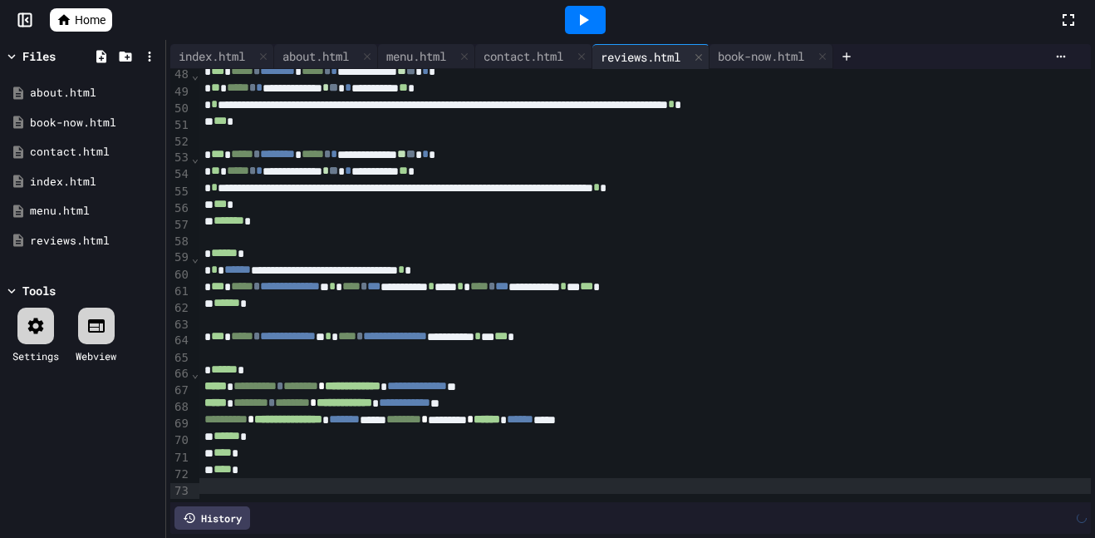
scroll to position [789, 0]
click at [229, 50] on div "index.html" at bounding box center [211, 55] width 83 height 17
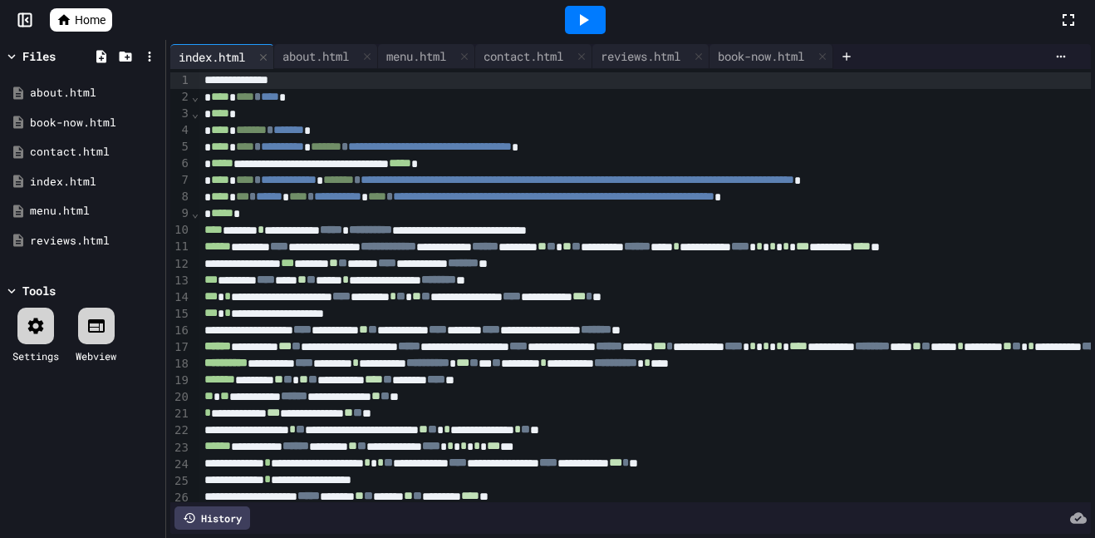
click at [100, 332] on icon at bounding box center [96, 326] width 20 height 20
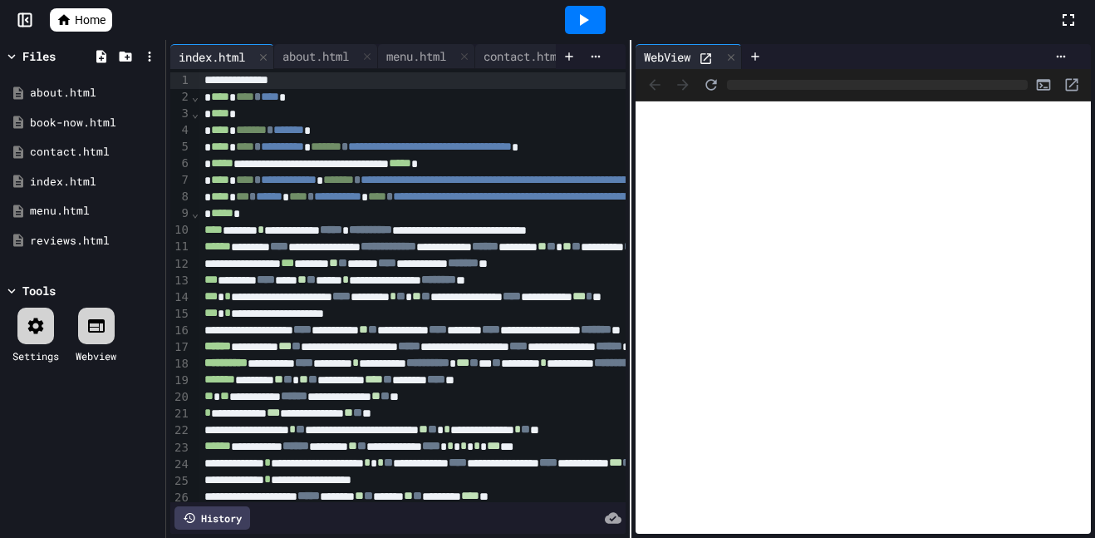
click at [710, 62] on icon at bounding box center [706, 59] width 14 height 14
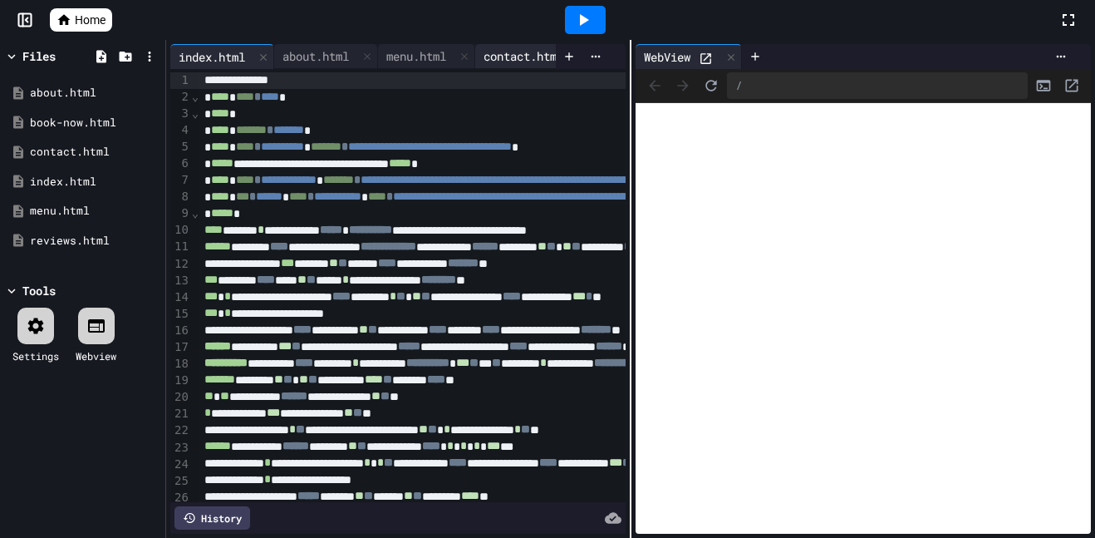
click at [525, 53] on div "contact.html" at bounding box center [523, 55] width 96 height 17
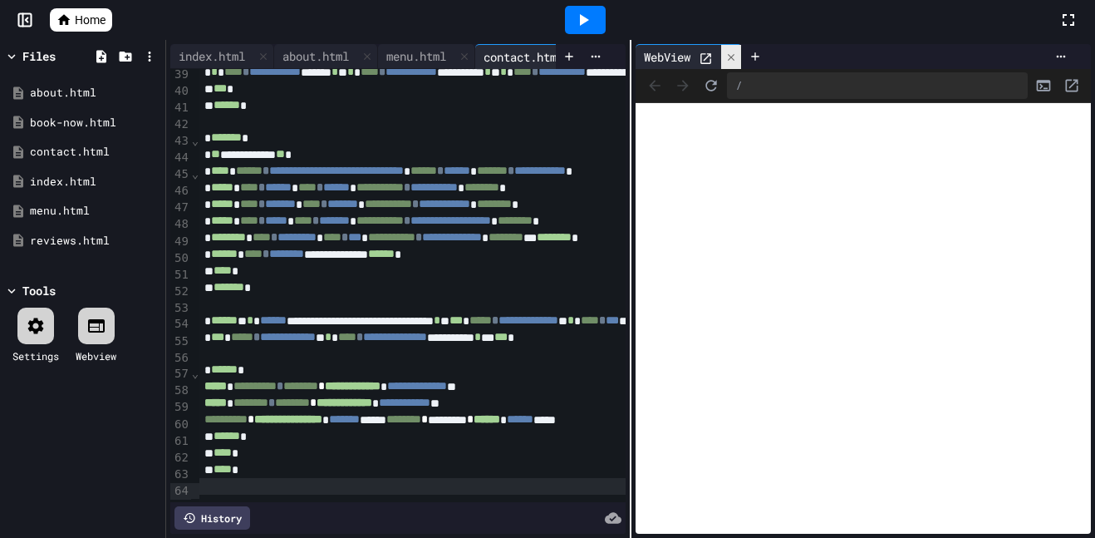
click at [741, 58] on div at bounding box center [731, 57] width 20 height 24
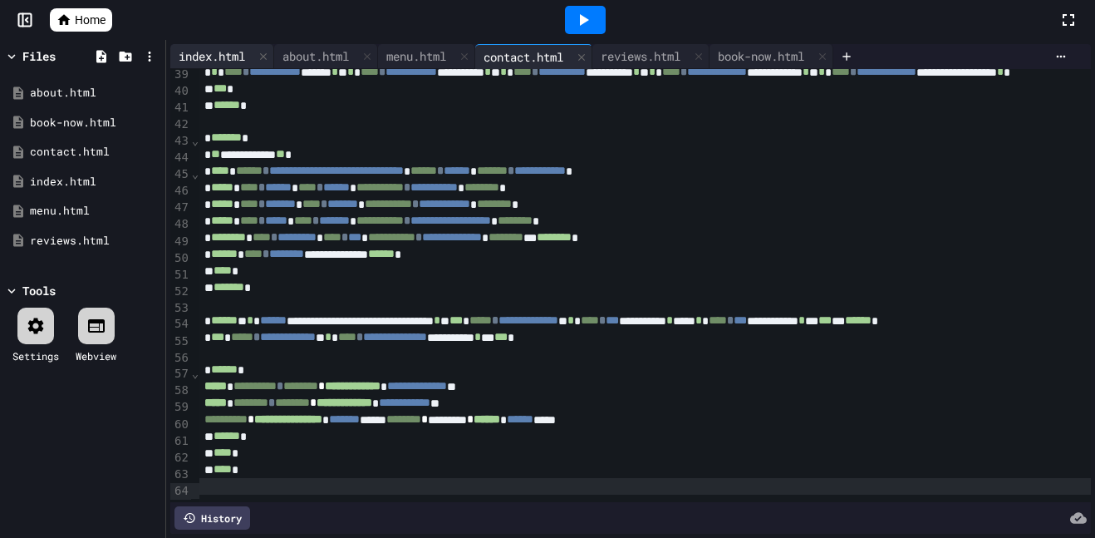
click at [217, 58] on div "index.html" at bounding box center [211, 55] width 83 height 17
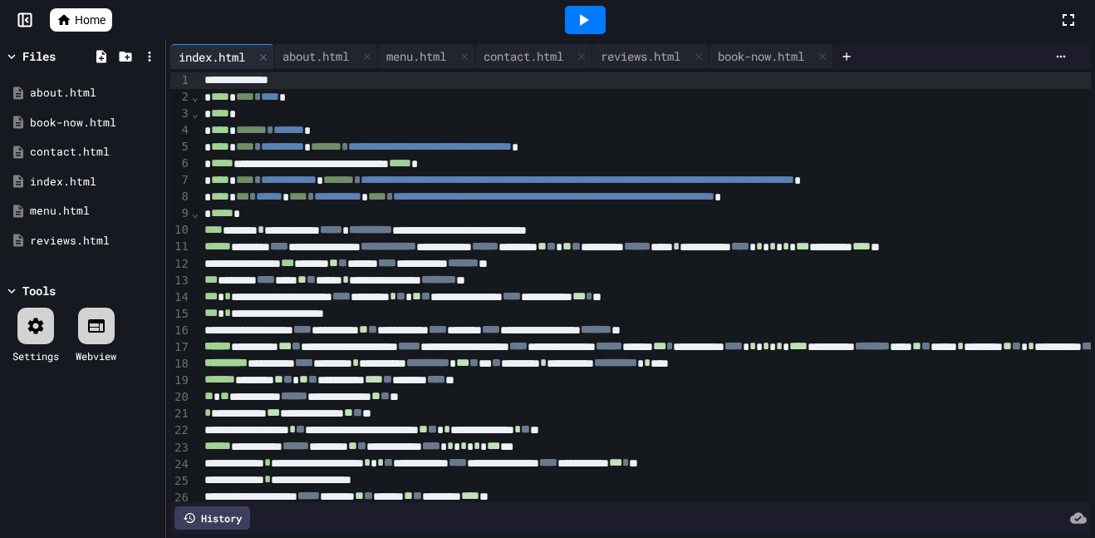
click at [111, 328] on div at bounding box center [96, 325] width 37 height 37
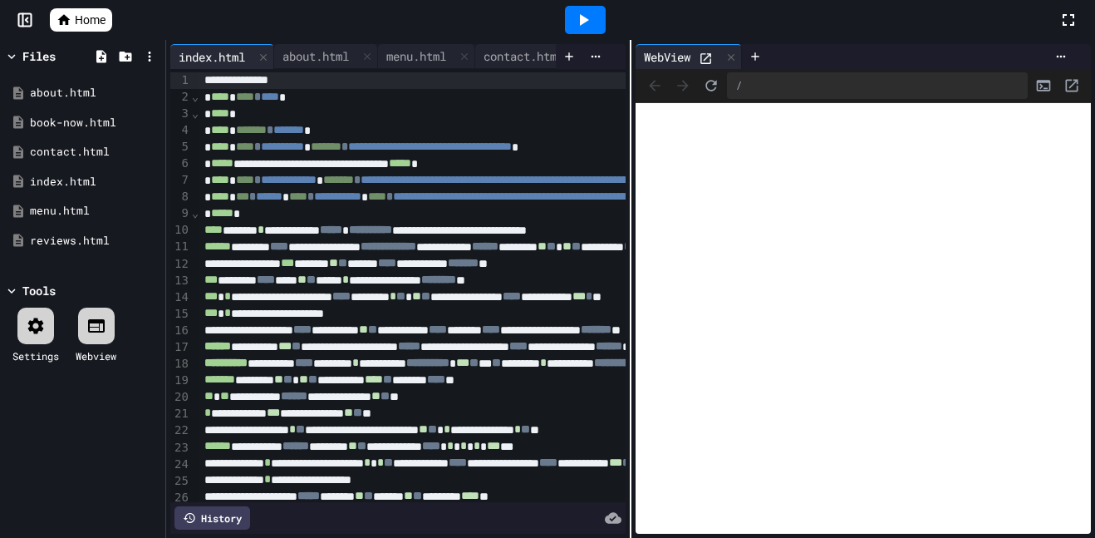
click at [713, 57] on icon at bounding box center [706, 59] width 14 height 14
click at [735, 59] on icon at bounding box center [731, 56] width 7 height 7
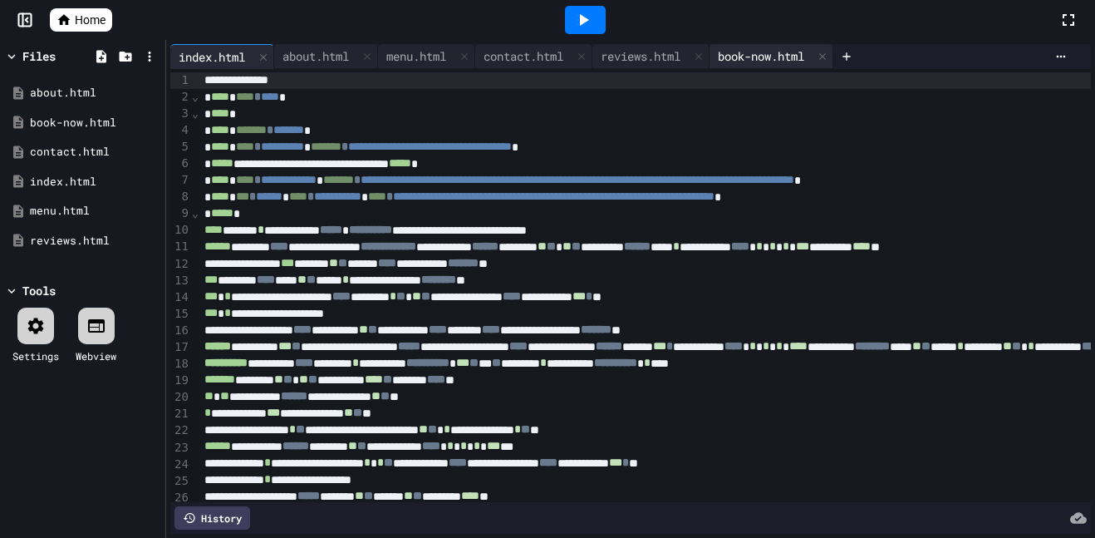
click at [779, 59] on div "book-now.html" at bounding box center [761, 55] width 103 height 17
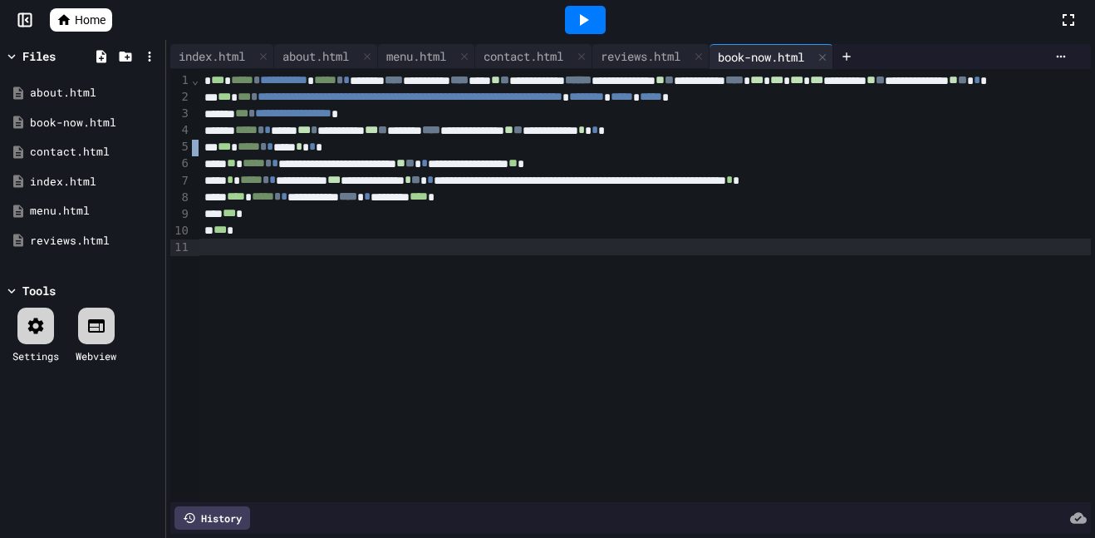
drag, startPoint x: 197, startPoint y: 78, endPoint x: 381, endPoint y: 288, distance: 279.7
click at [408, 328] on div "**********" at bounding box center [630, 285] width 921 height 433
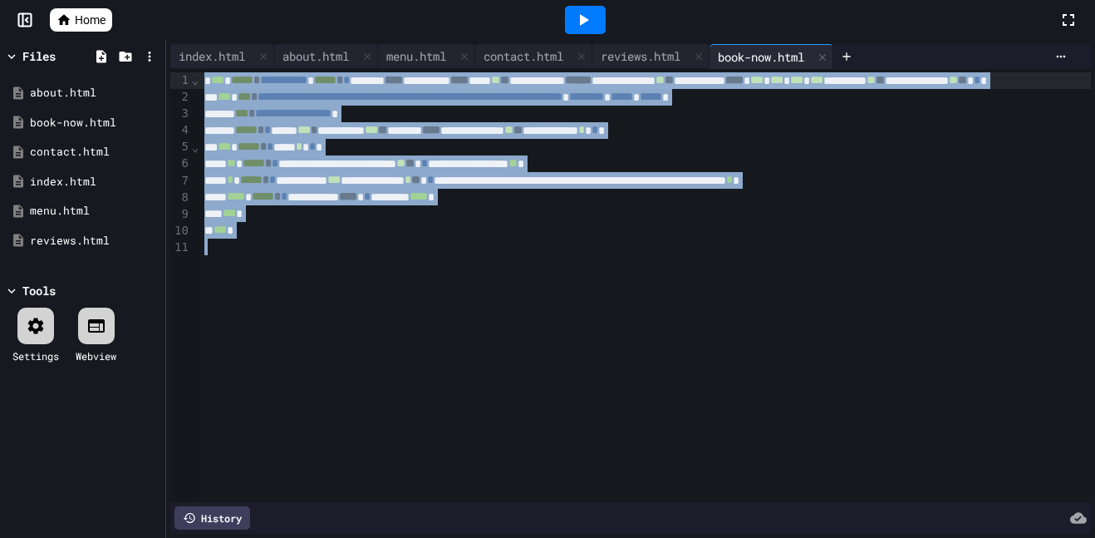
drag, startPoint x: 373, startPoint y: 278, endPoint x: 199, endPoint y: 78, distance: 265.6
click at [199, 78] on div "**********" at bounding box center [774, 285] width 1150 height 433
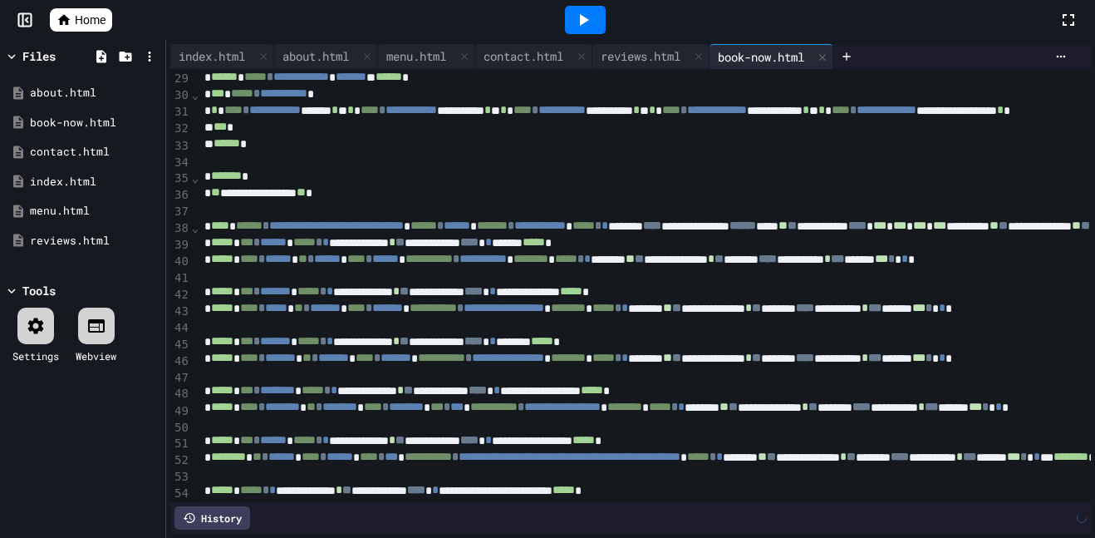
scroll to position [263, 0]
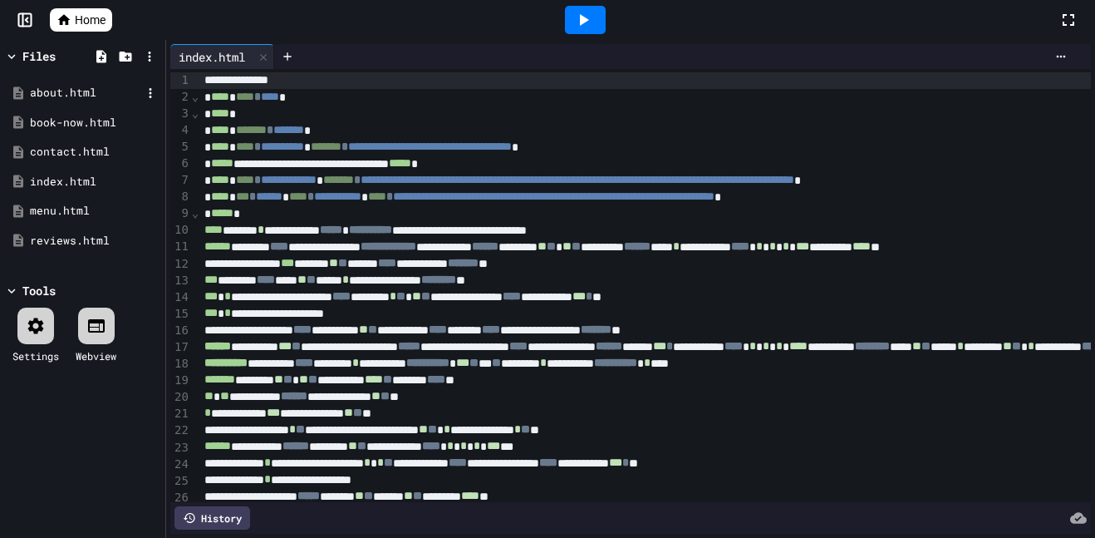
click at [68, 85] on div "about.html" at bounding box center [85, 93] width 111 height 17
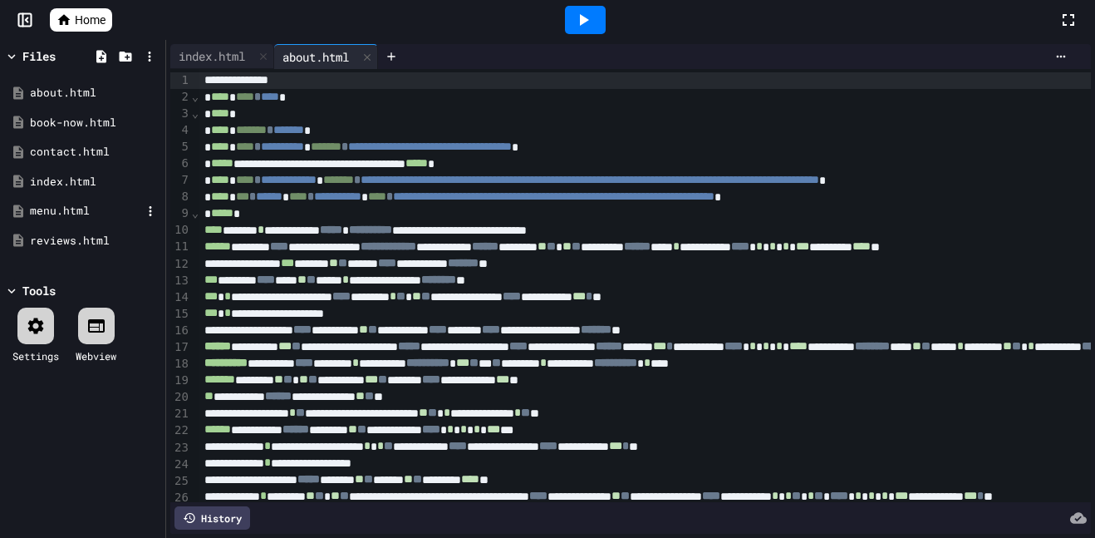
click at [66, 205] on div "menu.html" at bounding box center [85, 211] width 111 height 17
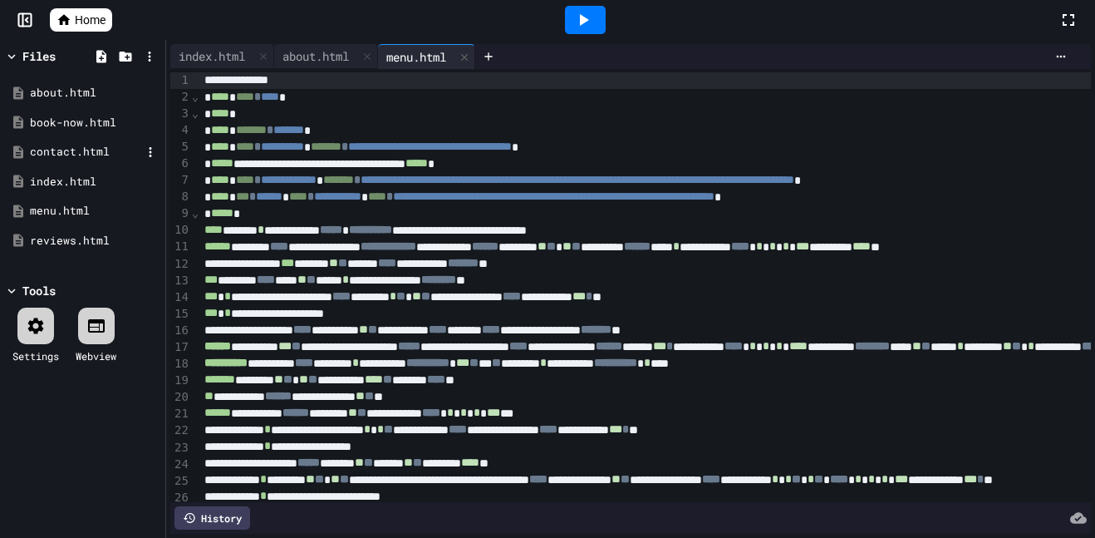
click at [74, 145] on div "contact.html" at bounding box center [85, 152] width 111 height 17
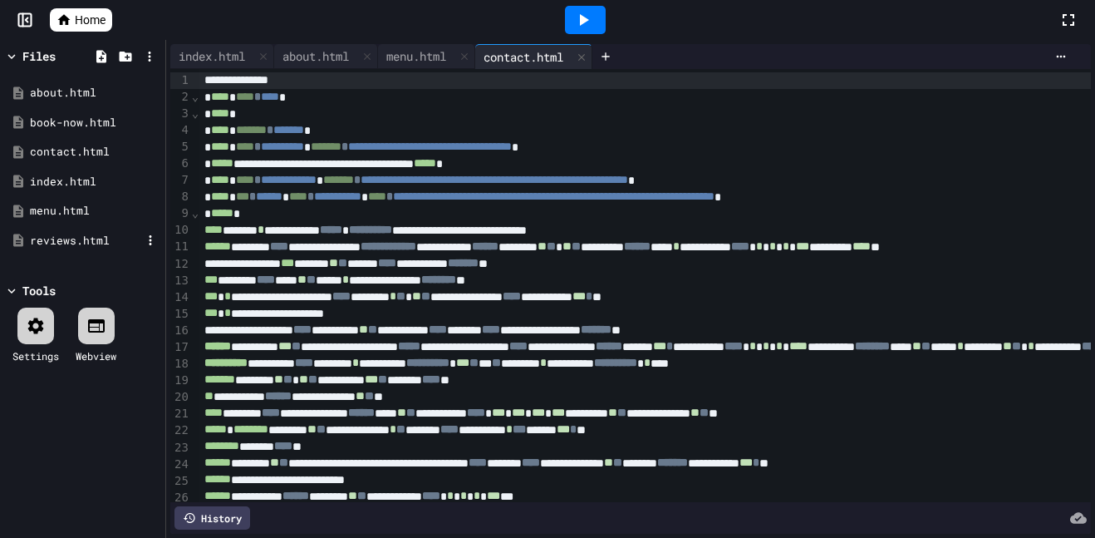
click at [74, 242] on div "reviews.html" at bounding box center [85, 241] width 111 height 17
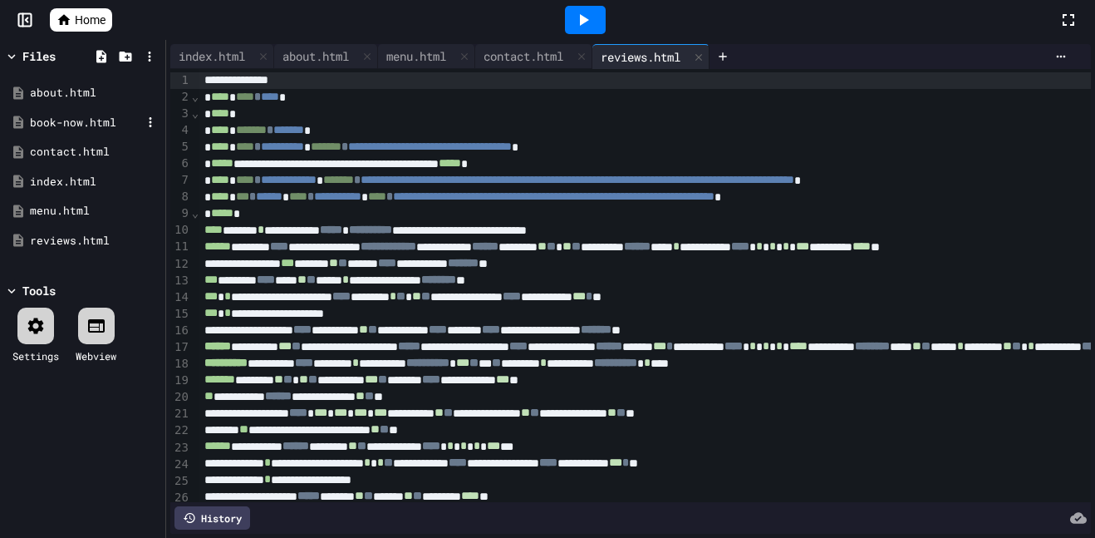
click at [90, 118] on div "book-now.html" at bounding box center [85, 123] width 111 height 17
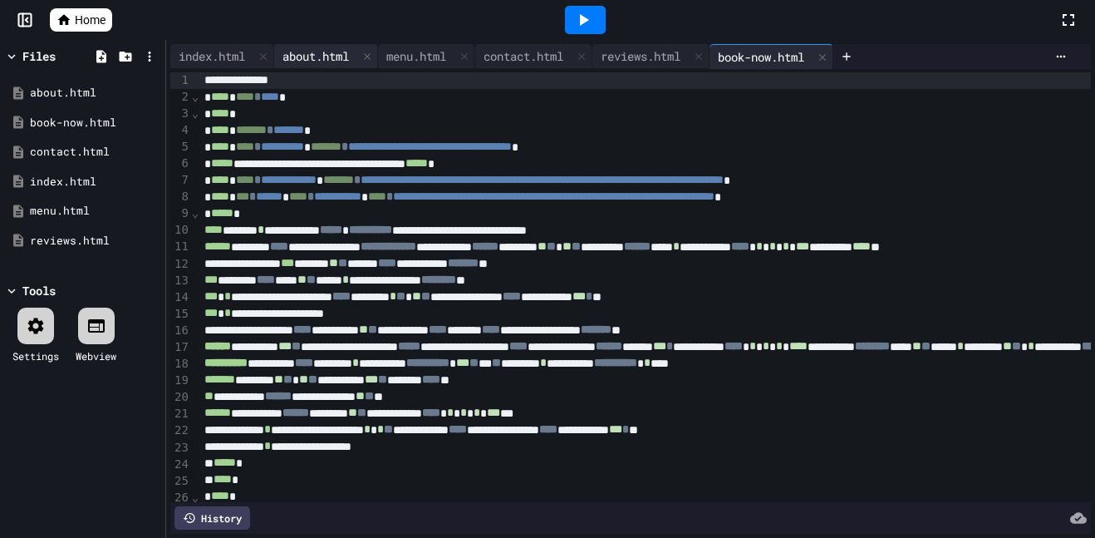
click at [312, 55] on div "about.html" at bounding box center [315, 55] width 83 height 17
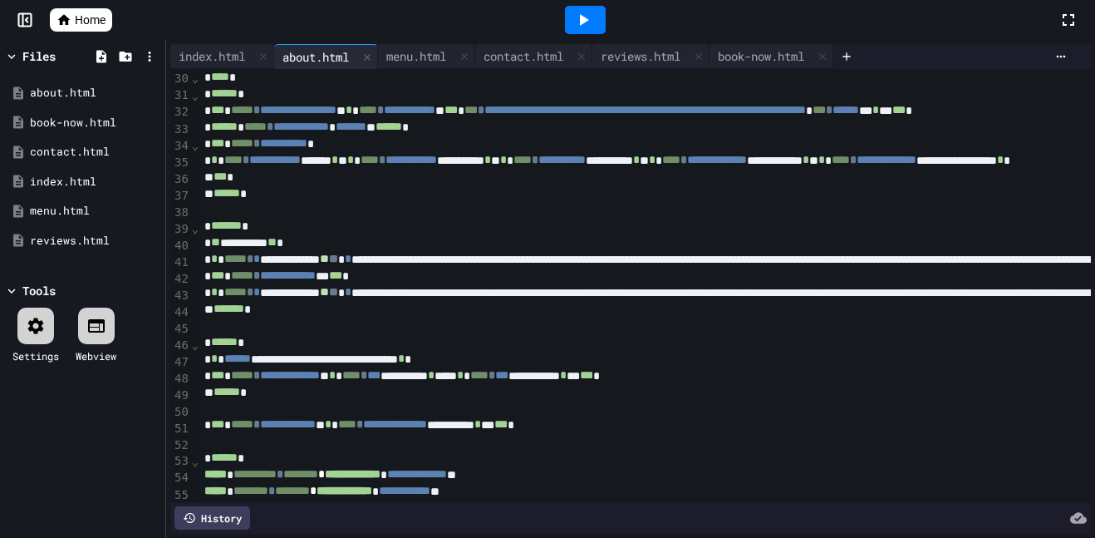
scroll to position [486, 0]
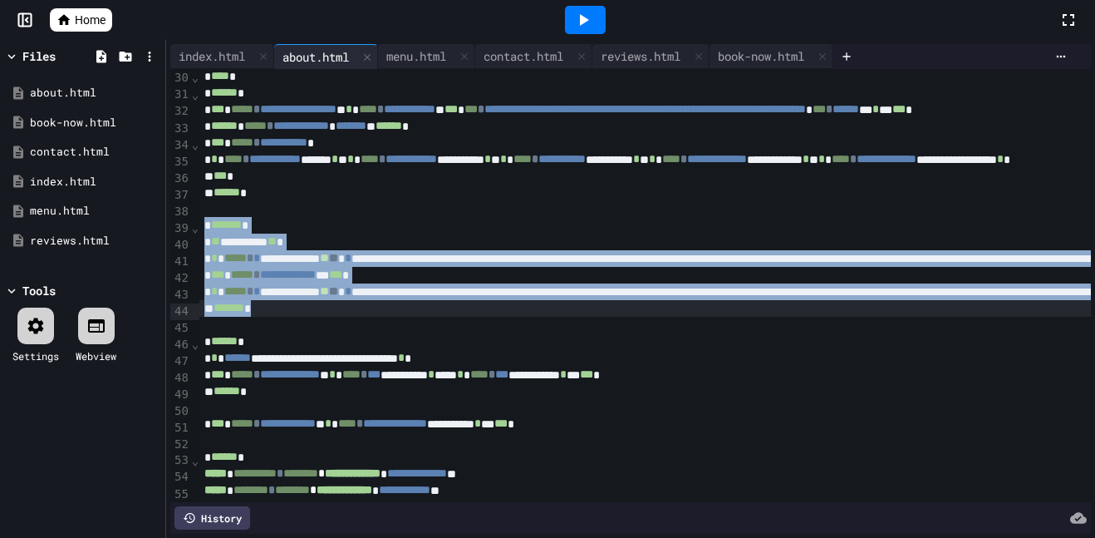
drag, startPoint x: 204, startPoint y: 227, endPoint x: 286, endPoint y: 317, distance: 121.8
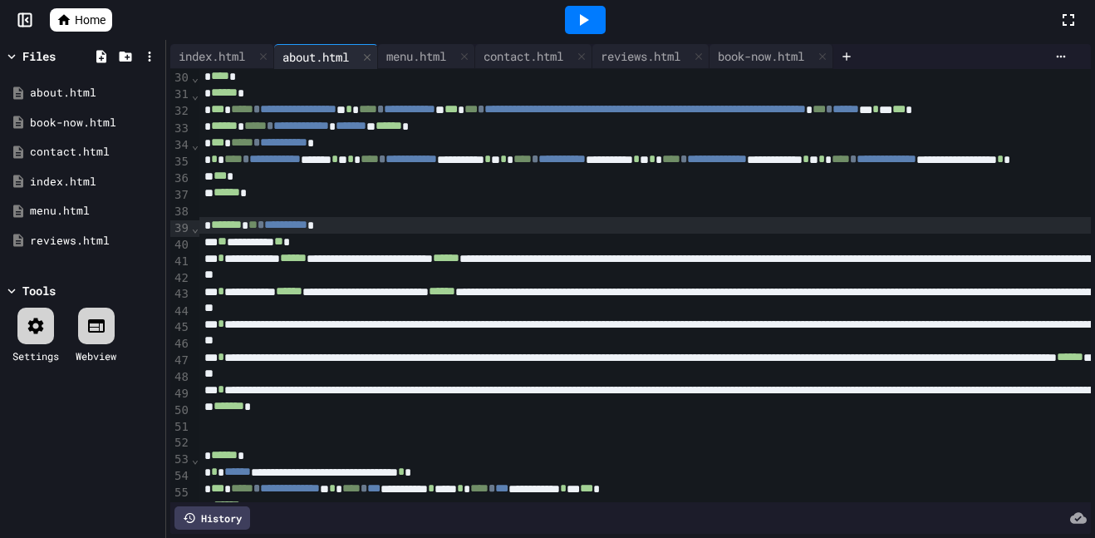
click at [307, 226] on span "**********" at bounding box center [285, 225] width 43 height 12
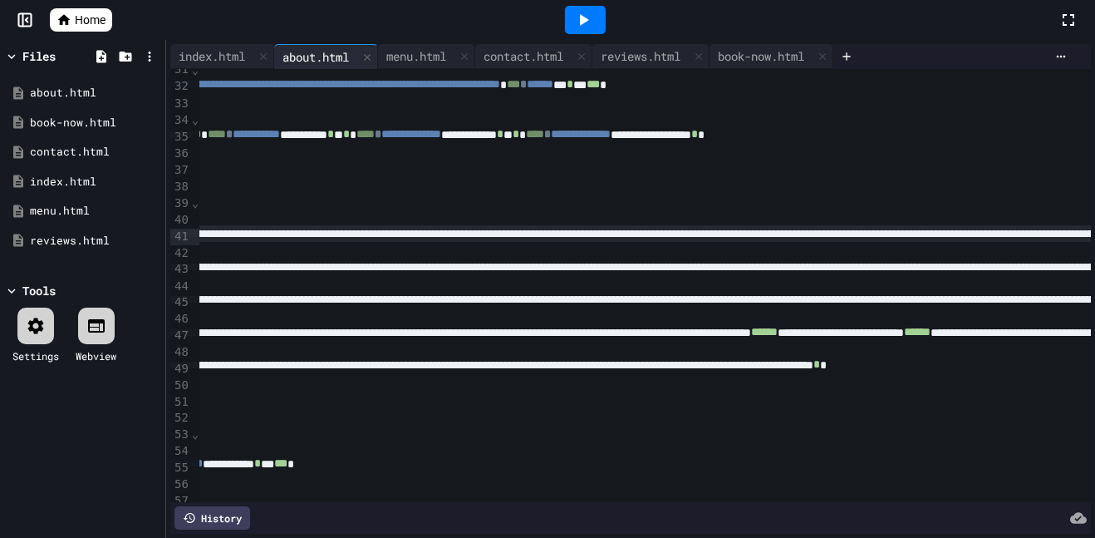
scroll to position [512, 306]
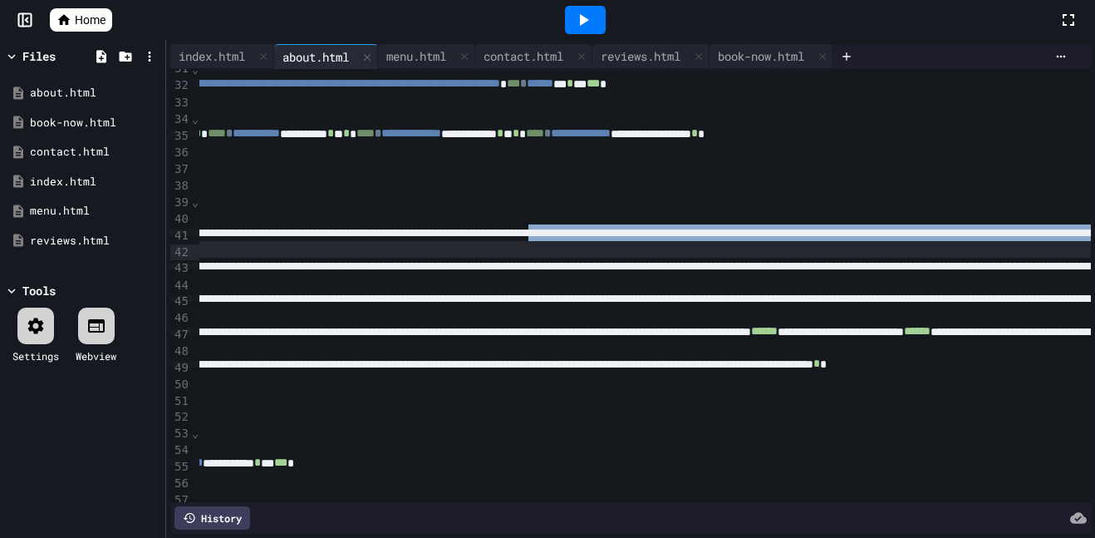
drag, startPoint x: 888, startPoint y: 238, endPoint x: 822, endPoint y: 245, distance: 66.0
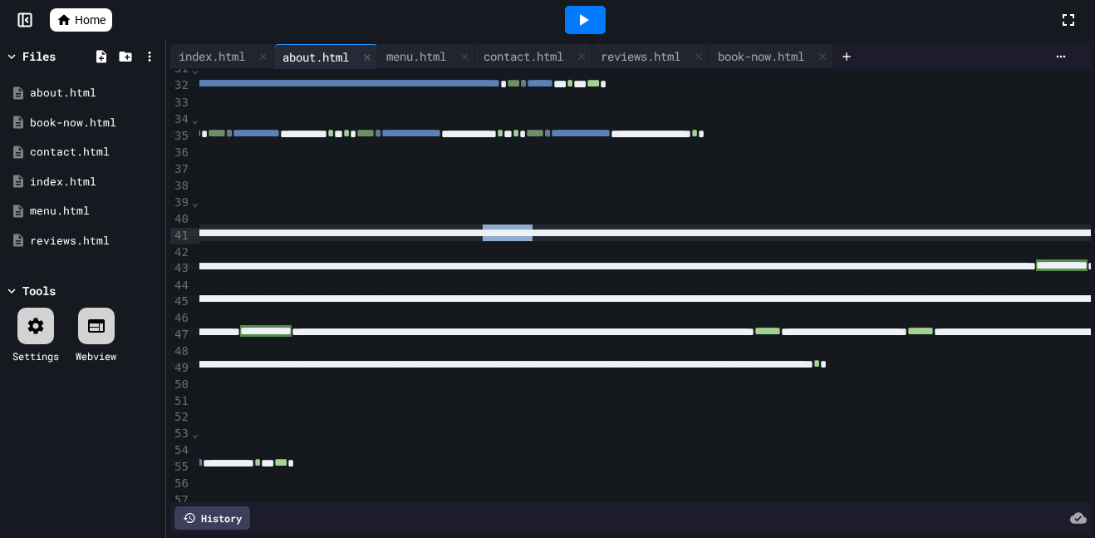
drag, startPoint x: 822, startPoint y: 238, endPoint x: 884, endPoint y: 238, distance: 62.3
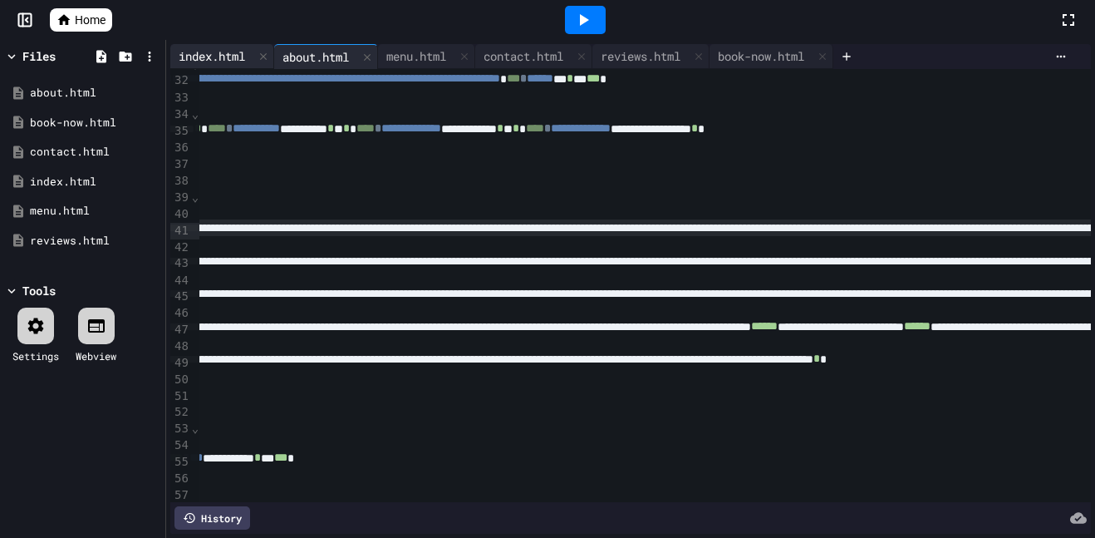
click at [224, 66] on div "index.html" at bounding box center [222, 56] width 104 height 25
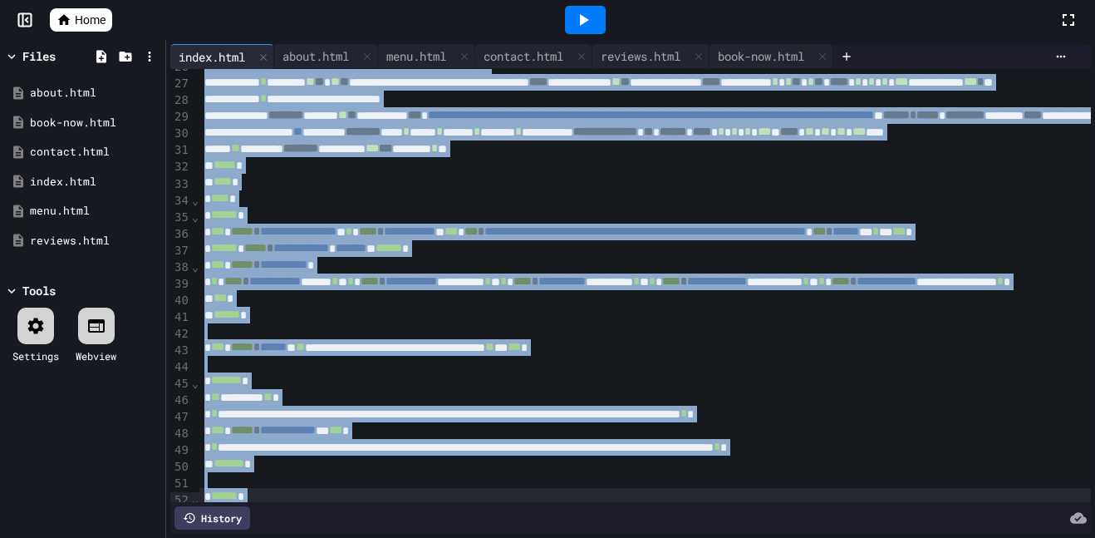
drag, startPoint x: 201, startPoint y: 79, endPoint x: 817, endPoint y: 537, distance: 767.3
click at [817, 537] on div "**********" at bounding box center [630, 289] width 929 height 498
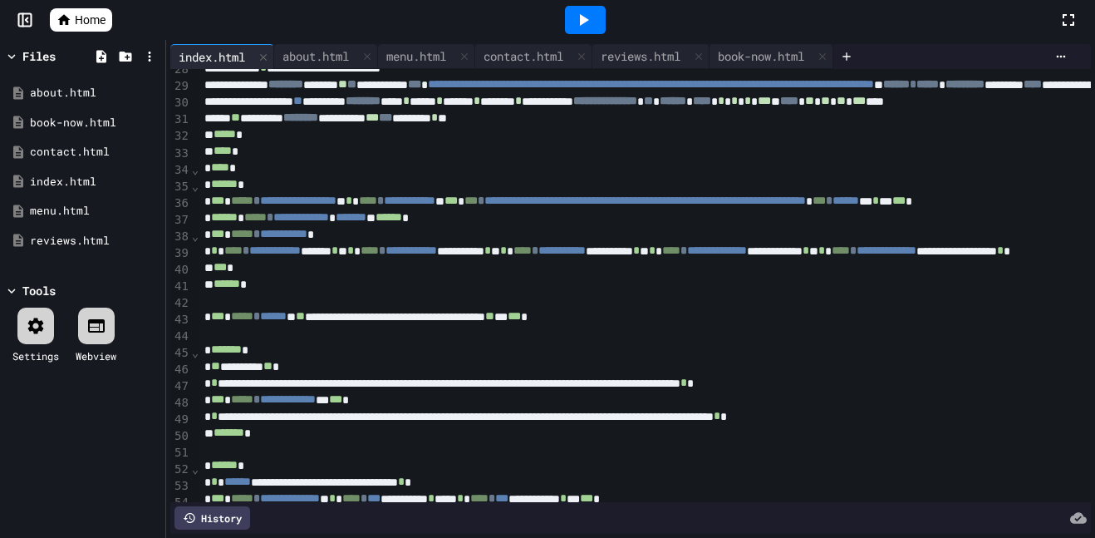
scroll to position [0, 0]
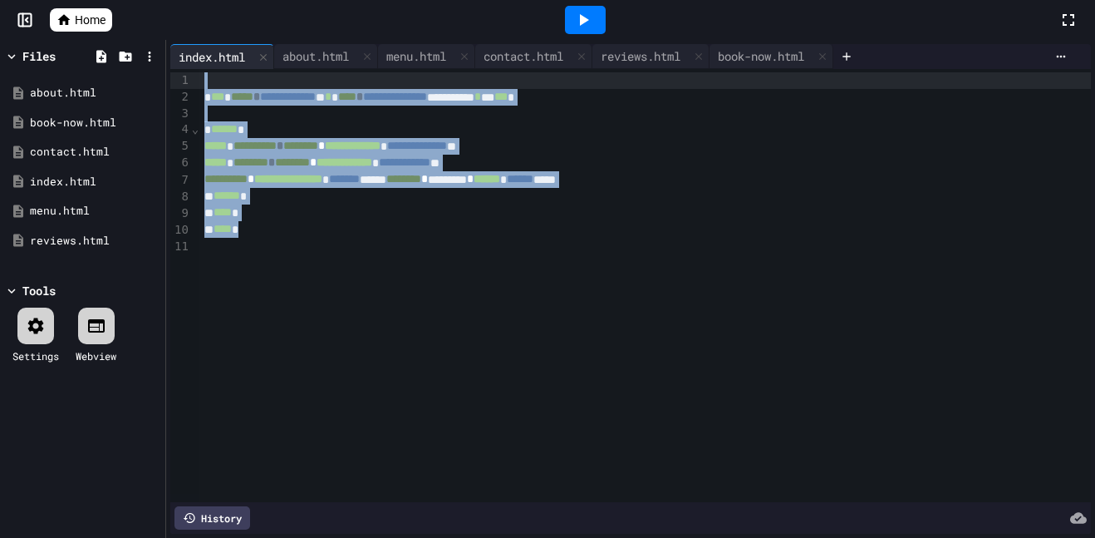
drag, startPoint x: 620, startPoint y: 346, endPoint x: 198, endPoint y: 35, distance: 524.2
click at [198, 35] on div "**********" at bounding box center [547, 269] width 1095 height 538
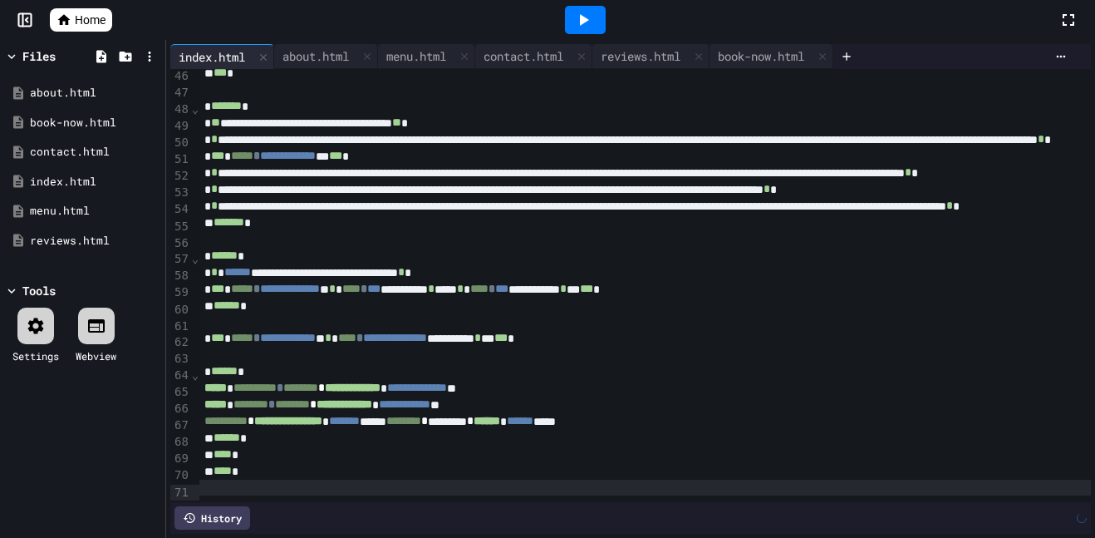
scroll to position [756, 0]
